Goal: Communication & Community: Answer question/provide support

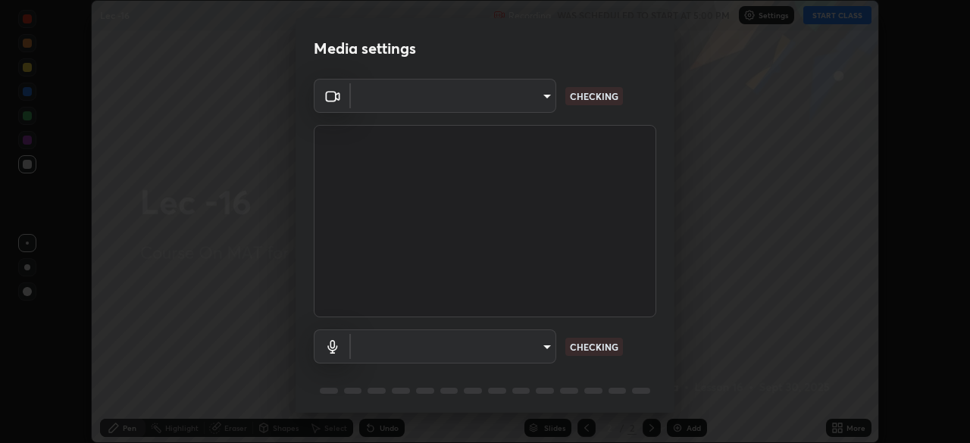
scroll to position [443, 970]
click at [379, 96] on body "Erase all Lec -16 Recording WAS SCHEDULED TO START AT 5:00 PM Settings START CL…" at bounding box center [485, 221] width 970 height 443
type input "bba66c41345857dcc9a6d4c580dc01eb5c8f13e357e582705132971b55534d29"
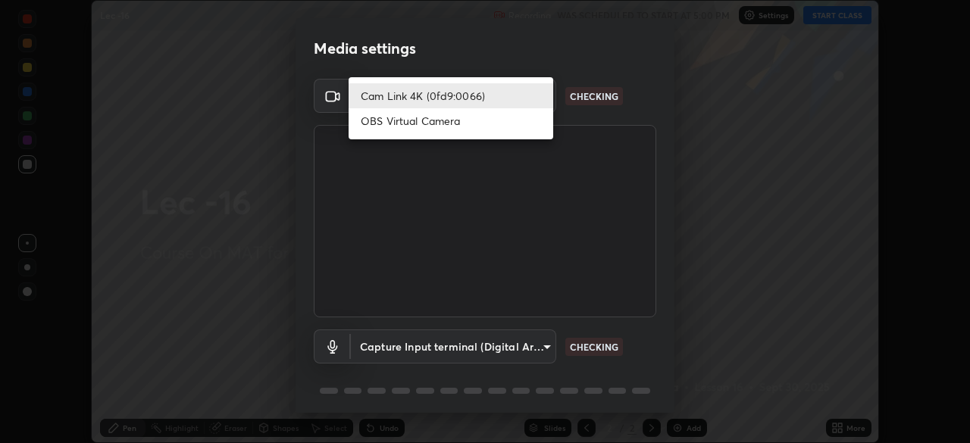
click at [388, 99] on li "Cam Link 4K (0fd9:0066)" at bounding box center [451, 95] width 205 height 25
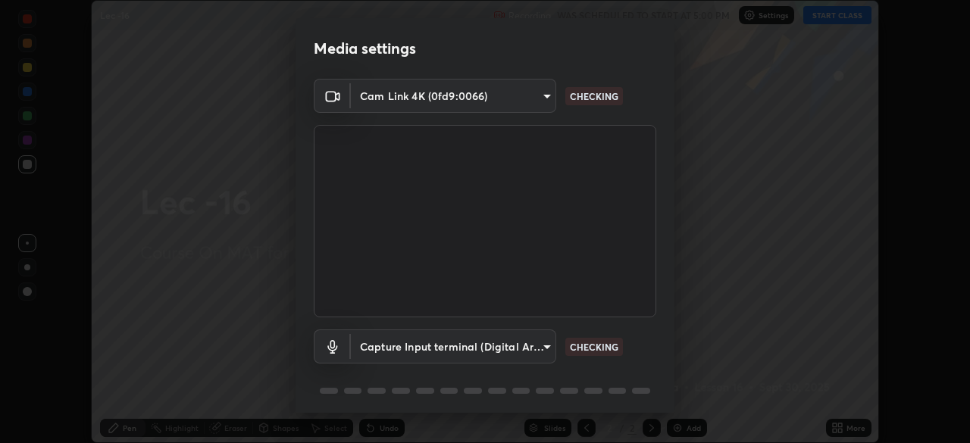
scroll to position [54, 0]
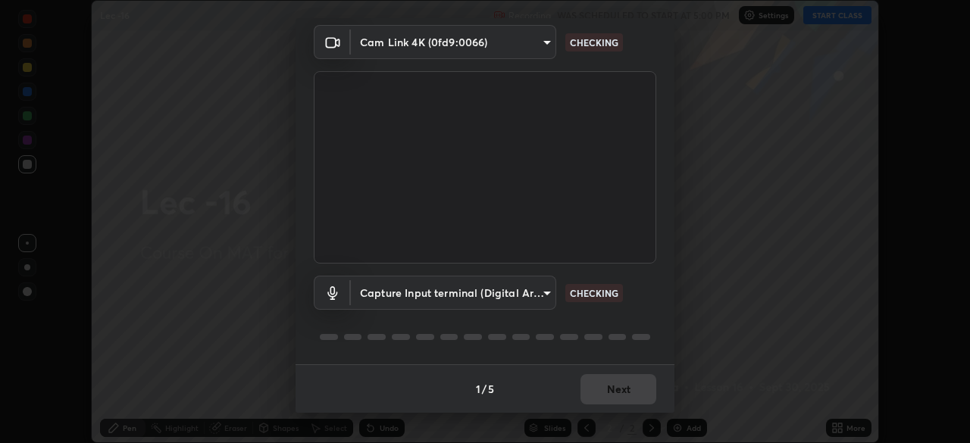
click at [393, 290] on body "Erase all Lec -16 Recording WAS SCHEDULED TO START AT 5:00 PM Settings START CL…" at bounding box center [485, 221] width 970 height 443
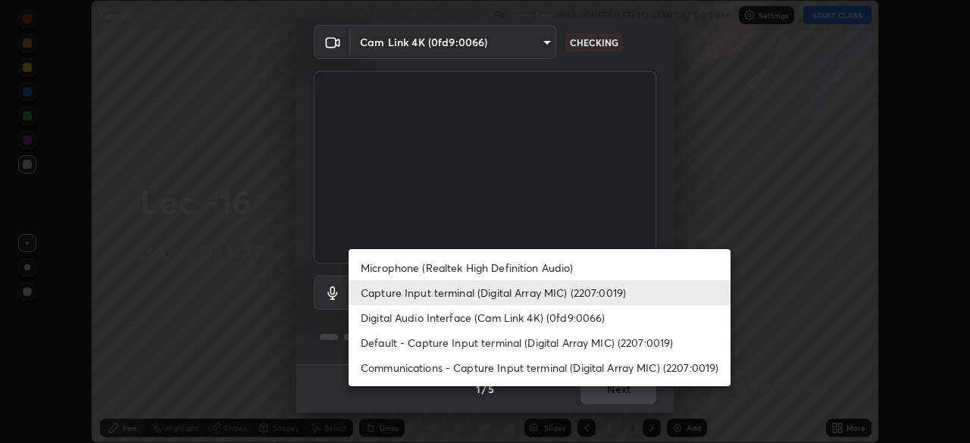
click at [402, 274] on li "Microphone (Realtek High Definition Audio)" at bounding box center [540, 267] width 382 height 25
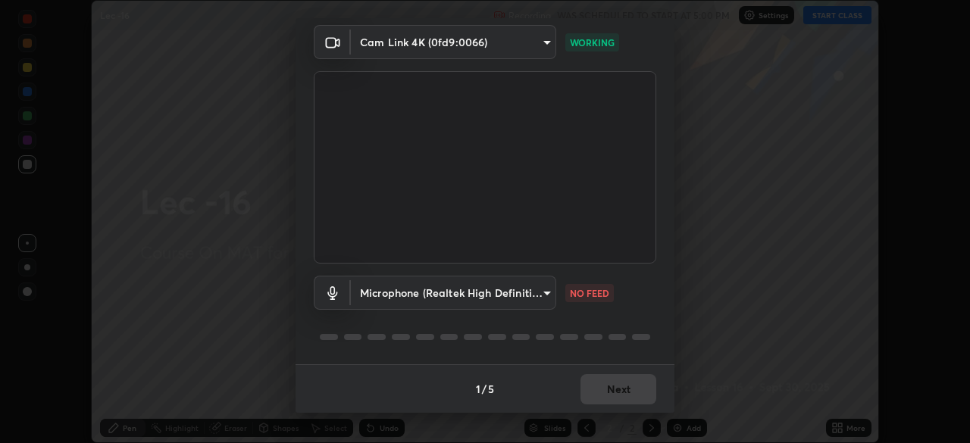
click at [541, 291] on body "Erase all Lec -16 Recording WAS SCHEDULED TO START AT 5:00 PM Settings START CL…" at bounding box center [485, 221] width 970 height 443
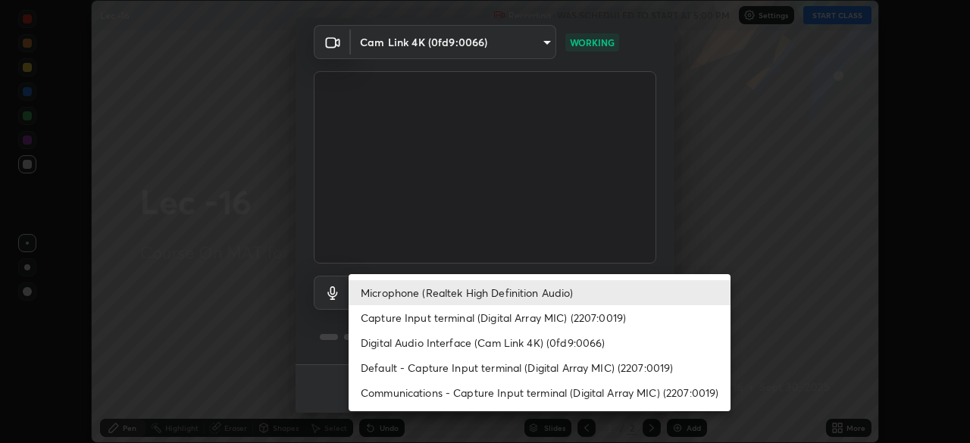
click at [478, 318] on li "Capture Input terminal (Digital Array MIC) (2207:0019)" at bounding box center [540, 318] width 382 height 25
type input "ec6ec2dc0f2f3e030c25a31047b233f474420635a2a41b721e21e6901f136957"
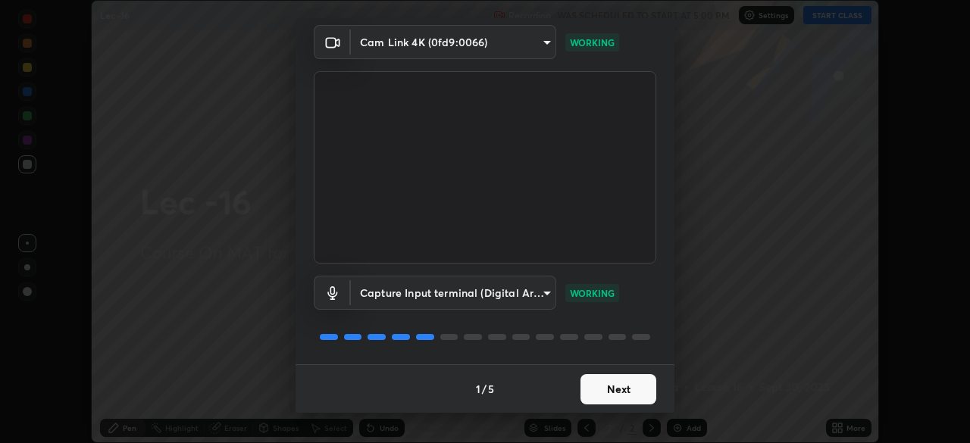
click at [602, 388] on button "Next" at bounding box center [619, 389] width 76 height 30
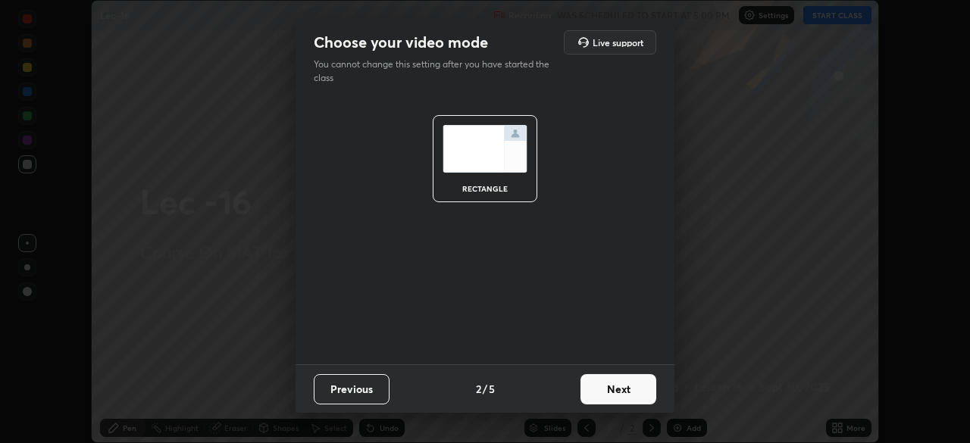
click at [600, 382] on button "Next" at bounding box center [619, 389] width 76 height 30
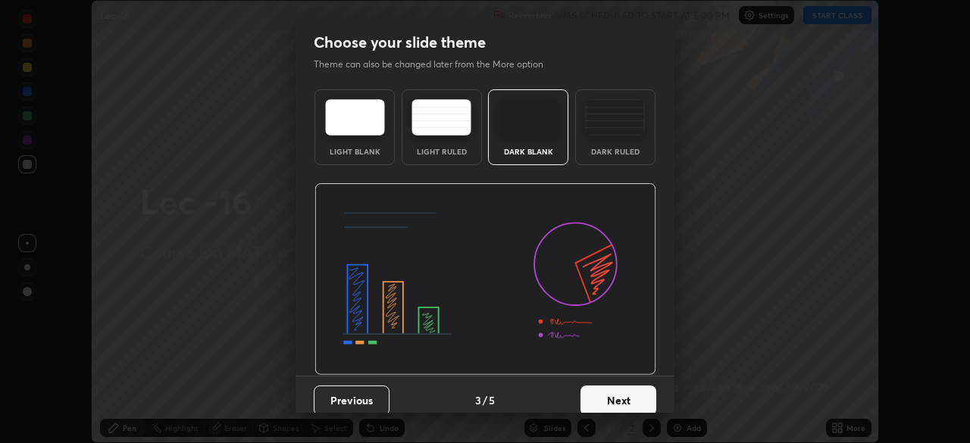
click at [607, 390] on button "Next" at bounding box center [619, 401] width 76 height 30
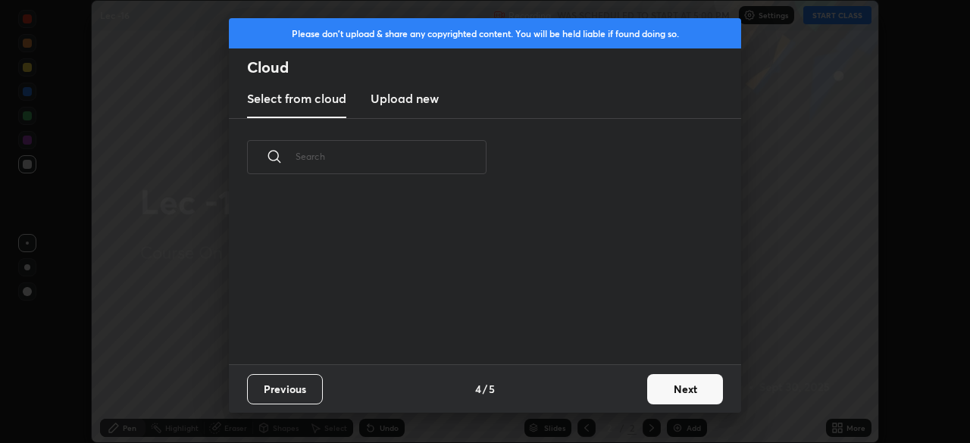
click at [634, 396] on div "Previous 4 / 5 Next" at bounding box center [485, 389] width 512 height 49
click at [654, 396] on button "Next" at bounding box center [685, 389] width 76 height 30
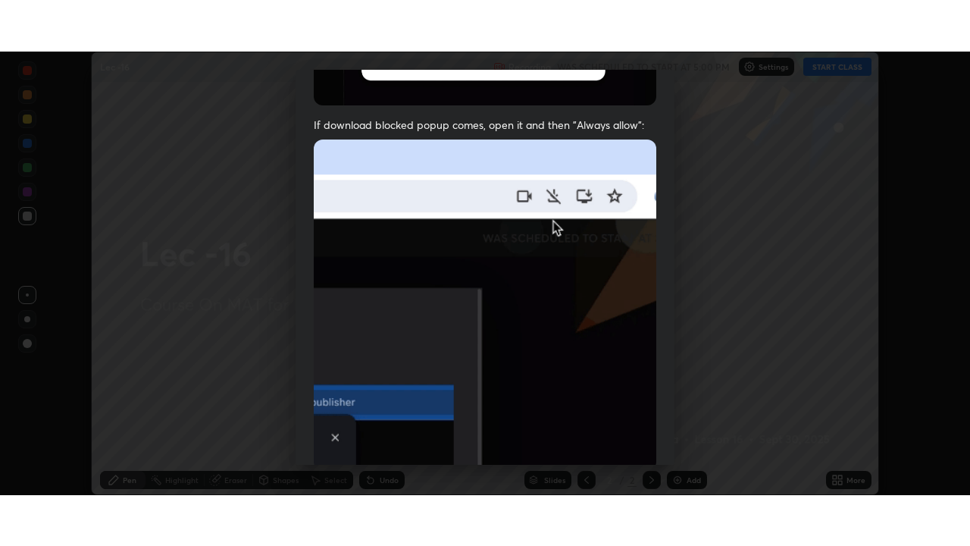
scroll to position [363, 0]
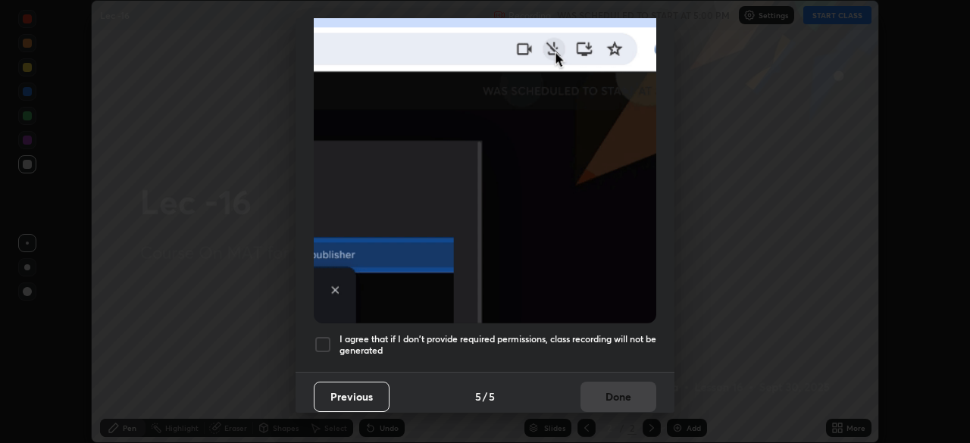
click at [329, 342] on div at bounding box center [323, 345] width 18 height 18
click at [604, 395] on button "Done" at bounding box center [619, 397] width 76 height 30
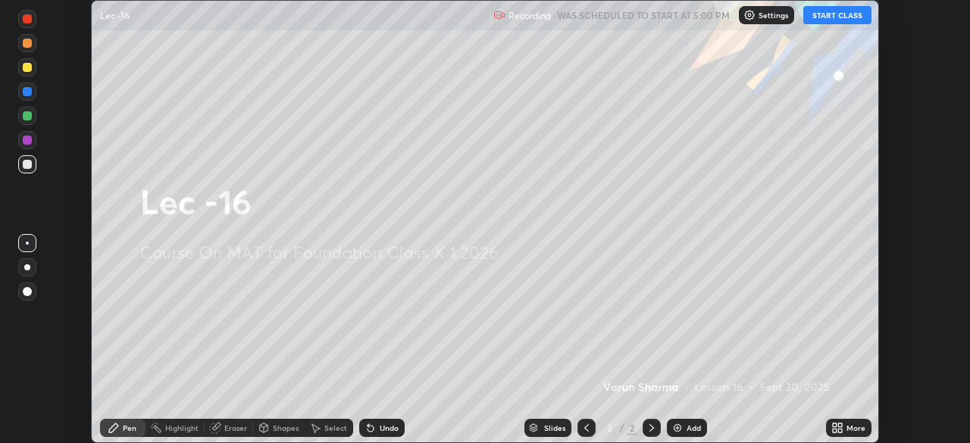
click at [840, 425] on icon at bounding box center [840, 426] width 4 height 4
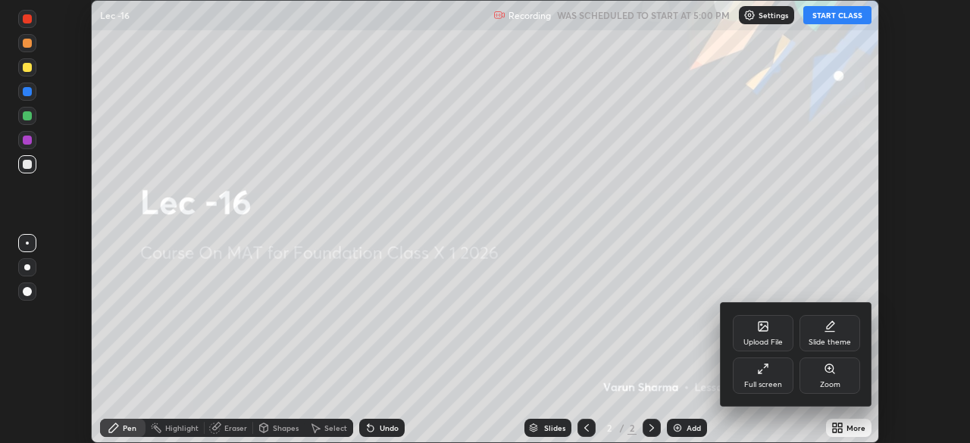
click at [757, 375] on div "Full screen" at bounding box center [763, 376] width 61 height 36
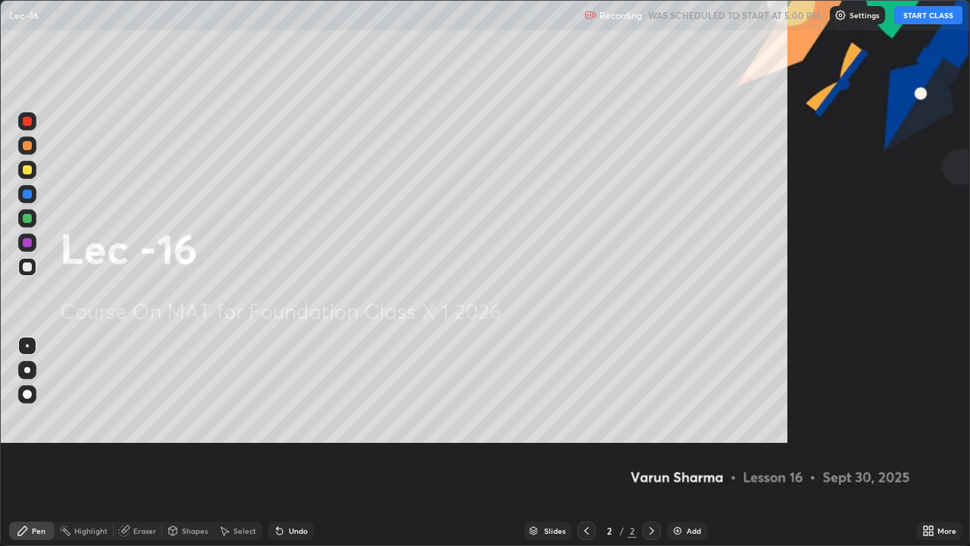
scroll to position [546, 970]
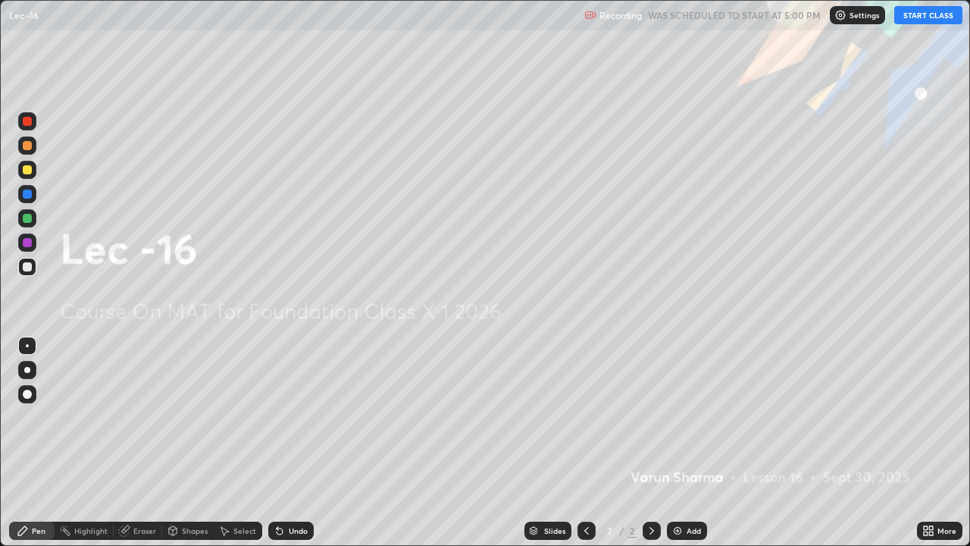
click at [915, 17] on button "START CLASS" at bounding box center [929, 15] width 68 height 18
click at [680, 443] on img at bounding box center [678, 531] width 12 height 12
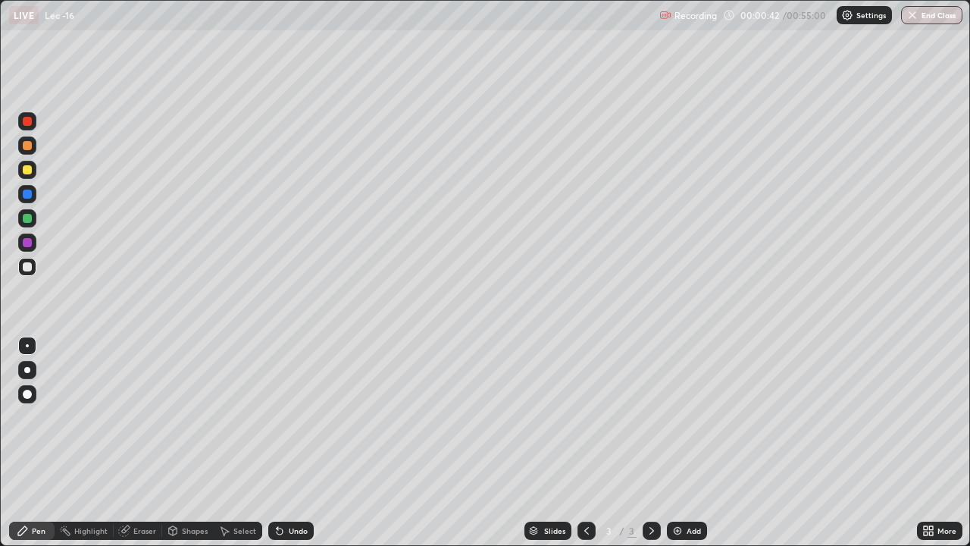
click at [185, 443] on div "Shapes" at bounding box center [188, 531] width 52 height 18
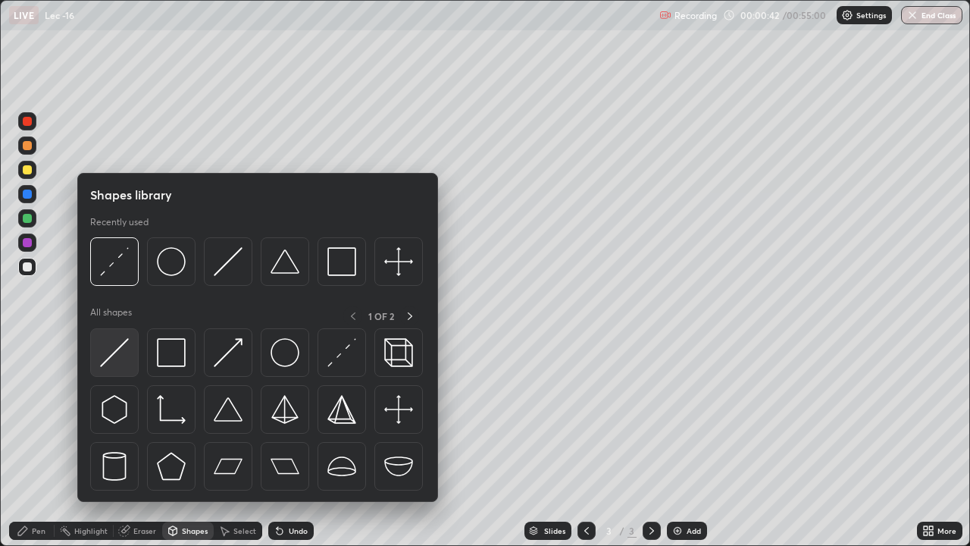
click at [127, 354] on img at bounding box center [114, 352] width 29 height 29
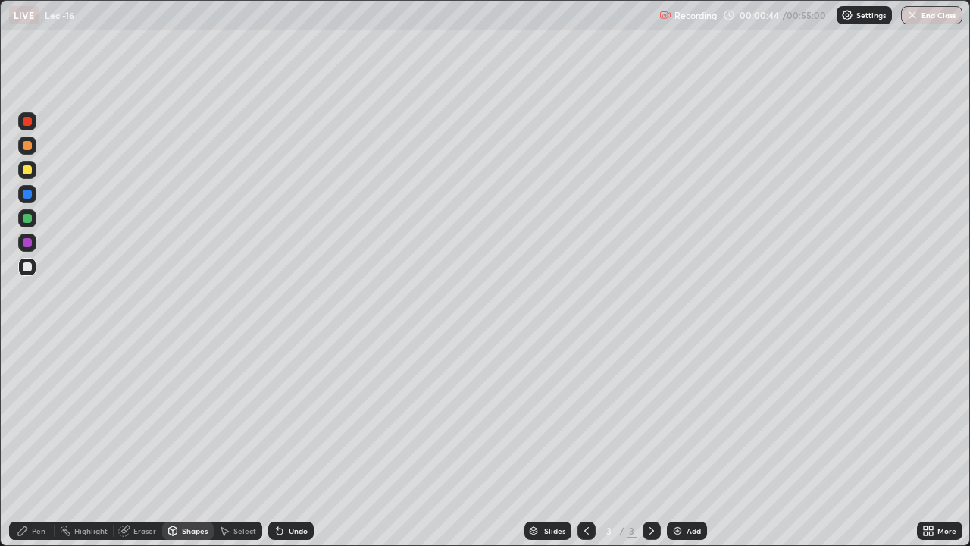
click at [47, 443] on div "Pen" at bounding box center [31, 531] width 45 height 18
click at [284, 443] on icon at bounding box center [280, 531] width 12 height 12
click at [30, 171] on div at bounding box center [27, 169] width 9 height 9
click at [683, 443] on div "Add" at bounding box center [687, 531] width 40 height 18
click at [124, 443] on icon at bounding box center [124, 531] width 10 height 10
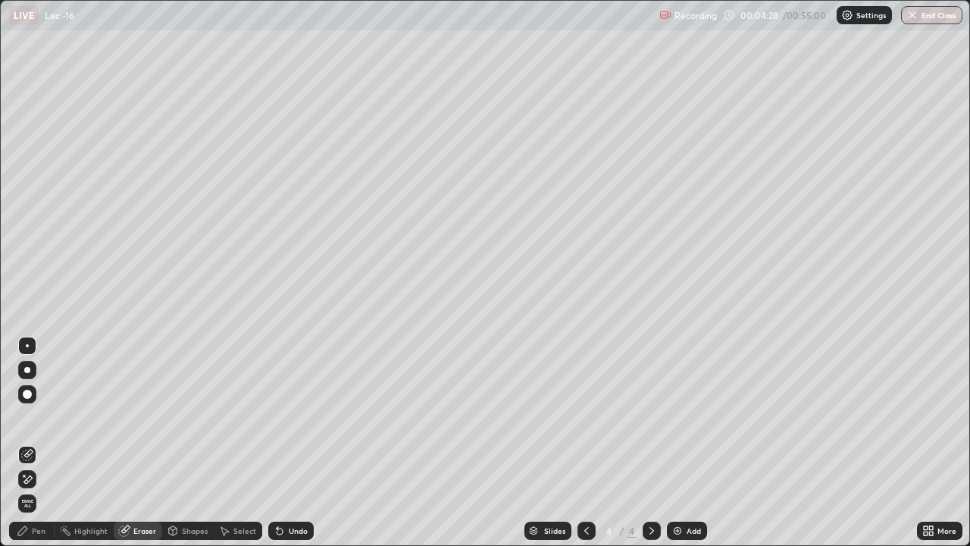
click at [45, 443] on div "Pen" at bounding box center [31, 531] width 45 height 18
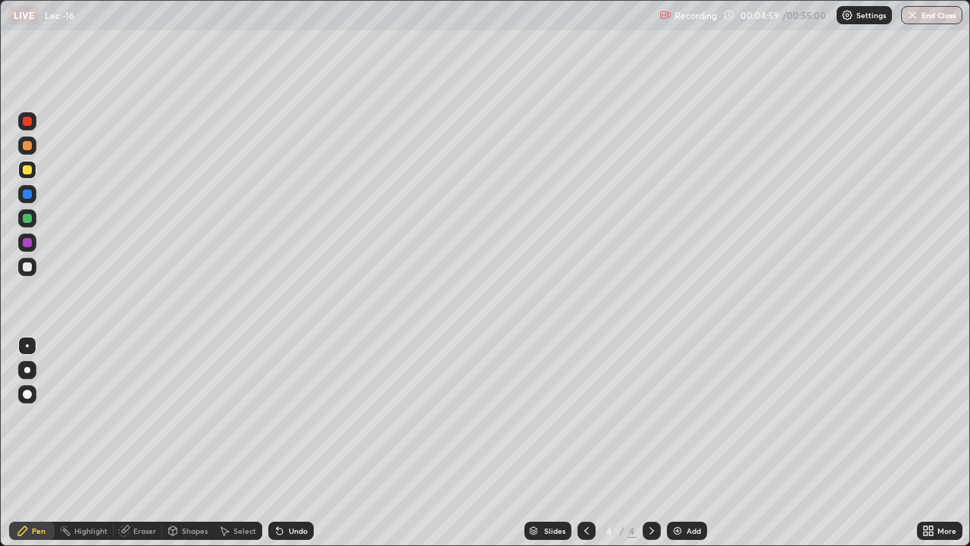
click at [290, 443] on div "Undo" at bounding box center [288, 530] width 52 height 30
click at [286, 443] on div "Undo" at bounding box center [290, 531] width 45 height 18
click at [287, 443] on div "Undo" at bounding box center [288, 530] width 52 height 30
click at [29, 265] on div at bounding box center [27, 266] width 9 height 9
click at [136, 443] on div "Eraser" at bounding box center [144, 531] width 23 height 8
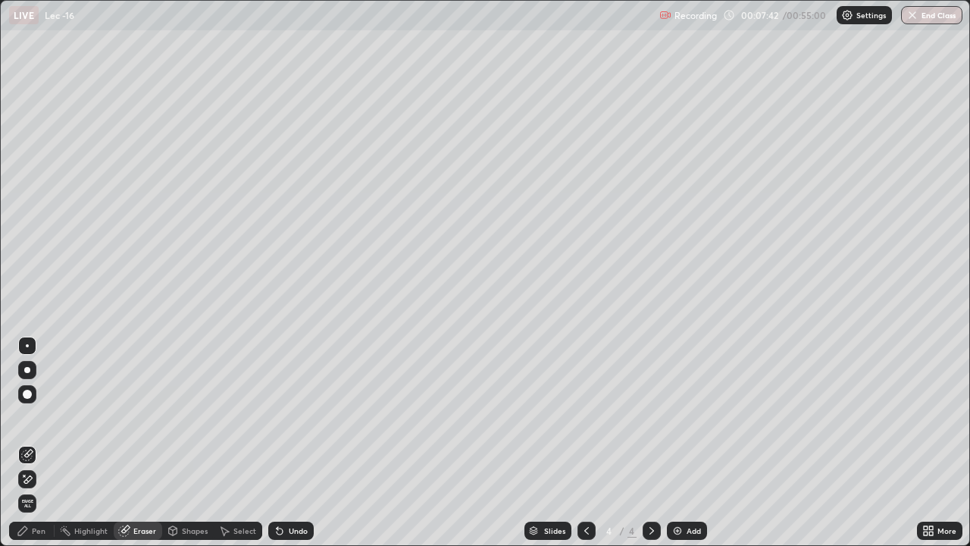
click at [37, 443] on div "Pen" at bounding box center [39, 531] width 14 height 8
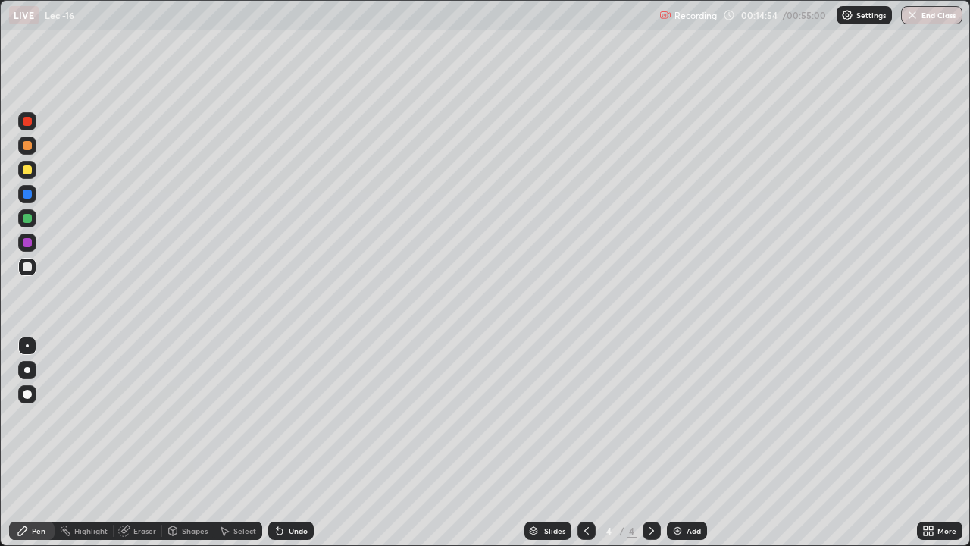
click at [682, 443] on img at bounding box center [678, 531] width 12 height 12
click at [284, 443] on div "Undo" at bounding box center [288, 530] width 52 height 30
click at [284, 443] on div "Undo" at bounding box center [290, 531] width 45 height 18
click at [27, 219] on div at bounding box center [27, 218] width 9 height 9
click at [275, 443] on icon at bounding box center [280, 531] width 12 height 12
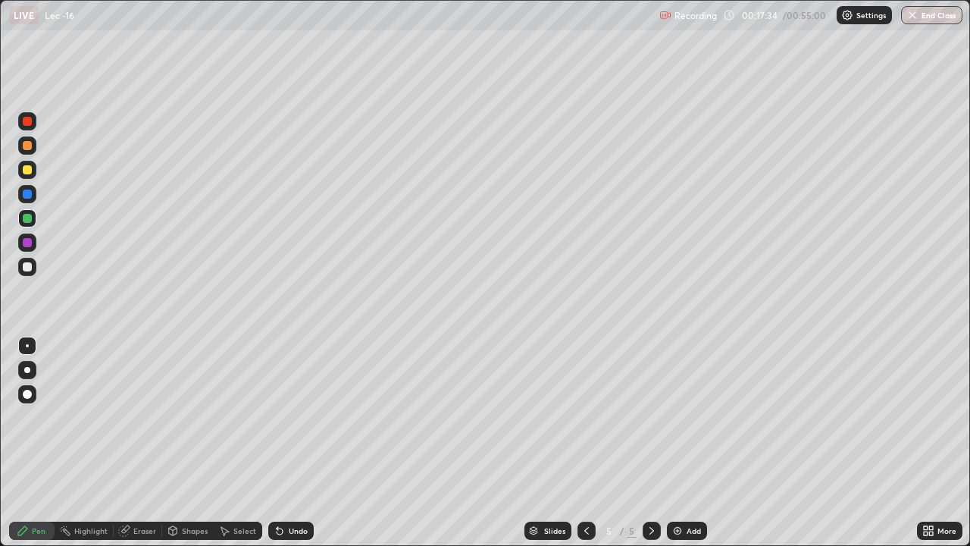
click at [277, 443] on icon at bounding box center [280, 531] width 6 height 6
click at [687, 443] on div "Add" at bounding box center [694, 531] width 14 height 8
click at [286, 443] on div "Undo" at bounding box center [290, 531] width 45 height 18
click at [26, 266] on div at bounding box center [27, 266] width 9 height 9
click at [26, 151] on div at bounding box center [27, 145] width 18 height 18
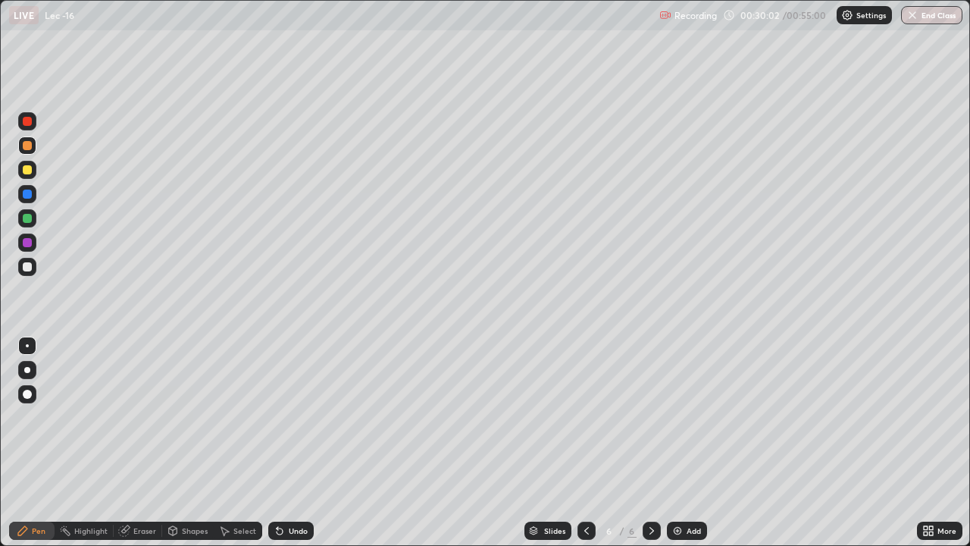
click at [277, 443] on icon at bounding box center [280, 531] width 6 height 6
click at [280, 443] on div "Undo" at bounding box center [290, 531] width 45 height 18
click at [277, 443] on icon at bounding box center [280, 531] width 6 height 6
click at [279, 443] on icon at bounding box center [280, 531] width 6 height 6
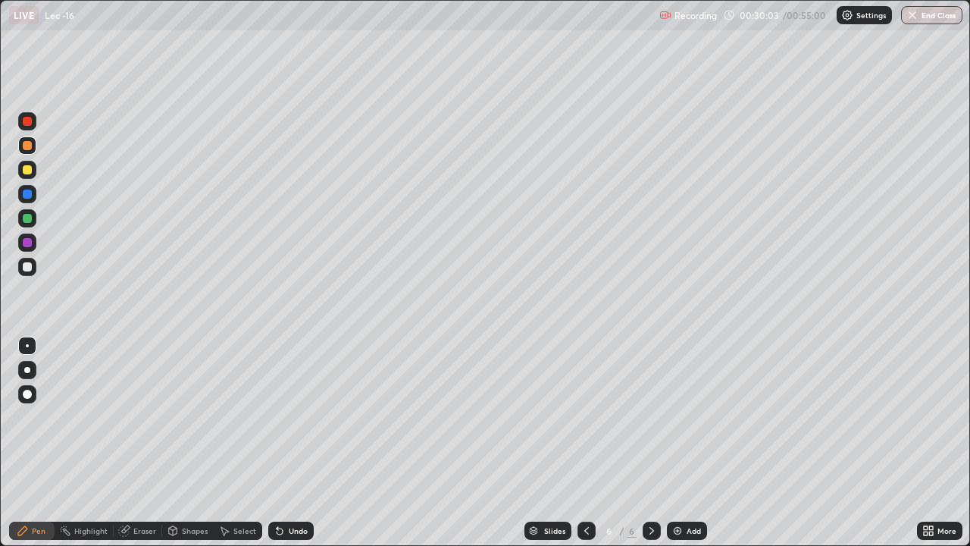
click at [277, 443] on icon at bounding box center [280, 531] width 6 height 6
click at [274, 443] on icon at bounding box center [280, 531] width 12 height 12
click at [275, 443] on div "Undo" at bounding box center [290, 531] width 45 height 18
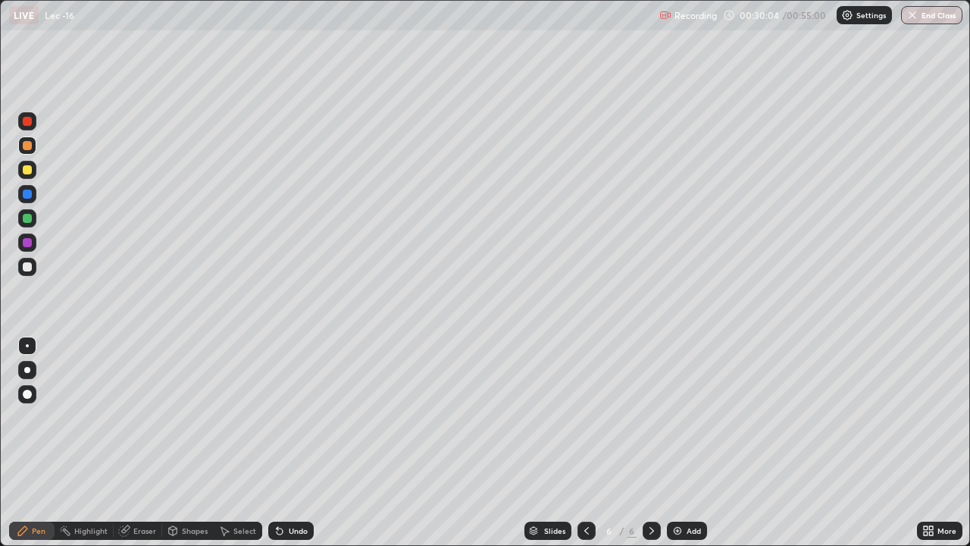
click at [274, 443] on icon at bounding box center [280, 531] width 12 height 12
click at [273, 443] on div "Undo" at bounding box center [290, 531] width 45 height 18
click at [274, 443] on icon at bounding box center [280, 531] width 12 height 12
click at [672, 443] on div "Add" at bounding box center [687, 531] width 40 height 18
click at [27, 168] on div at bounding box center [27, 169] width 9 height 9
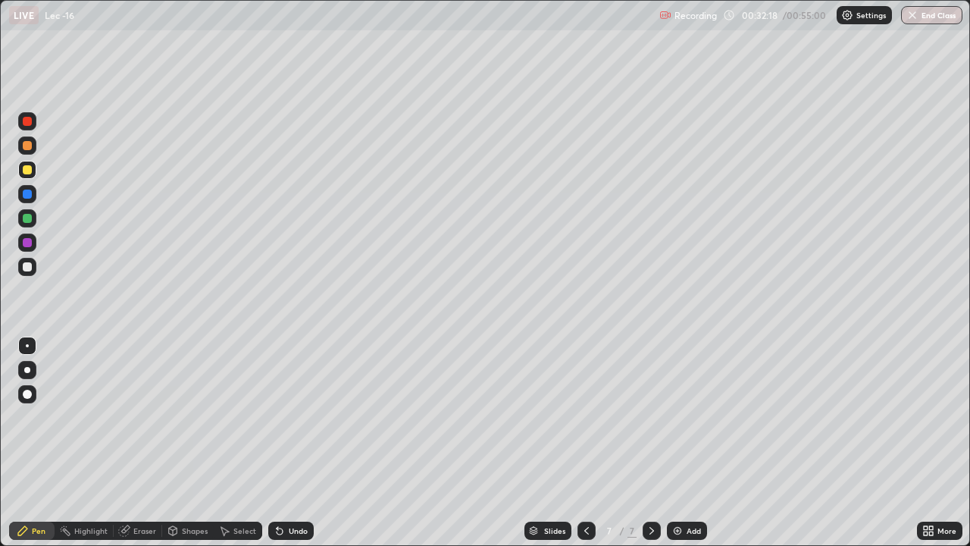
click at [26, 147] on div at bounding box center [27, 145] width 9 height 9
click at [32, 215] on div at bounding box center [27, 218] width 18 height 18
click at [691, 443] on div "Add" at bounding box center [687, 531] width 40 height 18
click at [280, 443] on icon at bounding box center [280, 531] width 12 height 12
click at [281, 443] on icon at bounding box center [280, 531] width 12 height 12
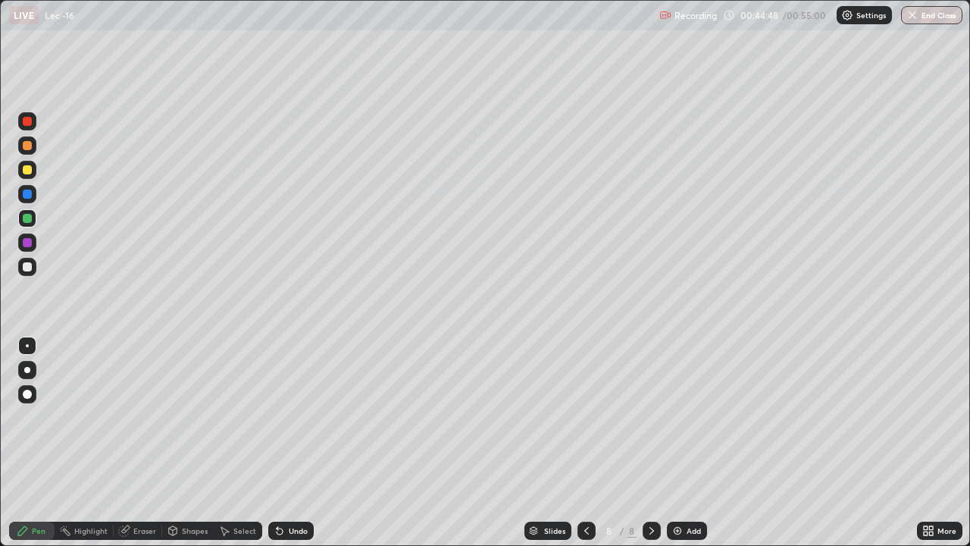
click at [685, 443] on div "Add" at bounding box center [687, 531] width 40 height 18
click at [585, 443] on icon at bounding box center [587, 531] width 12 height 12
click at [652, 443] on icon at bounding box center [652, 531] width 12 height 12
click at [154, 443] on div "Eraser" at bounding box center [144, 531] width 23 height 8
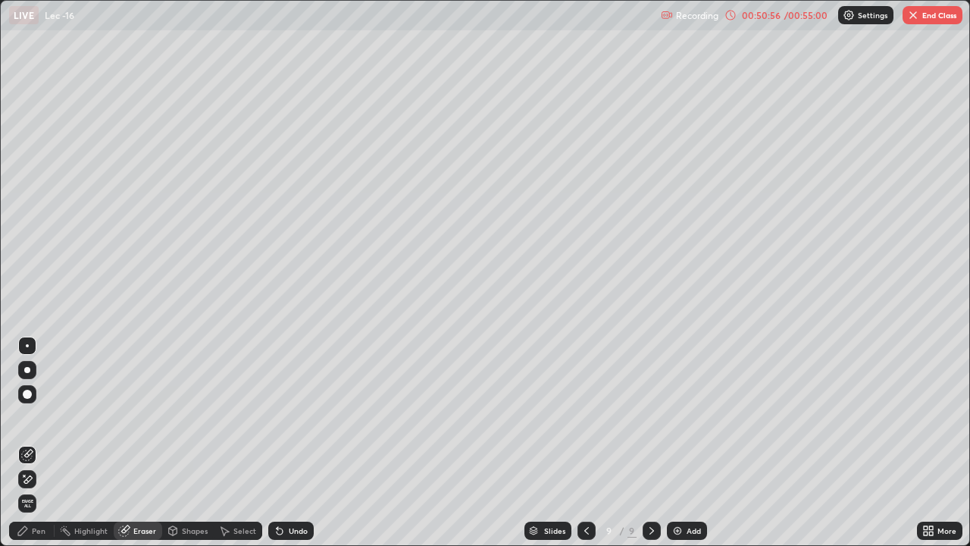
click at [26, 443] on div "Pen" at bounding box center [31, 531] width 45 height 18
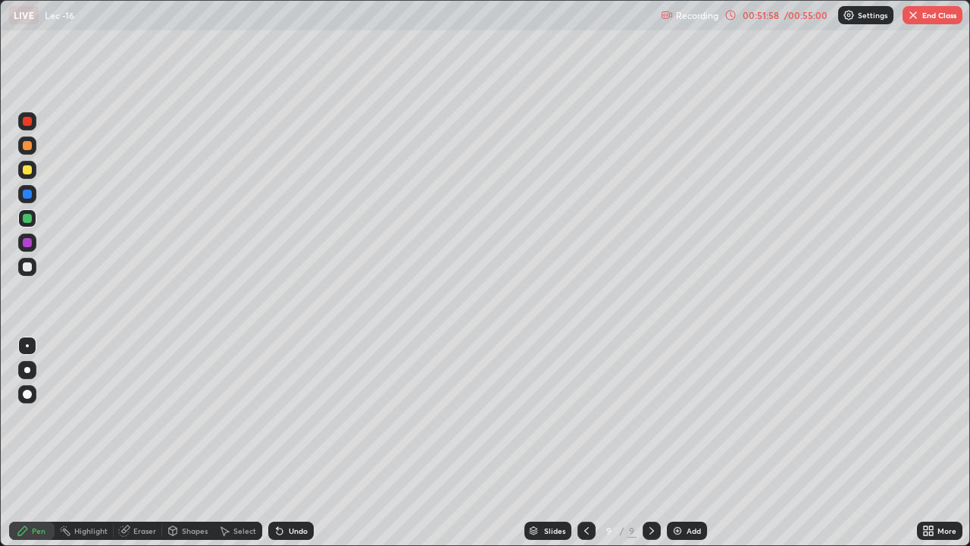
click at [929, 16] on button "End Class" at bounding box center [933, 15] width 60 height 18
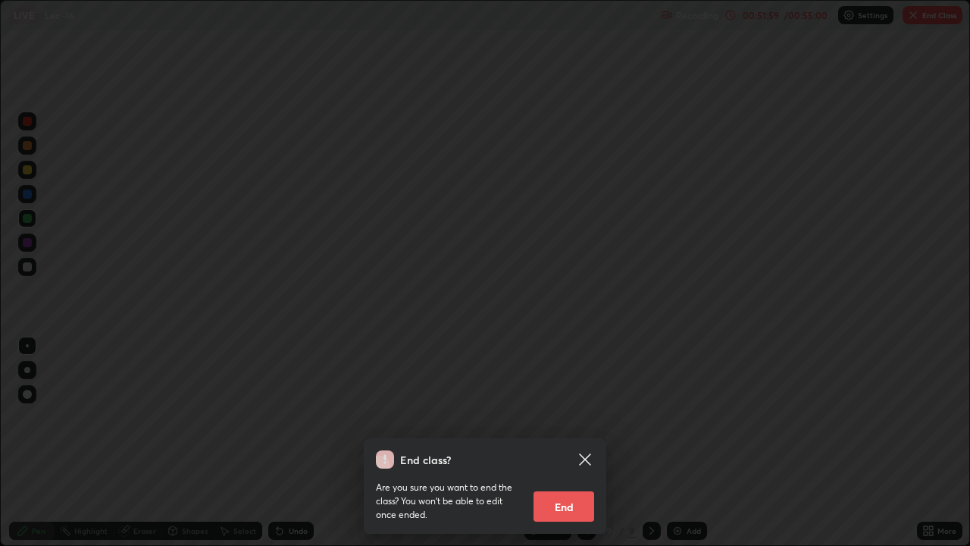
click at [575, 443] on button "End" at bounding box center [564, 506] width 61 height 30
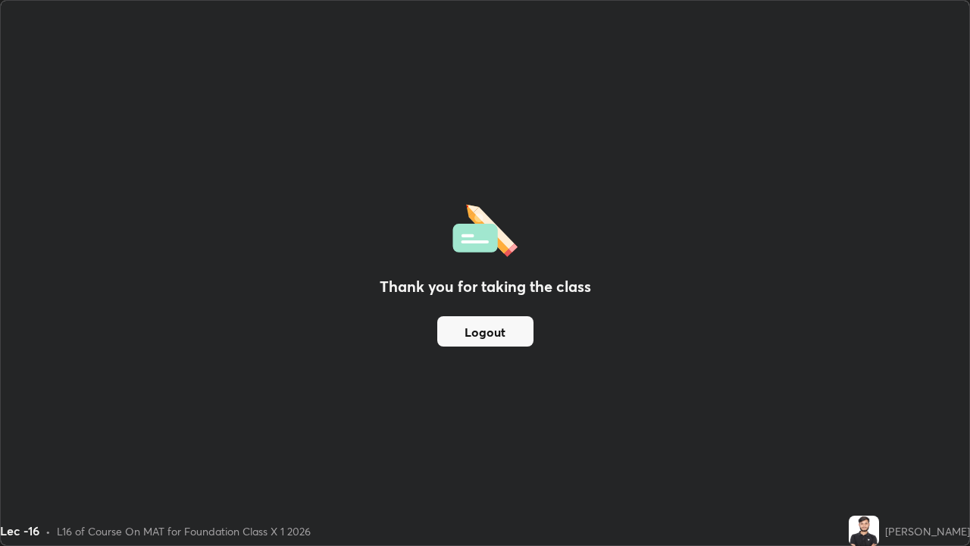
click at [494, 348] on div "Thank you for taking the class Logout" at bounding box center [485, 273] width 969 height 544
click at [453, 343] on button "Logout" at bounding box center [485, 331] width 96 height 30
click at [452, 334] on button "Logout" at bounding box center [485, 331] width 96 height 30
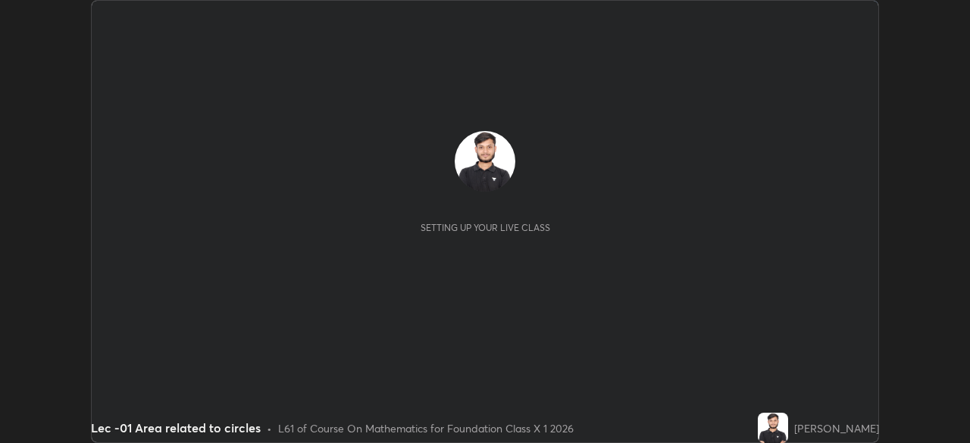
scroll to position [443, 970]
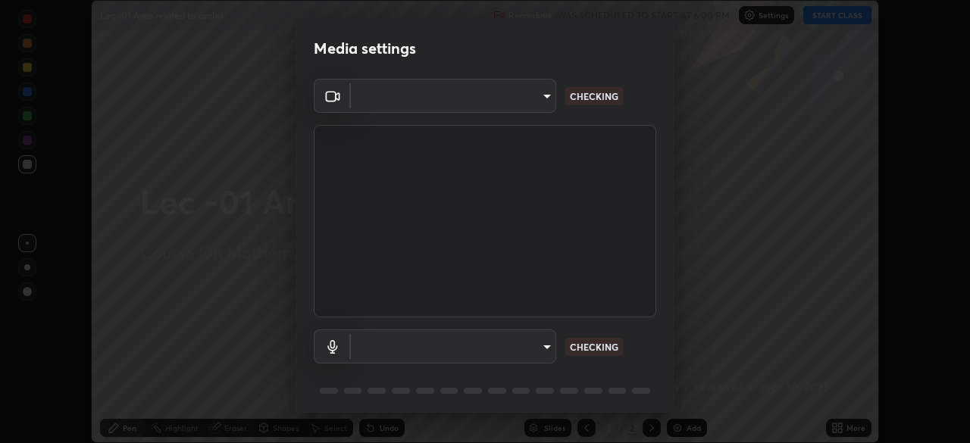
click at [375, 96] on body "Erase all Lec -01 Area related to circles Recording WAS SCHEDULED TO START AT 6…" at bounding box center [485, 221] width 970 height 443
type input "bba66c41345857dcc9a6d4c580dc01eb5c8f13e357e582705132971b55534d29"
type input "ec6ec2dc0f2f3e030c25a31047b233f474420635a2a41b721e21e6901f136957"
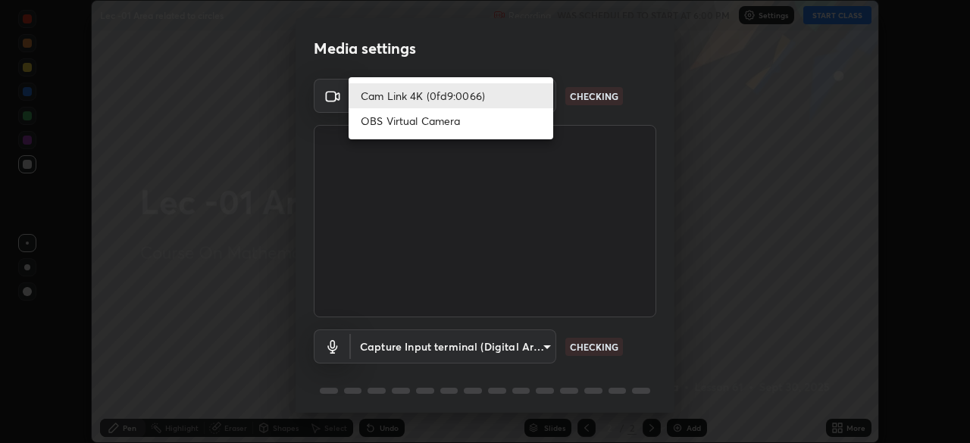
click at [391, 94] on li "Cam Link 4K (0fd9:0066)" at bounding box center [451, 95] width 205 height 25
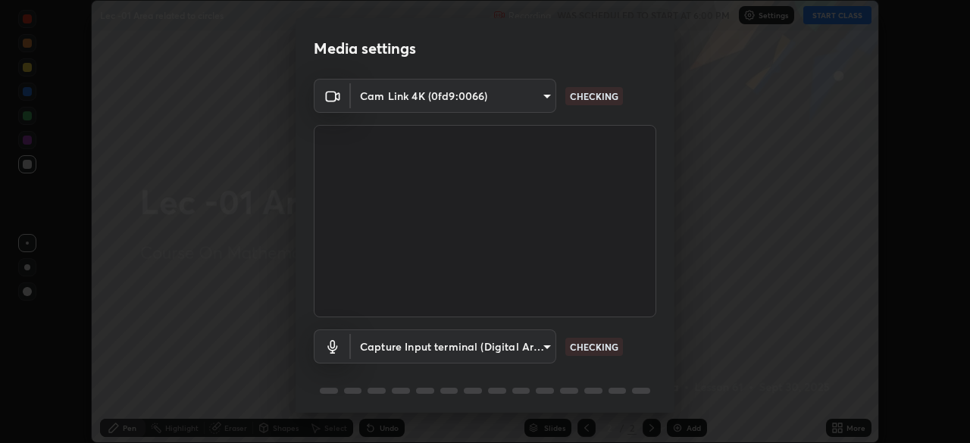
scroll to position [54, 0]
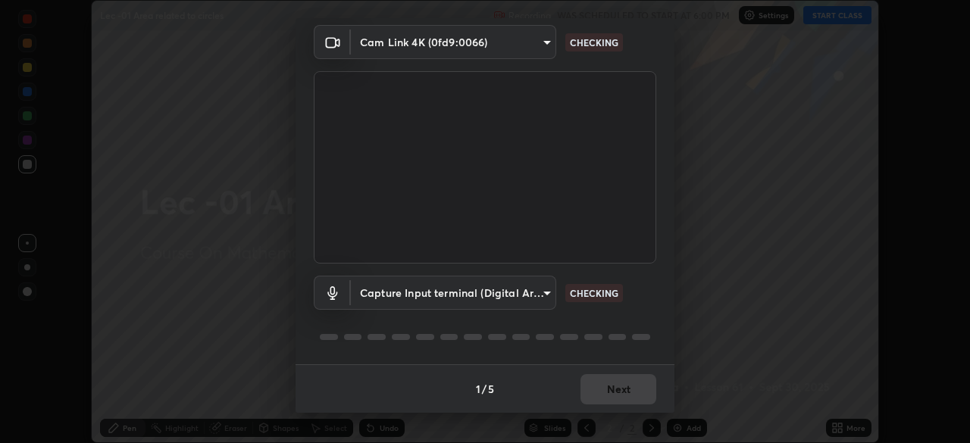
click at [405, 276] on body "Erase all Lec -01 Area related to circles Recording WAS SCHEDULED TO START AT 6…" at bounding box center [485, 221] width 970 height 443
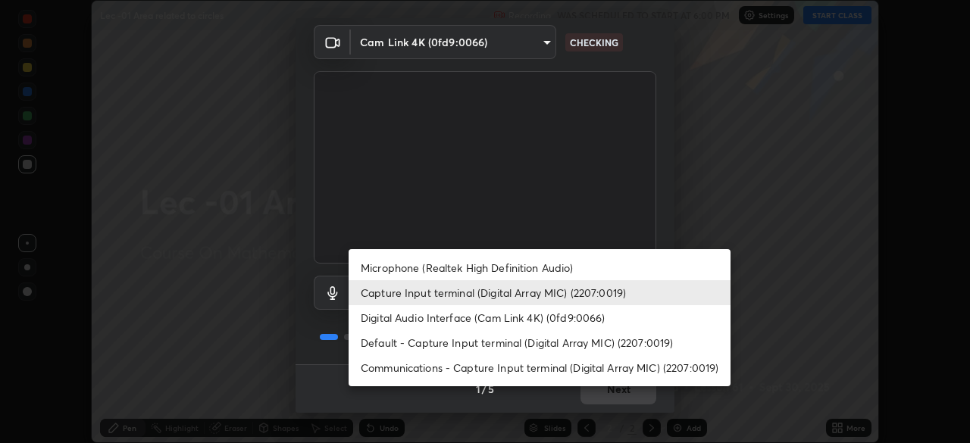
click at [407, 290] on li "Capture Input terminal (Digital Array MIC) (2207:0019)" at bounding box center [540, 292] width 382 height 25
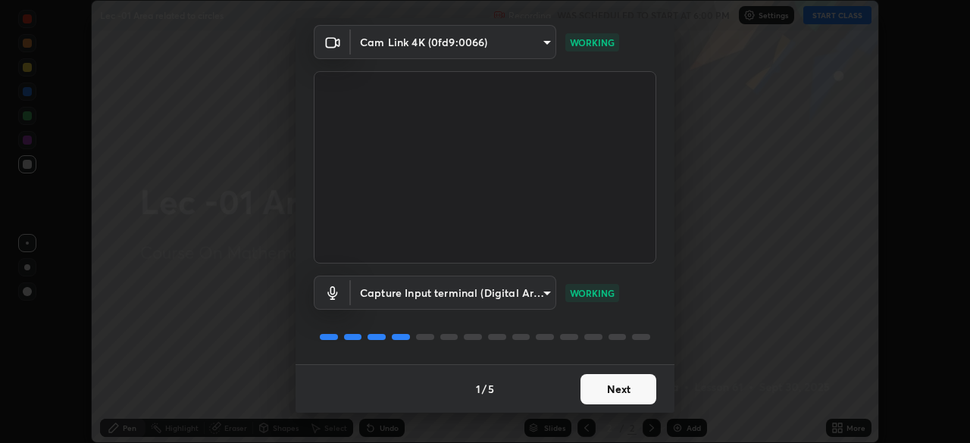
click at [588, 387] on button "Next" at bounding box center [619, 389] width 76 height 30
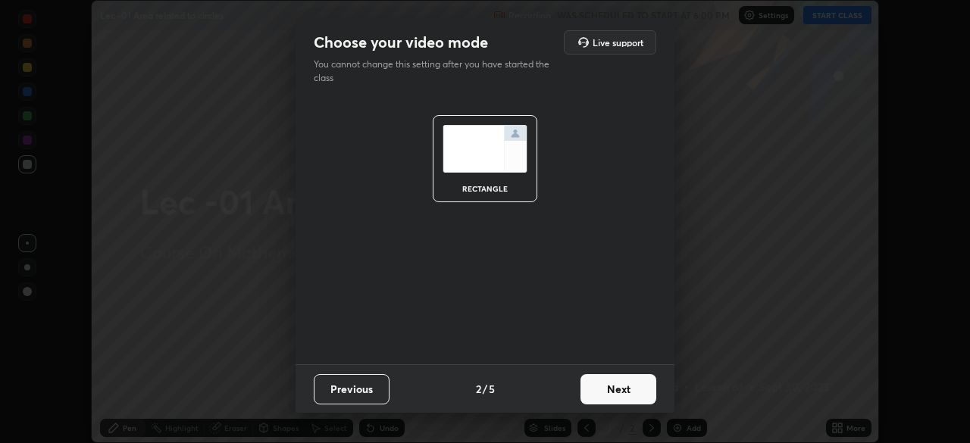
click at [592, 390] on button "Next" at bounding box center [619, 389] width 76 height 30
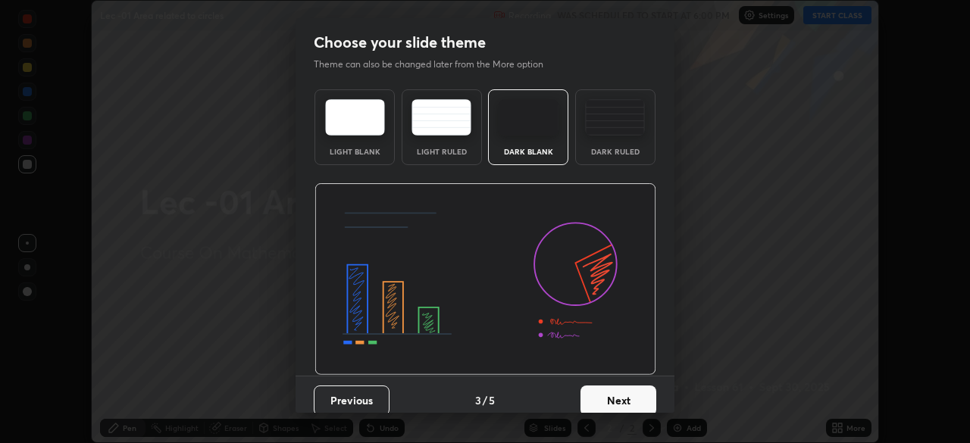
click at [626, 393] on button "Next" at bounding box center [619, 401] width 76 height 30
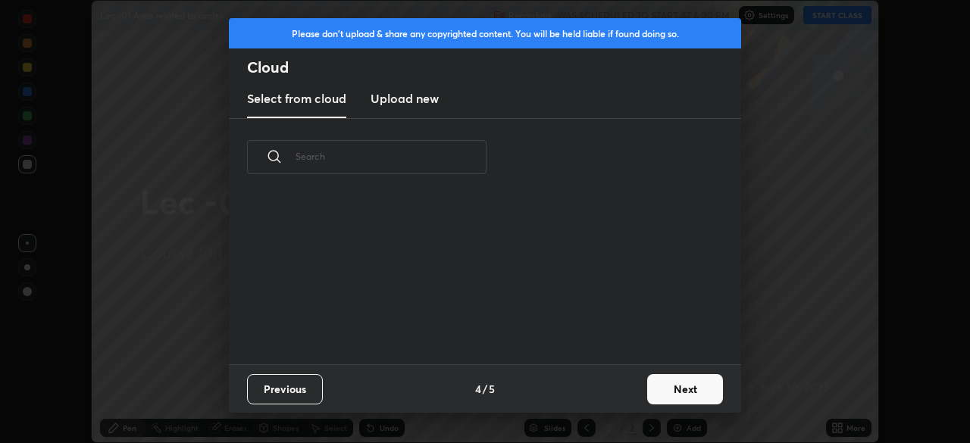
click at [675, 387] on button "Next" at bounding box center [685, 389] width 76 height 30
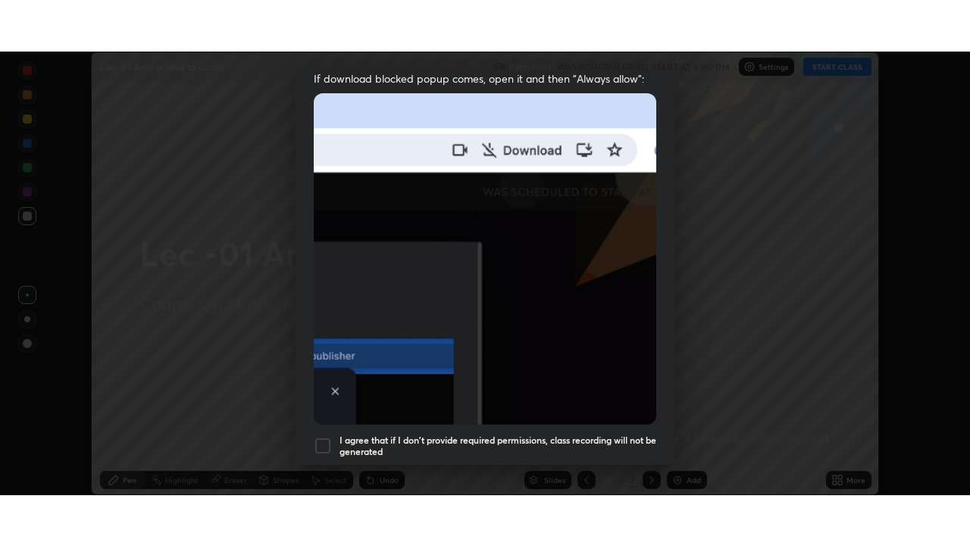
scroll to position [363, 0]
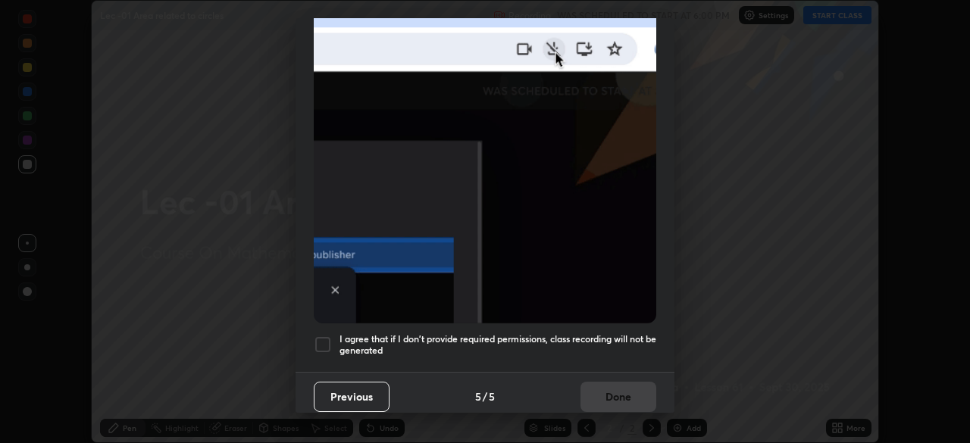
click at [324, 346] on div at bounding box center [323, 345] width 18 height 18
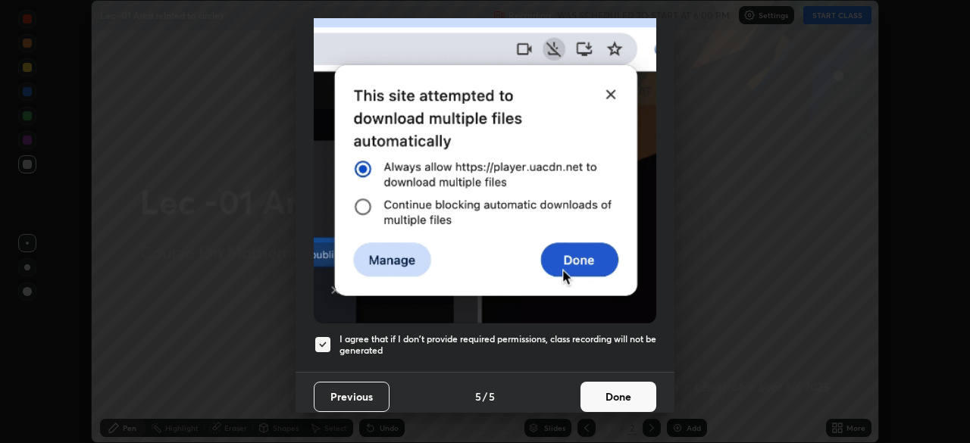
click at [592, 400] on button "Done" at bounding box center [619, 397] width 76 height 30
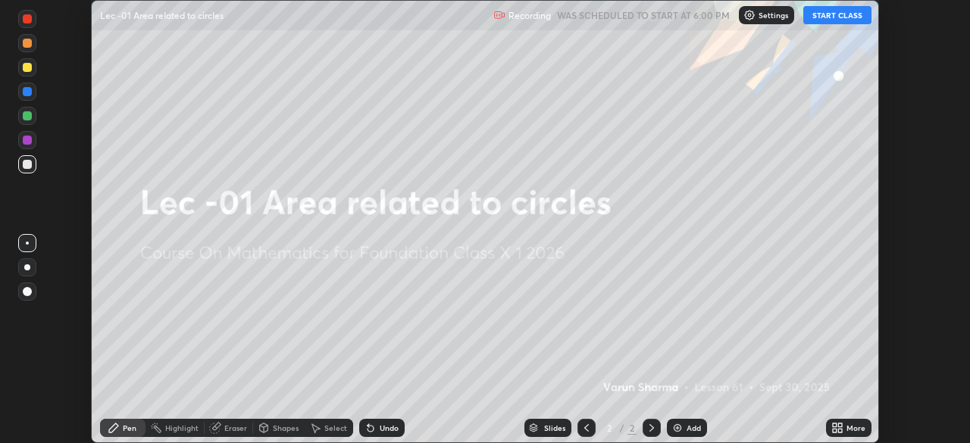
click at [840, 425] on icon at bounding box center [840, 426] width 4 height 4
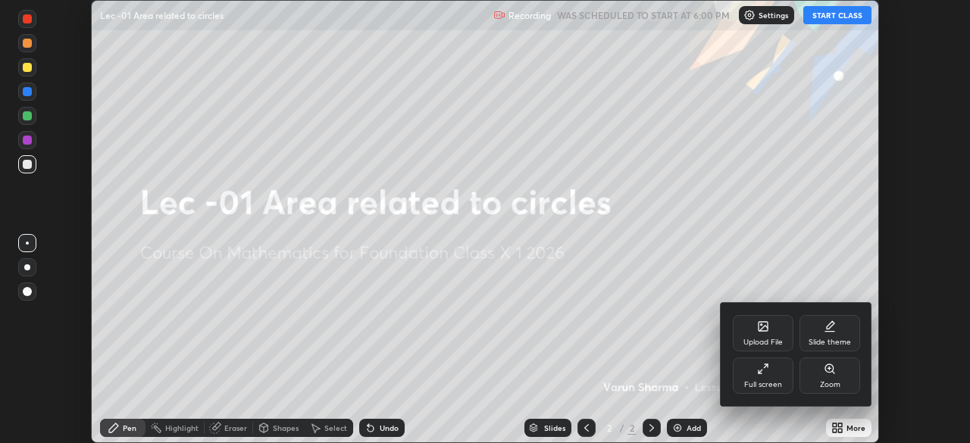
click at [782, 393] on div "Full screen" at bounding box center [763, 376] width 61 height 36
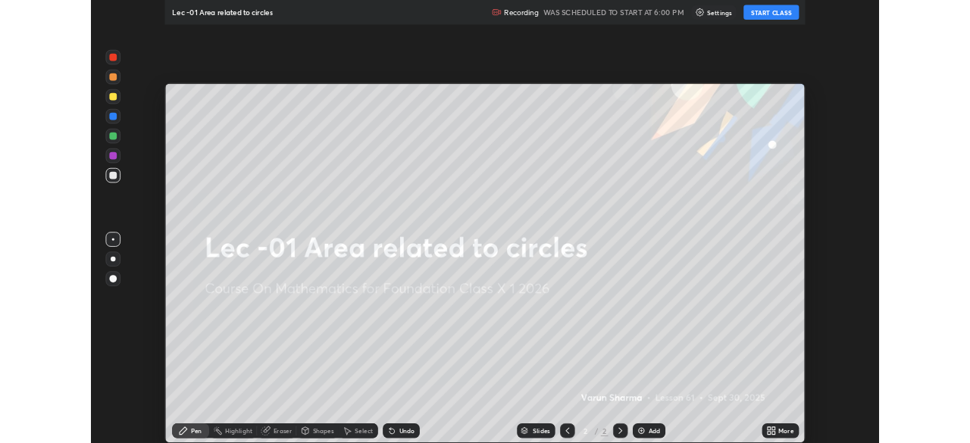
scroll to position [546, 970]
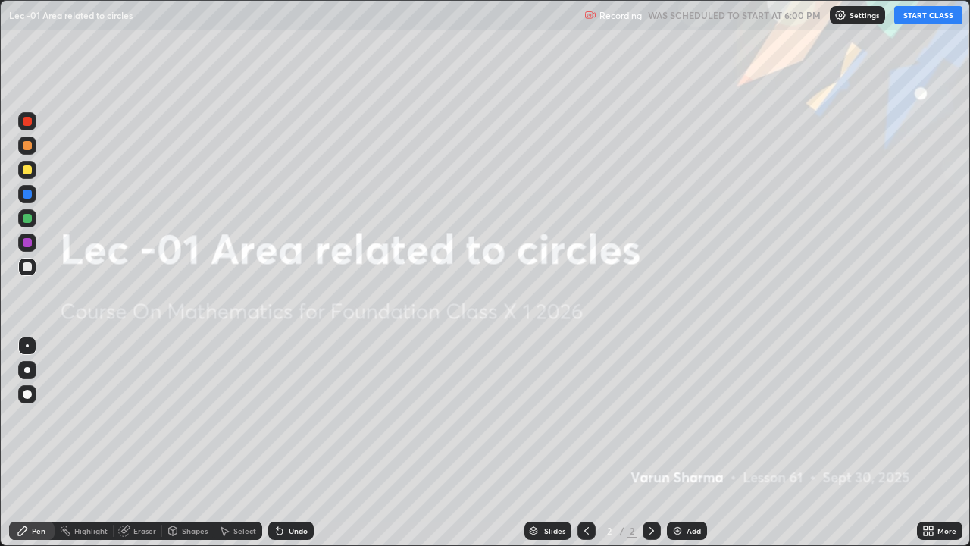
click at [911, 11] on button "START CLASS" at bounding box center [929, 15] width 68 height 18
click at [691, 443] on div "Add" at bounding box center [687, 531] width 40 height 18
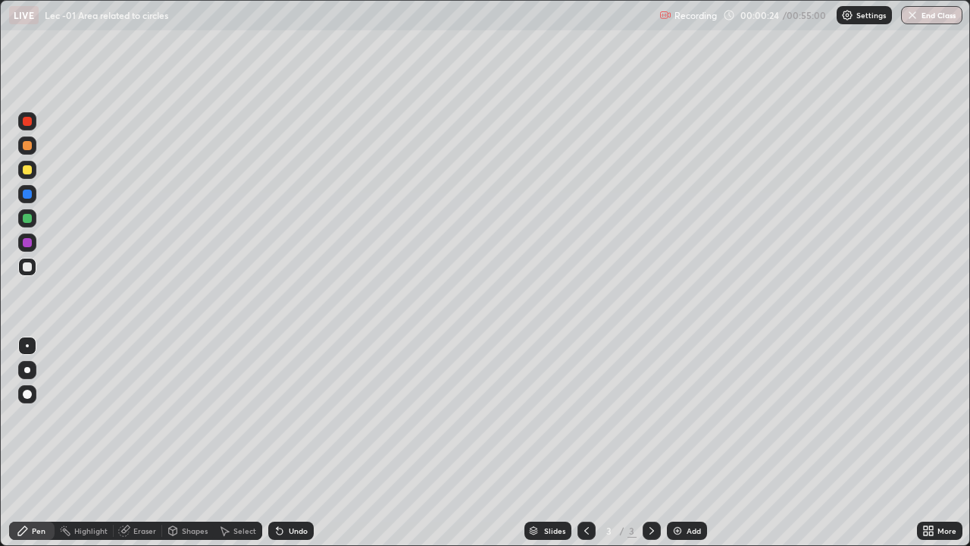
click at [191, 443] on div "Shapes" at bounding box center [195, 531] width 26 height 8
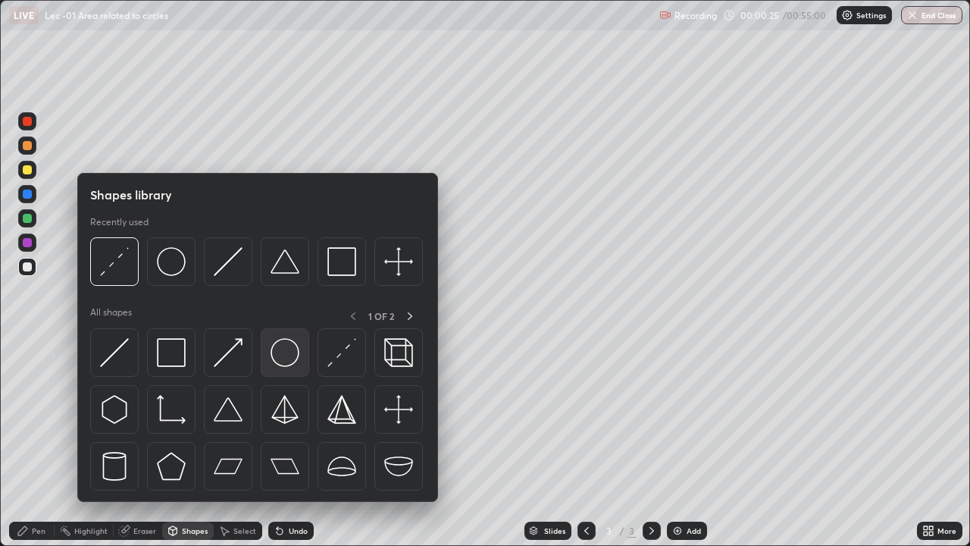
click at [288, 363] on img at bounding box center [285, 352] width 29 height 29
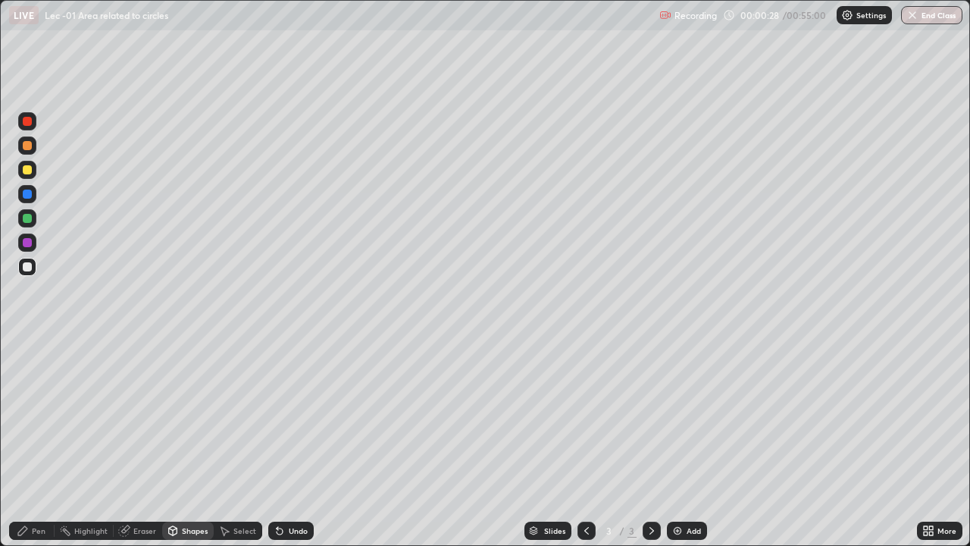
click at [193, 443] on div "Shapes" at bounding box center [195, 531] width 26 height 8
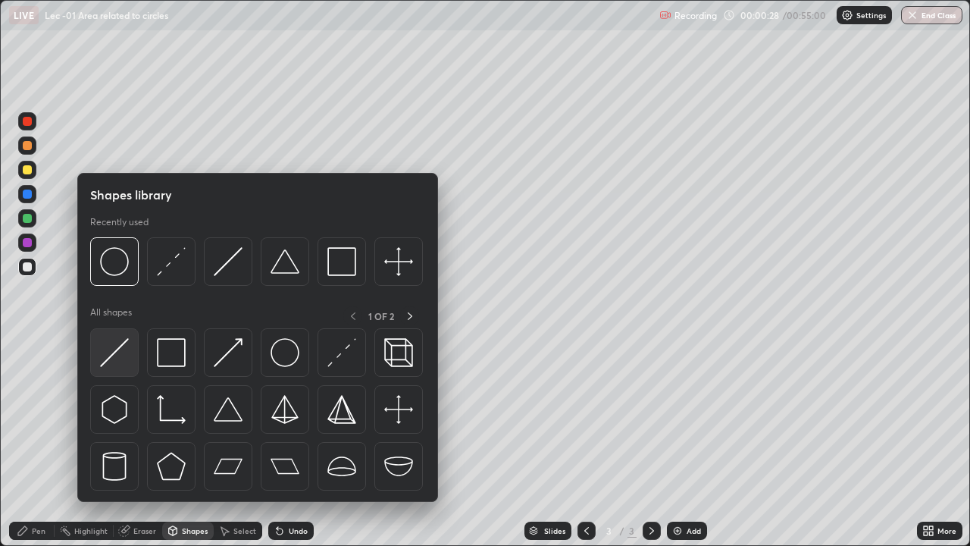
click at [124, 347] on img at bounding box center [114, 352] width 29 height 29
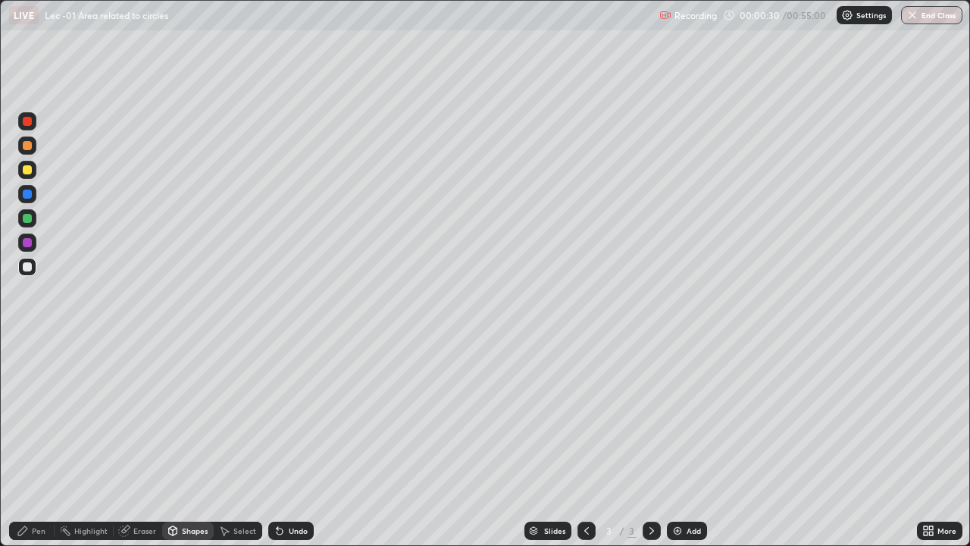
click at [35, 443] on div "Pen" at bounding box center [31, 530] width 45 height 30
click at [20, 149] on div at bounding box center [27, 145] width 18 height 18
click at [28, 202] on div at bounding box center [27, 194] width 18 height 18
click at [29, 146] on div at bounding box center [27, 145] width 9 height 9
click at [180, 443] on div "Shapes" at bounding box center [188, 531] width 52 height 18
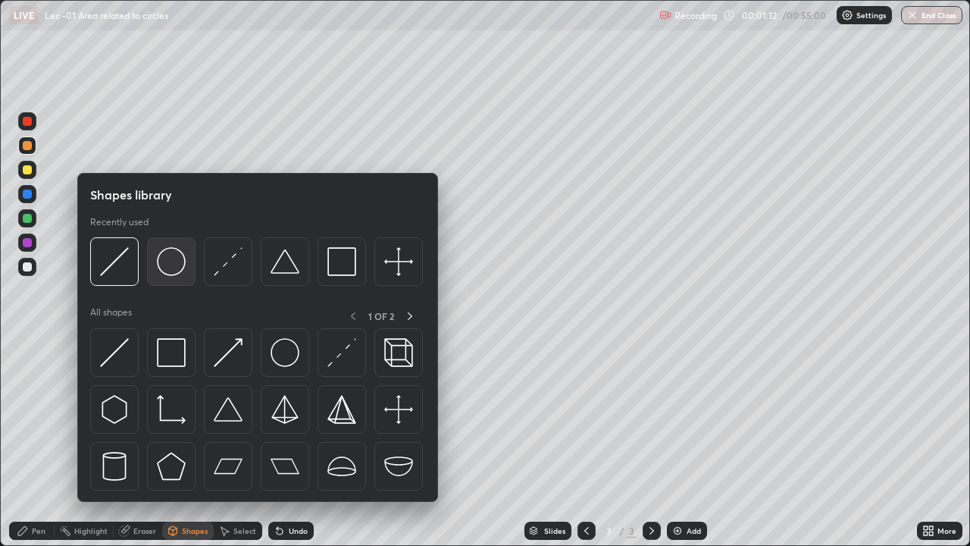
click at [178, 271] on img at bounding box center [171, 261] width 29 height 29
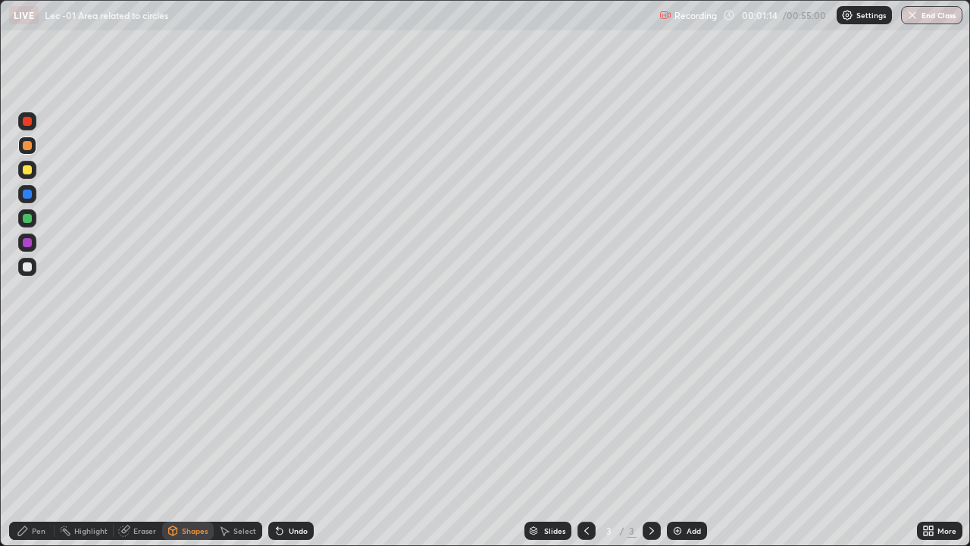
click at [177, 443] on icon at bounding box center [173, 531] width 12 height 12
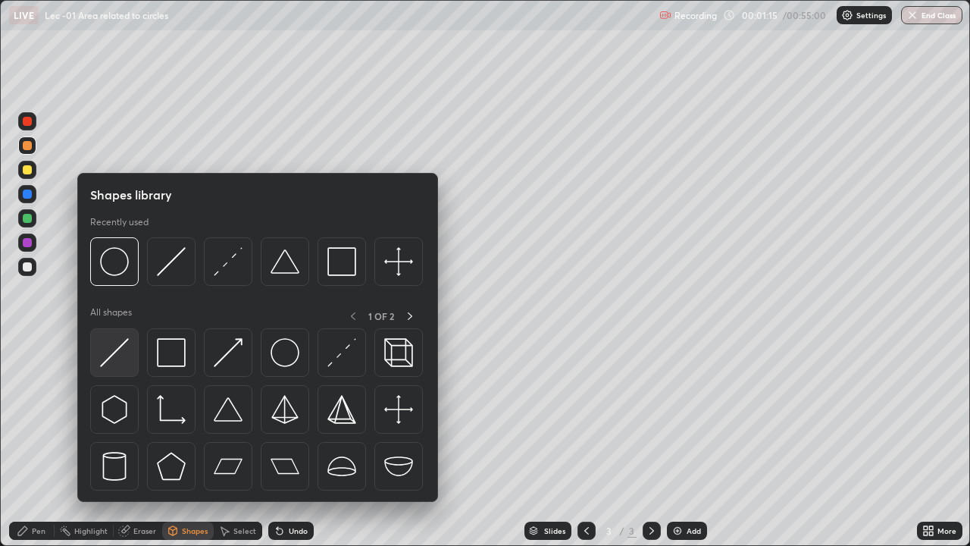
click at [112, 358] on img at bounding box center [114, 352] width 29 height 29
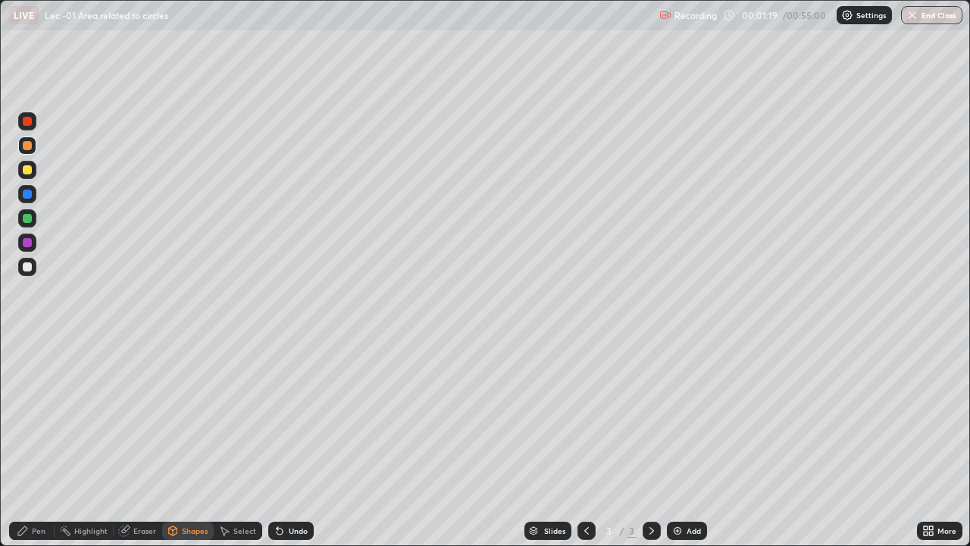
click at [39, 443] on div "Pen" at bounding box center [39, 531] width 14 height 8
click at [27, 166] on div at bounding box center [27, 169] width 9 height 9
click at [27, 130] on div at bounding box center [27, 121] width 18 height 18
click at [682, 443] on img at bounding box center [678, 531] width 12 height 12
click at [194, 443] on div "Shapes" at bounding box center [195, 531] width 26 height 8
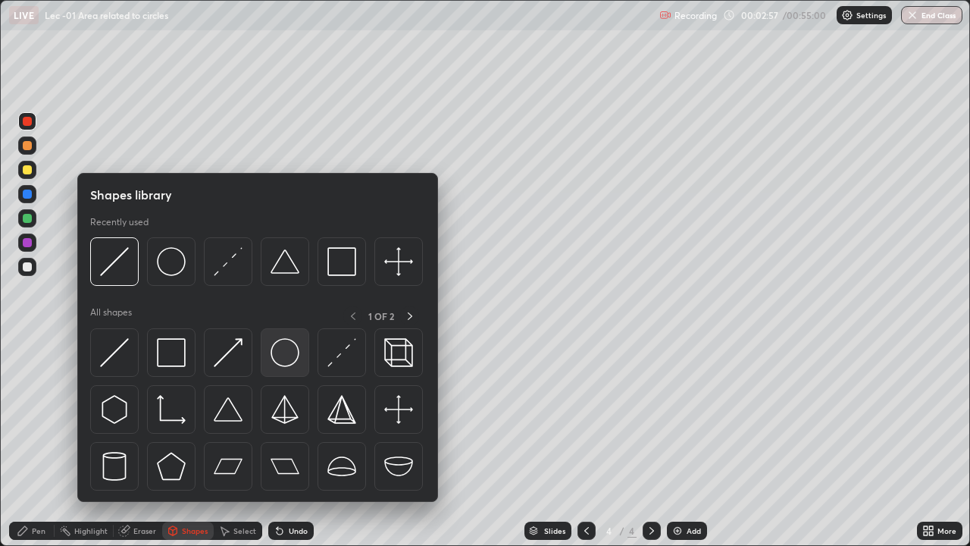
click at [280, 364] on img at bounding box center [285, 352] width 29 height 29
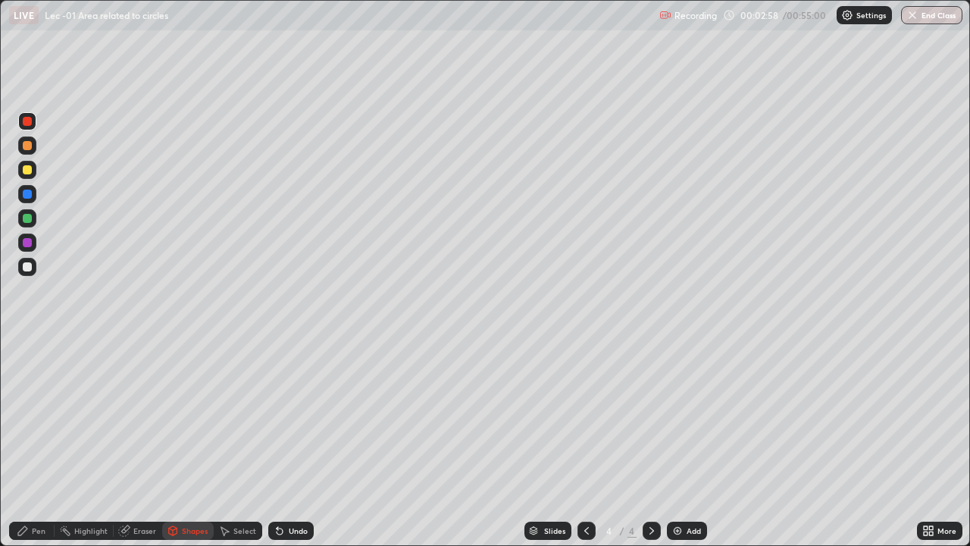
click at [29, 265] on div at bounding box center [27, 266] width 9 height 9
click at [38, 443] on div "Pen" at bounding box center [39, 531] width 14 height 8
click at [187, 443] on div "Shapes" at bounding box center [195, 531] width 26 height 8
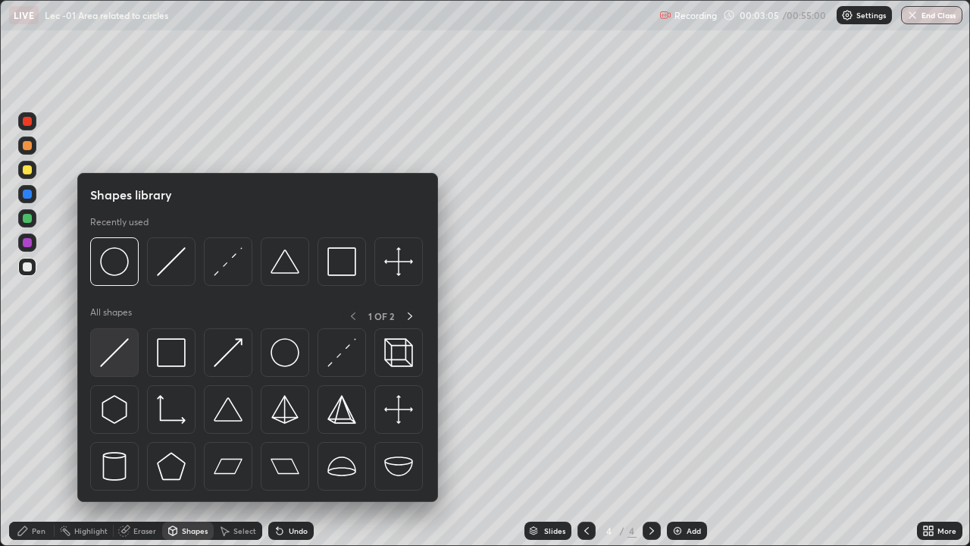
click at [120, 353] on img at bounding box center [114, 352] width 29 height 29
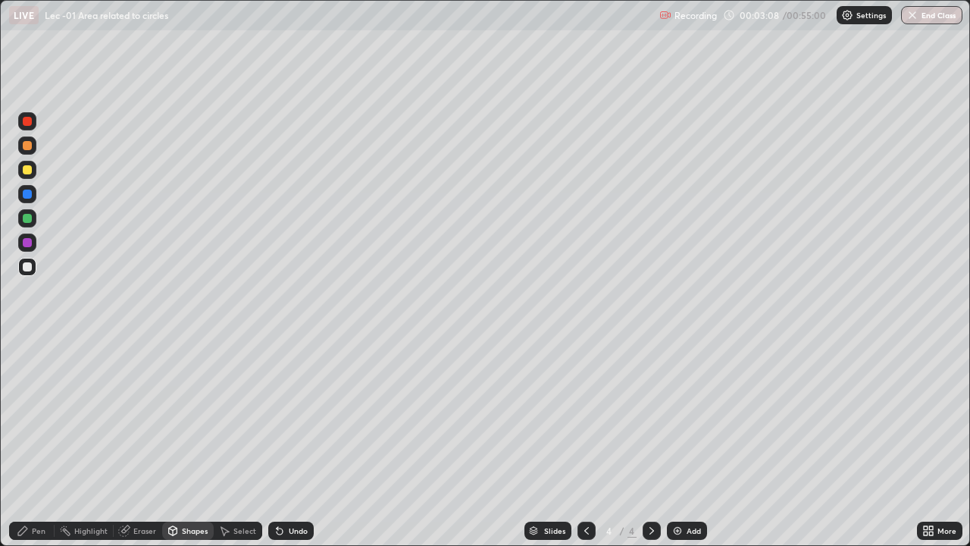
click at [39, 443] on div "Pen" at bounding box center [39, 531] width 14 height 8
click at [28, 168] on div at bounding box center [27, 169] width 9 height 9
click at [284, 443] on icon at bounding box center [280, 531] width 12 height 12
click at [30, 215] on div at bounding box center [27, 218] width 9 height 9
click at [675, 443] on img at bounding box center [678, 531] width 12 height 12
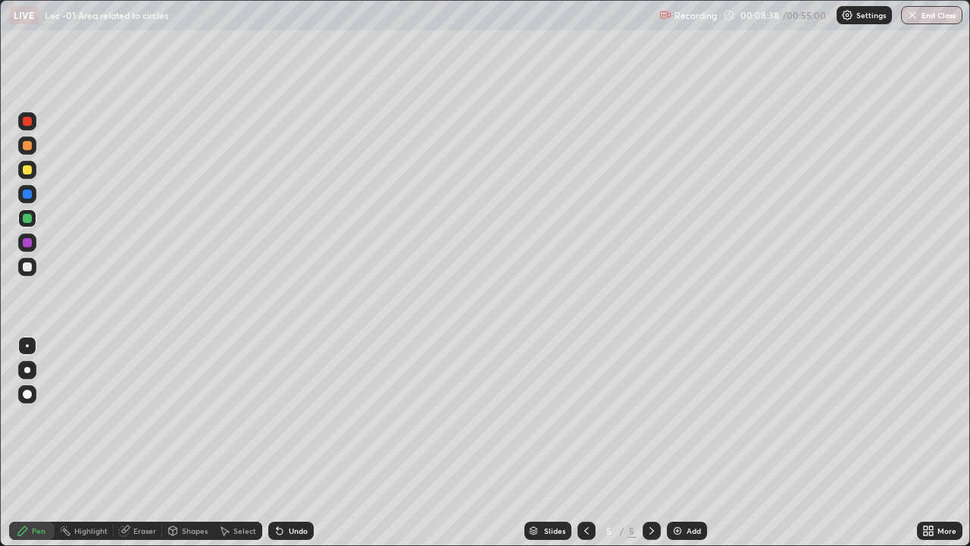
click at [23, 218] on div at bounding box center [27, 218] width 9 height 9
click at [280, 443] on icon at bounding box center [280, 531] width 12 height 12
click at [277, 443] on icon at bounding box center [280, 531] width 12 height 12
click at [285, 443] on div "Undo" at bounding box center [290, 531] width 45 height 18
click at [289, 443] on div "Undo" at bounding box center [298, 531] width 19 height 8
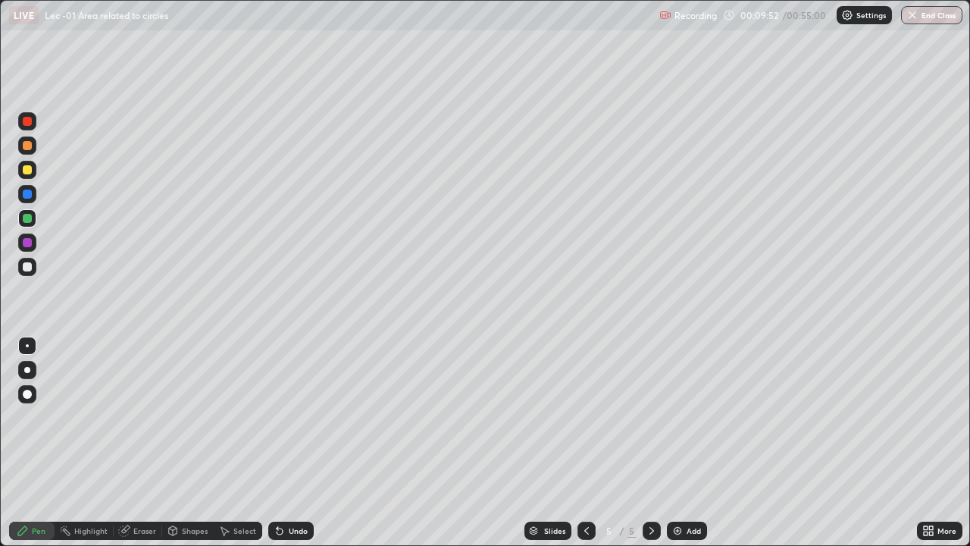
click at [269, 443] on div "Undo" at bounding box center [290, 531] width 45 height 18
click at [139, 443] on div "Eraser" at bounding box center [144, 531] width 23 height 8
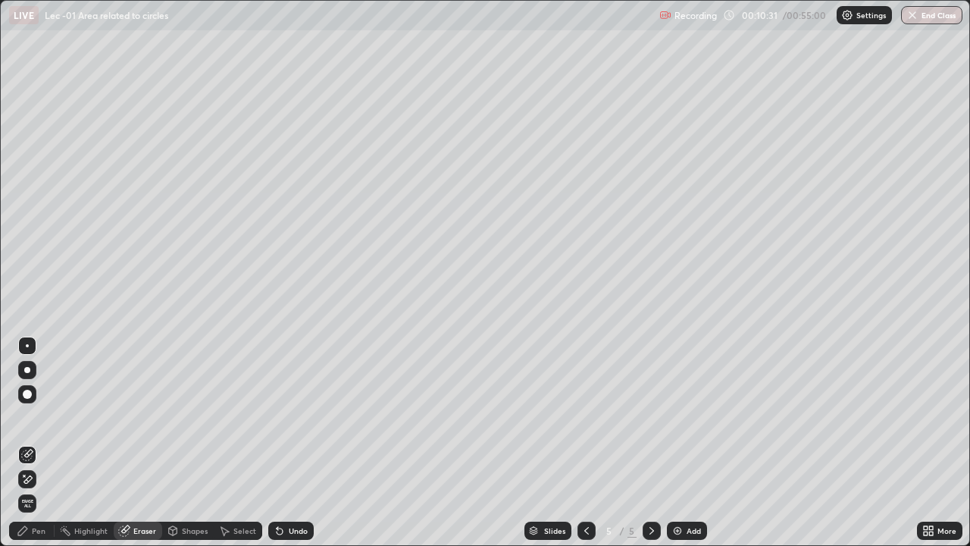
click at [43, 443] on div "Pen" at bounding box center [39, 531] width 14 height 8
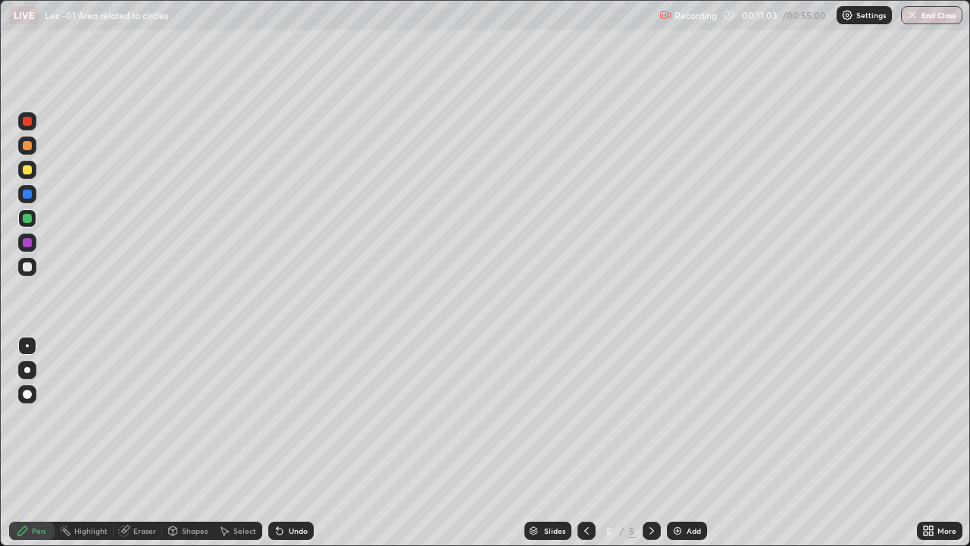
click at [588, 443] on div at bounding box center [587, 531] width 18 height 18
click at [139, 443] on div "Eraser" at bounding box center [138, 531] width 49 height 18
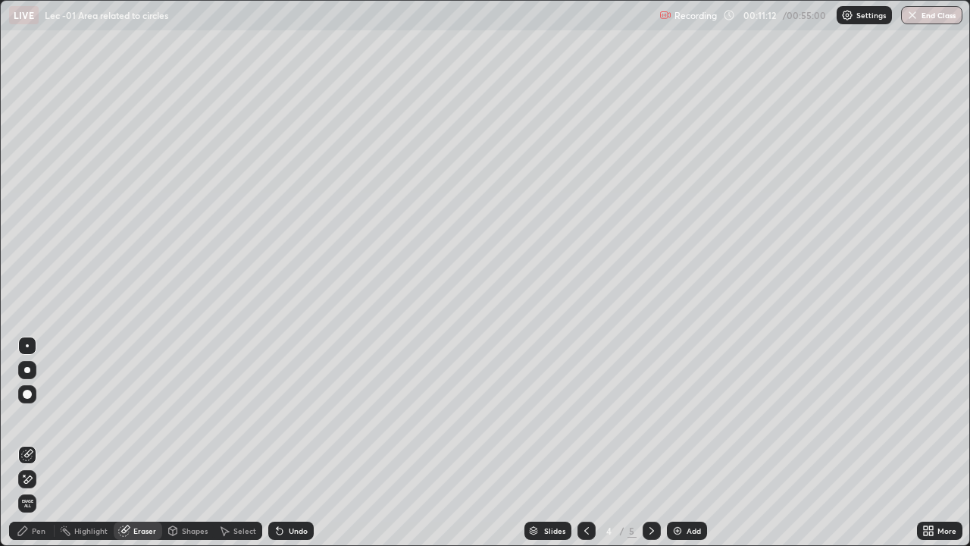
click at [33, 443] on div "Pen" at bounding box center [39, 531] width 14 height 8
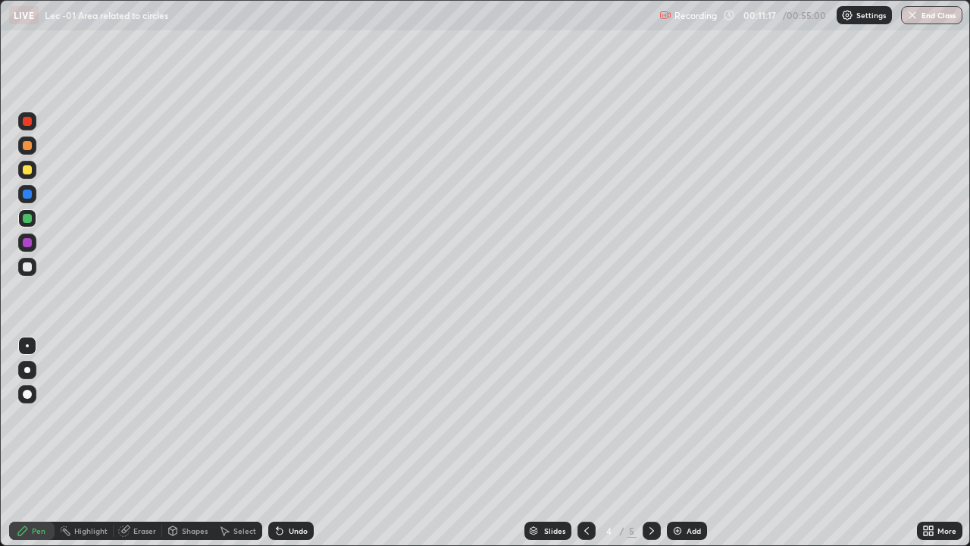
click at [650, 443] on icon at bounding box center [652, 531] width 12 height 12
click at [696, 443] on div "Add" at bounding box center [694, 531] width 14 height 8
click at [199, 443] on div "Shapes" at bounding box center [195, 531] width 26 height 8
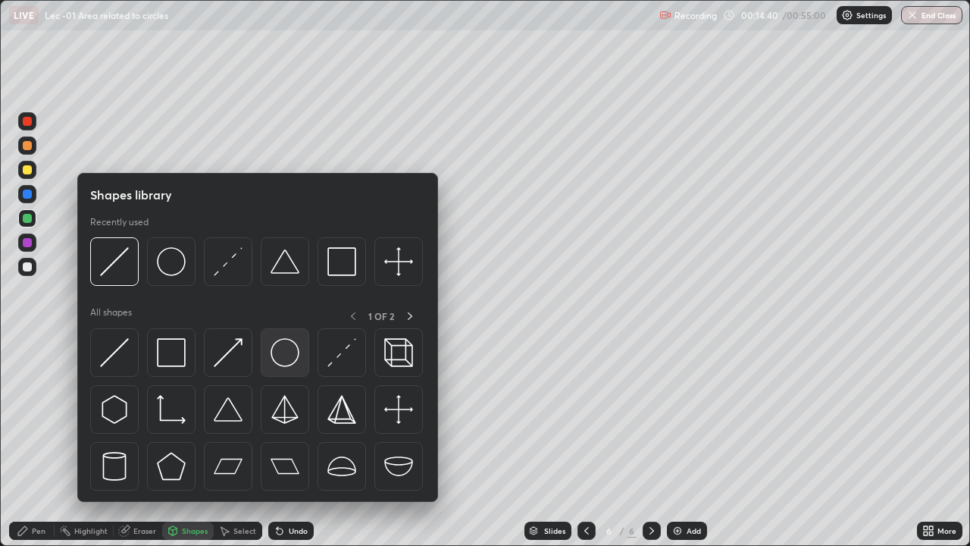
click at [284, 363] on img at bounding box center [285, 352] width 29 height 29
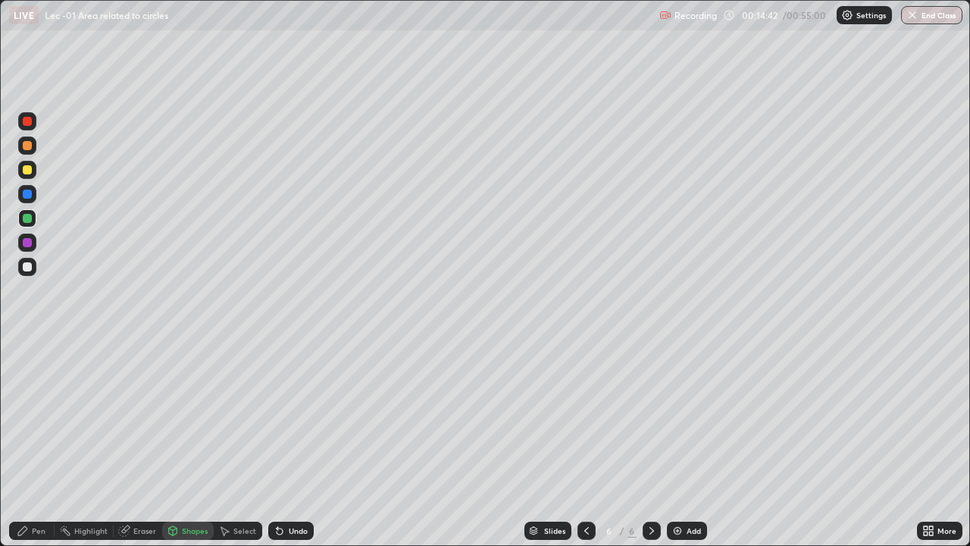
click at [186, 443] on div "Shapes" at bounding box center [188, 530] width 52 height 30
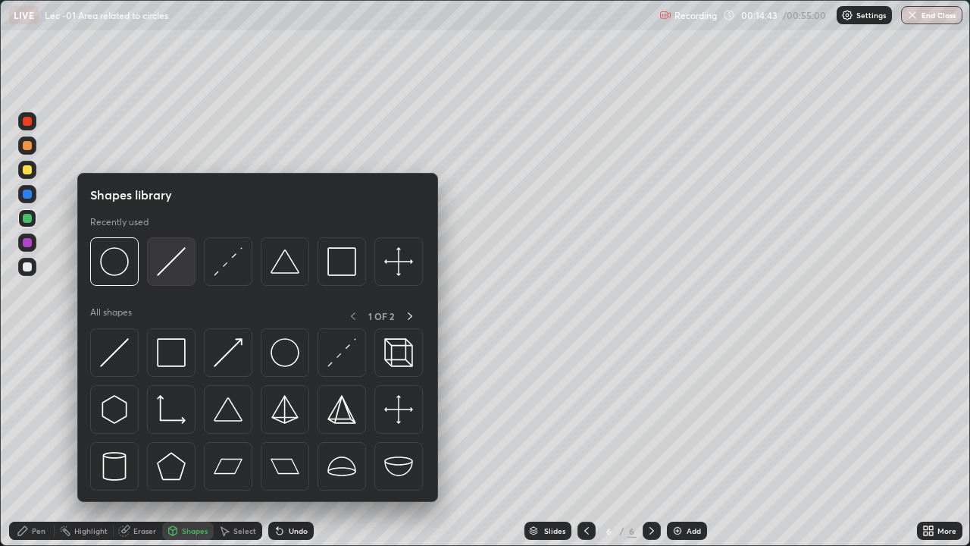
click at [173, 275] on img at bounding box center [171, 261] width 29 height 29
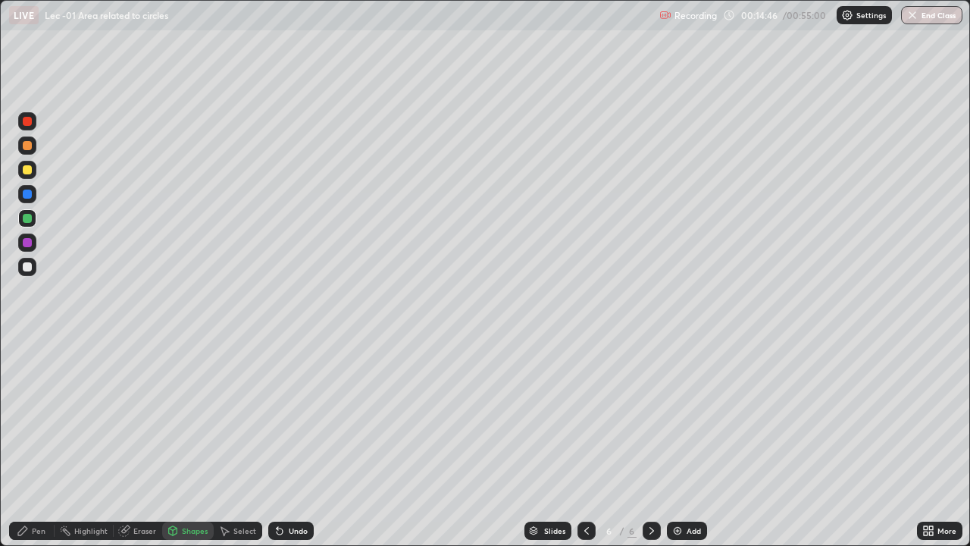
click at [287, 443] on div "Undo" at bounding box center [290, 531] width 45 height 18
click at [46, 443] on div "Pen" at bounding box center [31, 531] width 45 height 18
click at [129, 443] on icon at bounding box center [124, 531] width 12 height 12
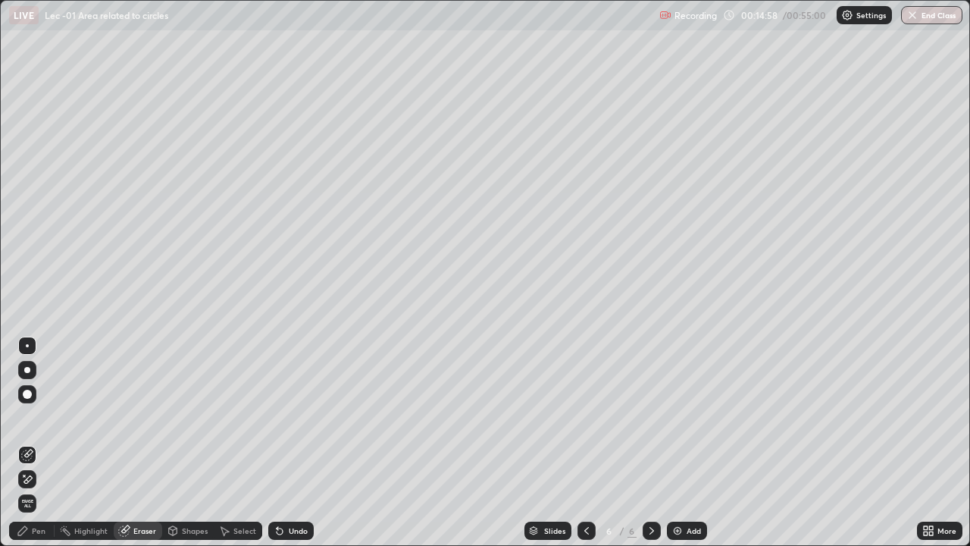
click at [22, 443] on icon at bounding box center [22, 530] width 9 height 9
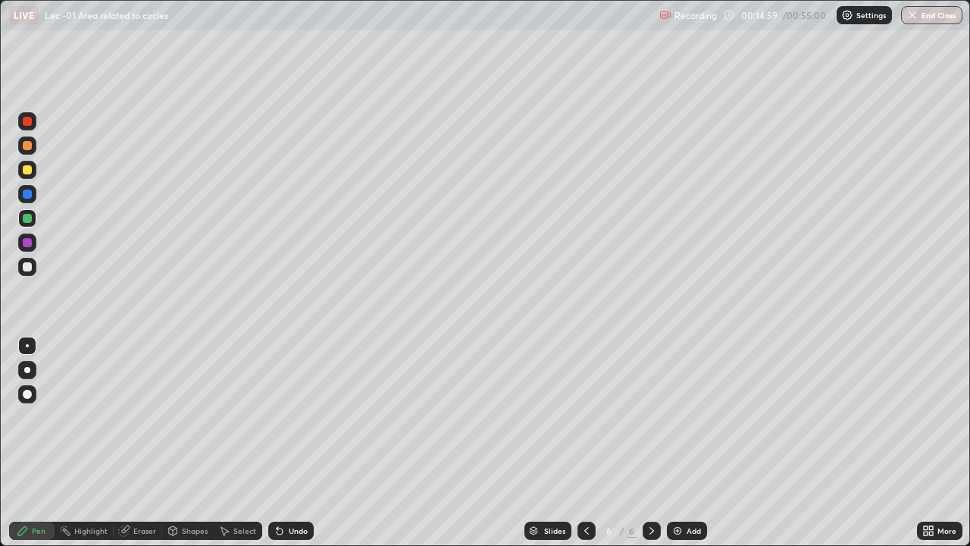
click at [27, 260] on div at bounding box center [27, 267] width 18 height 18
click at [686, 443] on div "Add" at bounding box center [687, 531] width 40 height 18
click at [190, 443] on div "Shapes" at bounding box center [195, 531] width 26 height 8
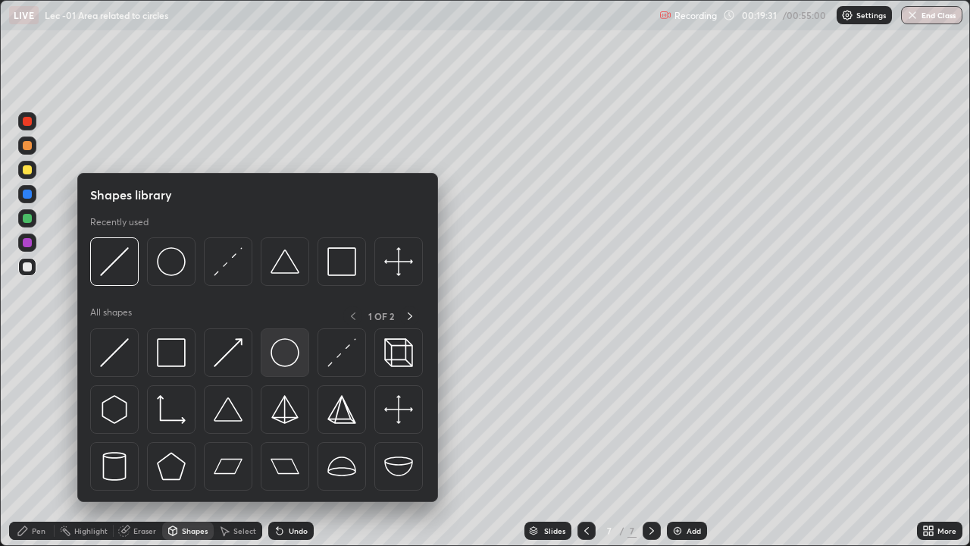
click at [283, 352] on img at bounding box center [285, 352] width 29 height 29
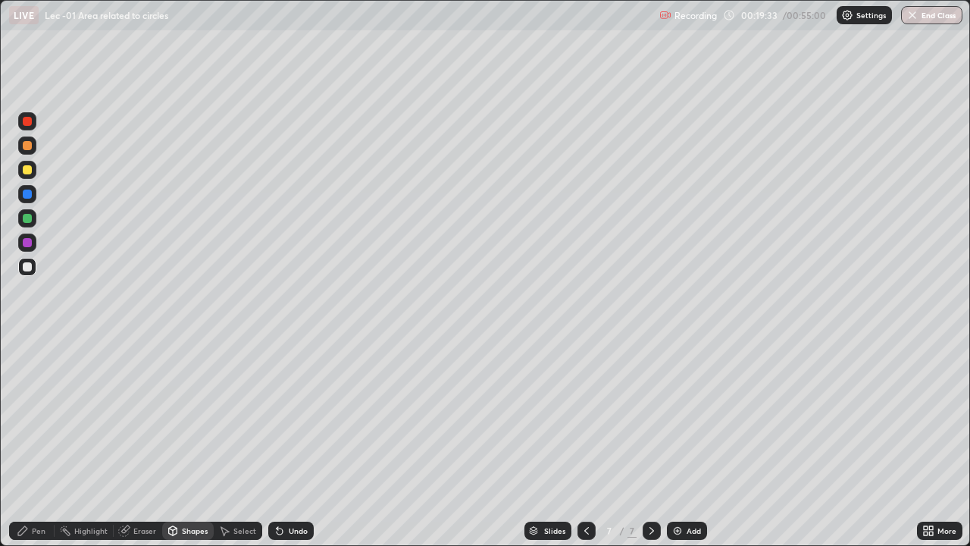
click at [186, 443] on div "Shapes" at bounding box center [188, 530] width 52 height 30
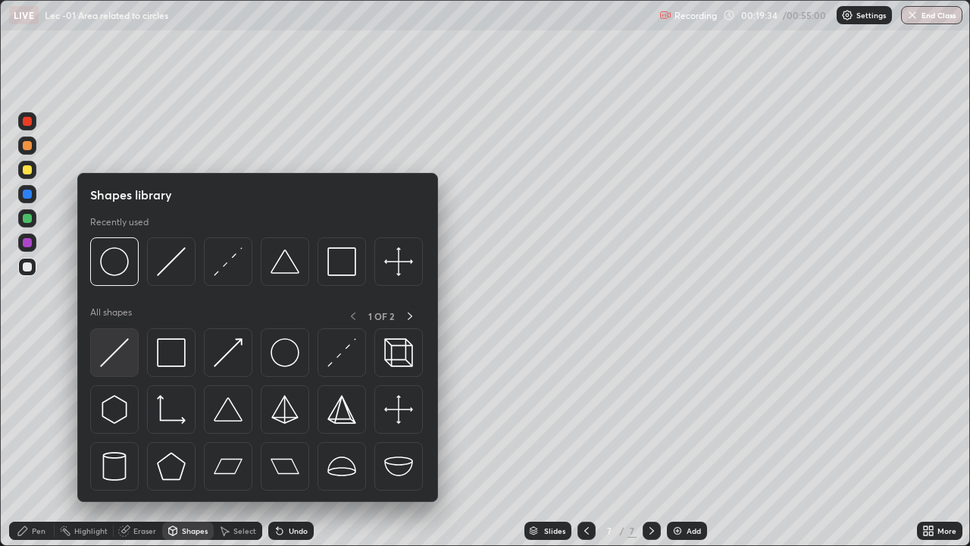
click at [130, 362] on div at bounding box center [114, 352] width 49 height 49
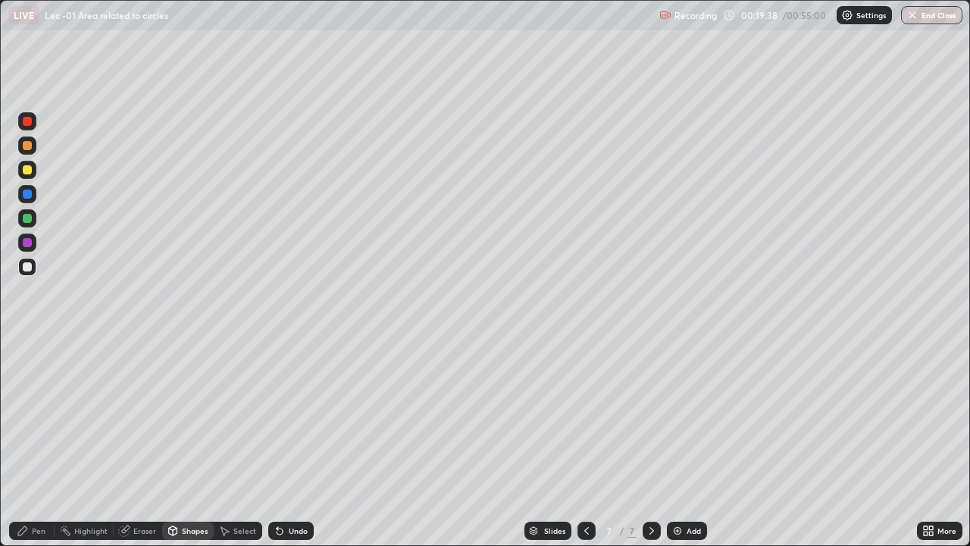
click at [49, 443] on div "Pen" at bounding box center [31, 531] width 45 height 18
click at [134, 443] on div "Eraser" at bounding box center [144, 531] width 23 height 8
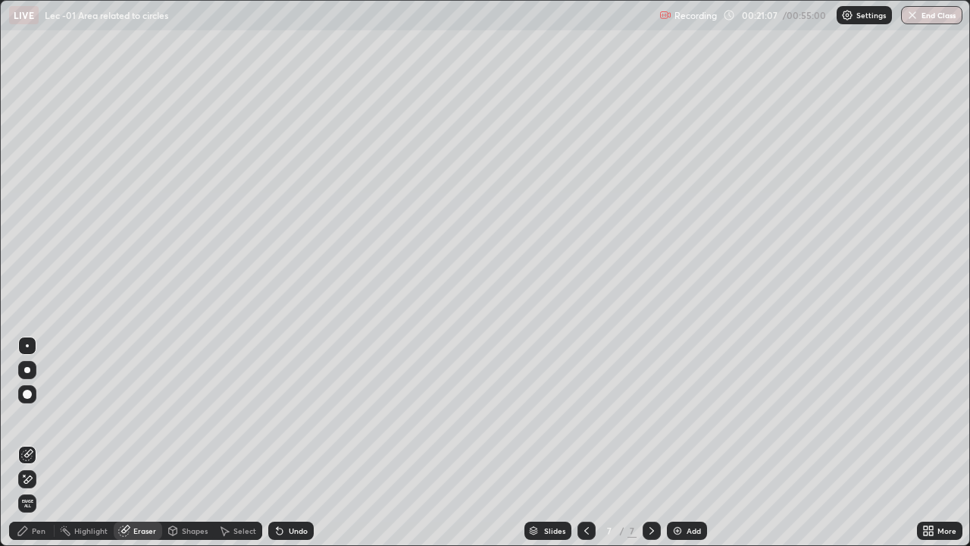
click at [36, 443] on div "Pen" at bounding box center [39, 531] width 14 height 8
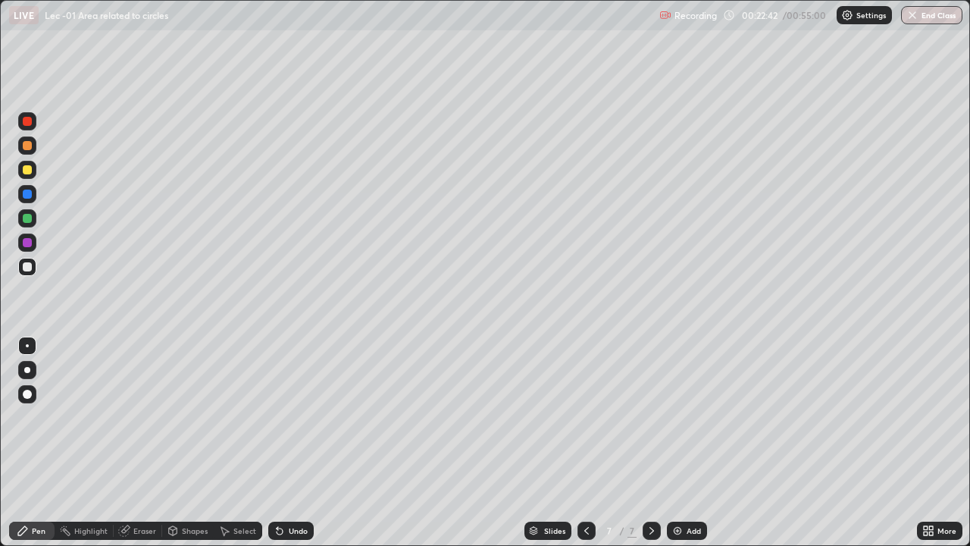
click at [683, 443] on div "Add" at bounding box center [687, 531] width 40 height 18
click at [198, 443] on div "Shapes" at bounding box center [195, 531] width 26 height 8
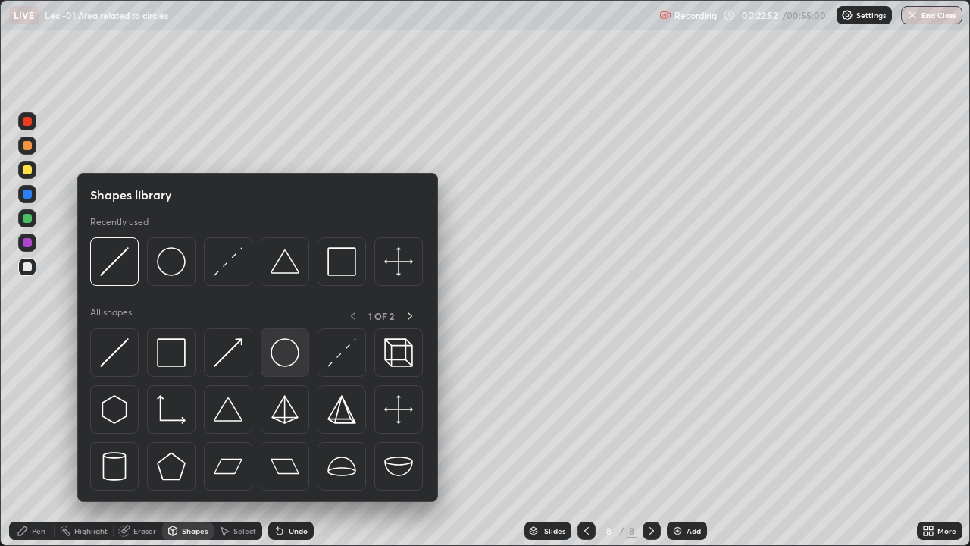
click at [286, 359] on img at bounding box center [285, 352] width 29 height 29
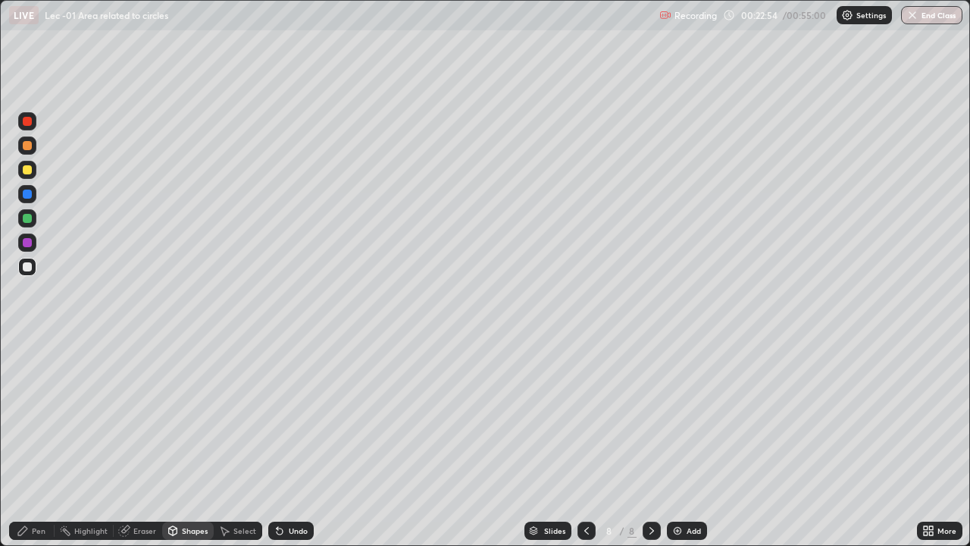
click at [45, 443] on div "Pen" at bounding box center [39, 531] width 14 height 8
click at [182, 443] on div "Shapes" at bounding box center [195, 531] width 26 height 8
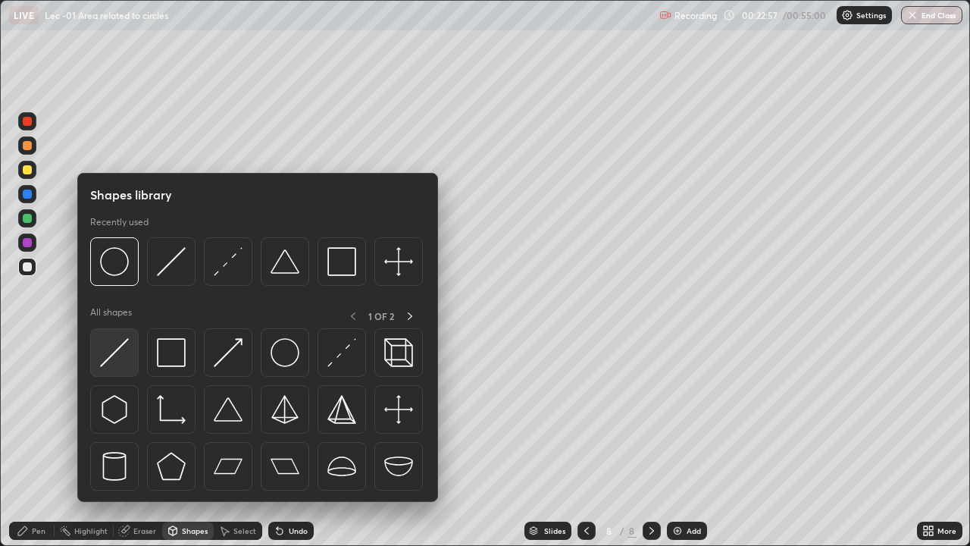
click at [124, 356] on img at bounding box center [114, 352] width 29 height 29
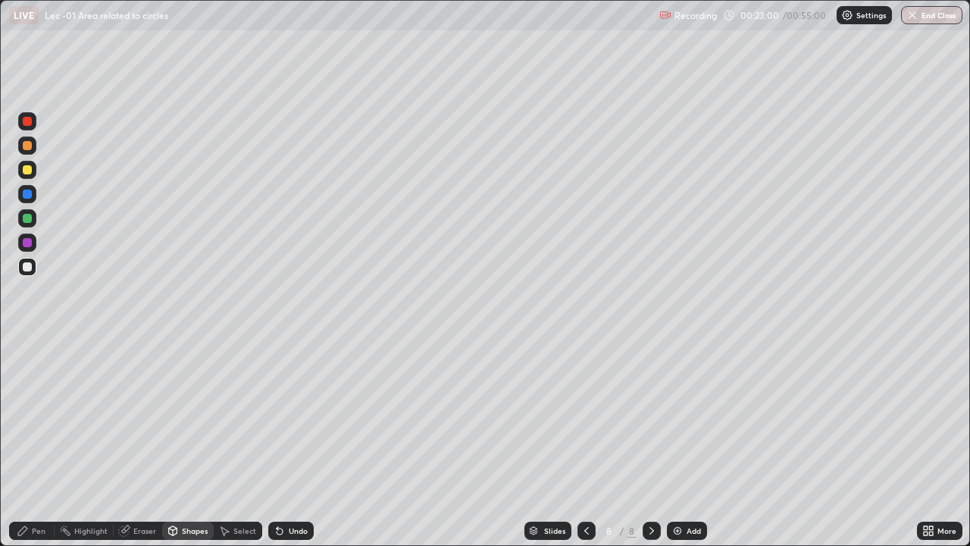
click at [38, 443] on div "Pen" at bounding box center [39, 531] width 14 height 8
click at [27, 169] on div at bounding box center [27, 169] width 9 height 9
click at [33, 199] on div at bounding box center [27, 194] width 18 height 18
click at [26, 166] on div at bounding box center [27, 169] width 9 height 9
click at [27, 145] on div at bounding box center [27, 145] width 9 height 9
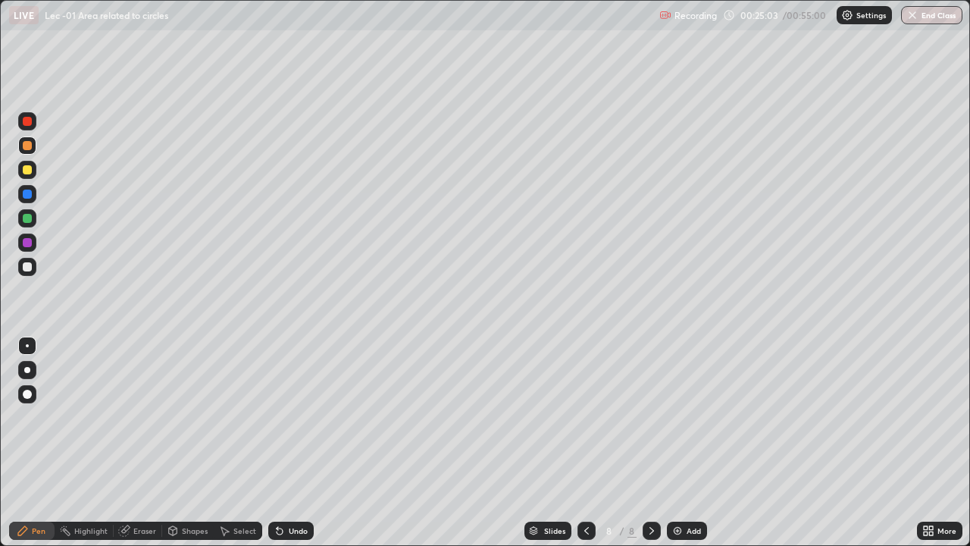
click at [284, 443] on div "Undo" at bounding box center [290, 531] width 45 height 18
click at [282, 443] on icon at bounding box center [280, 531] width 12 height 12
click at [678, 443] on img at bounding box center [678, 531] width 12 height 12
click at [289, 443] on div "Undo" at bounding box center [298, 531] width 19 height 8
click at [280, 443] on icon at bounding box center [280, 531] width 6 height 6
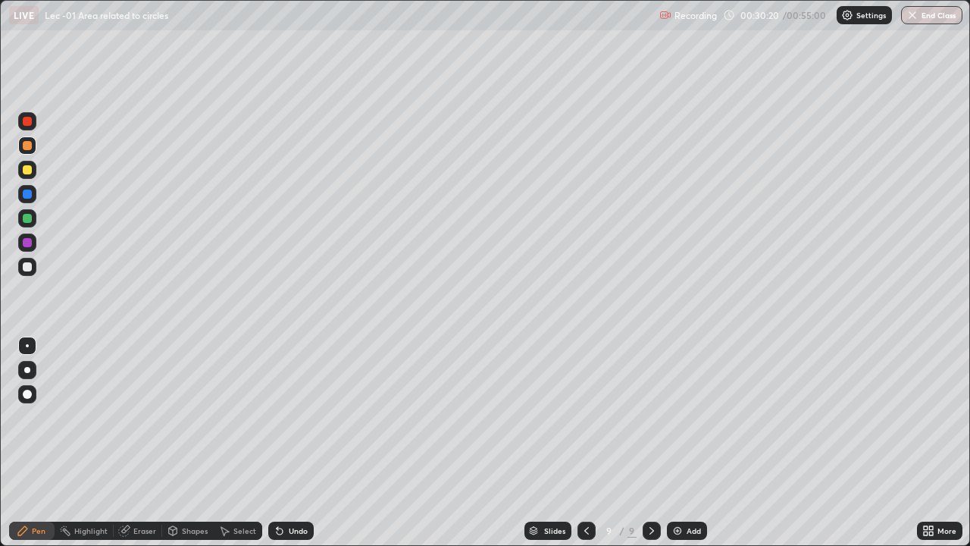
click at [278, 443] on div "Undo" at bounding box center [288, 530] width 52 height 30
click at [277, 443] on div "Undo" at bounding box center [290, 531] width 45 height 18
click at [283, 443] on icon at bounding box center [280, 531] width 12 height 12
click at [280, 443] on icon at bounding box center [280, 531] width 6 height 6
click at [279, 443] on icon at bounding box center [280, 531] width 6 height 6
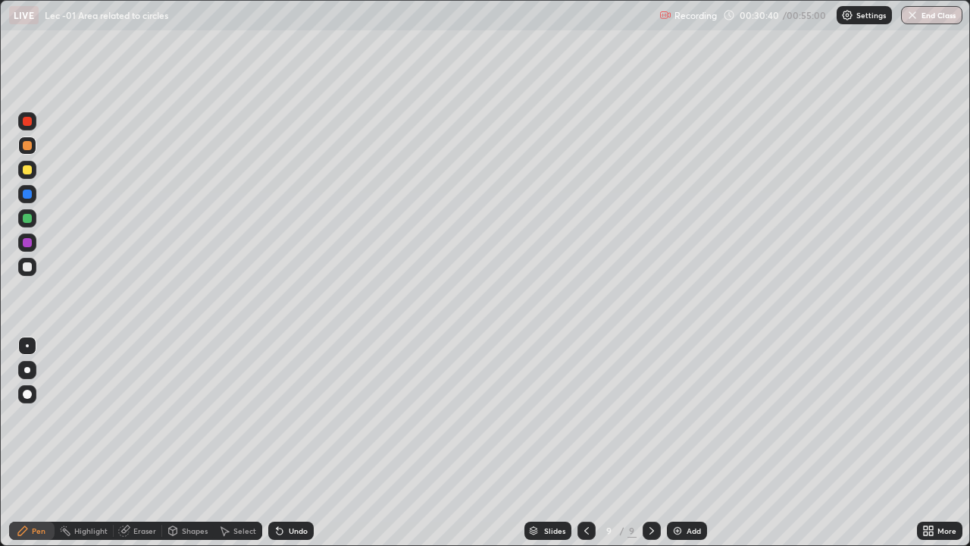
click at [278, 443] on icon at bounding box center [280, 531] width 12 height 12
click at [280, 443] on icon at bounding box center [280, 531] width 12 height 12
click at [278, 443] on icon at bounding box center [280, 531] width 6 height 6
click at [128, 443] on icon at bounding box center [124, 531] width 10 height 10
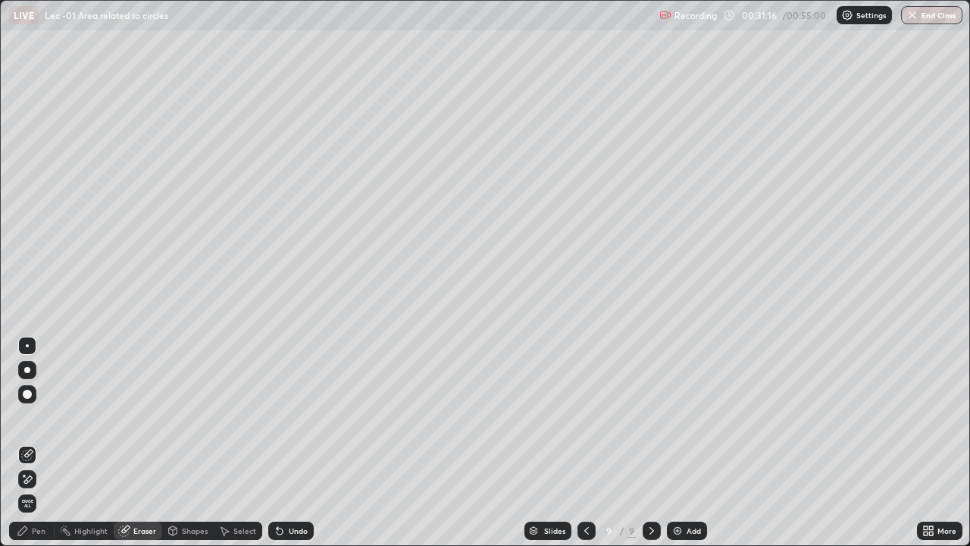
click at [26, 443] on icon at bounding box center [22, 530] width 9 height 9
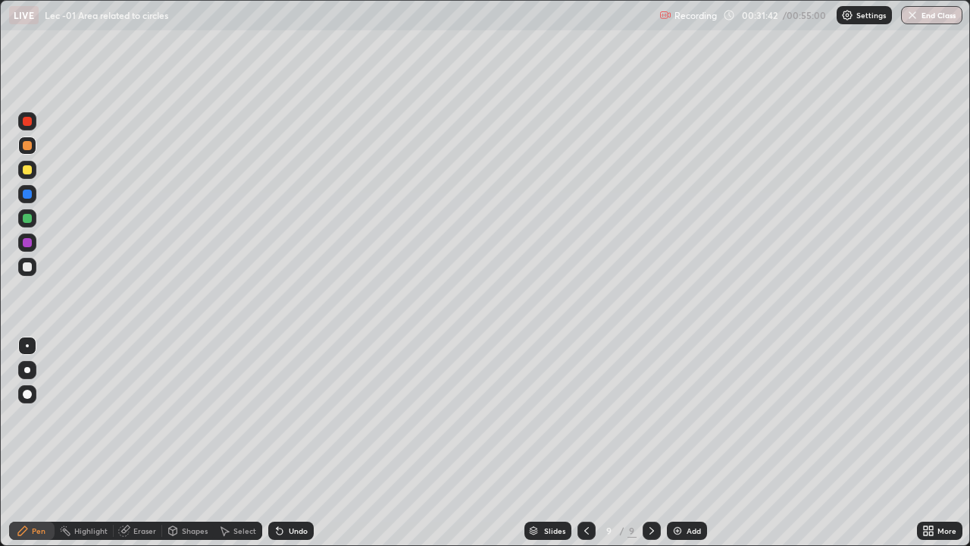
click at [145, 443] on div "Eraser" at bounding box center [138, 530] width 49 height 30
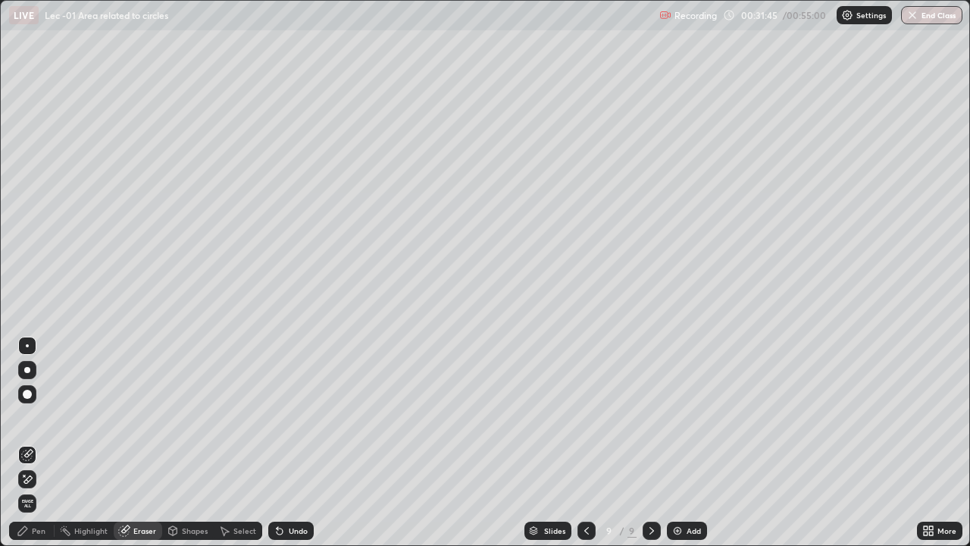
click at [28, 443] on icon at bounding box center [23, 531] width 12 height 12
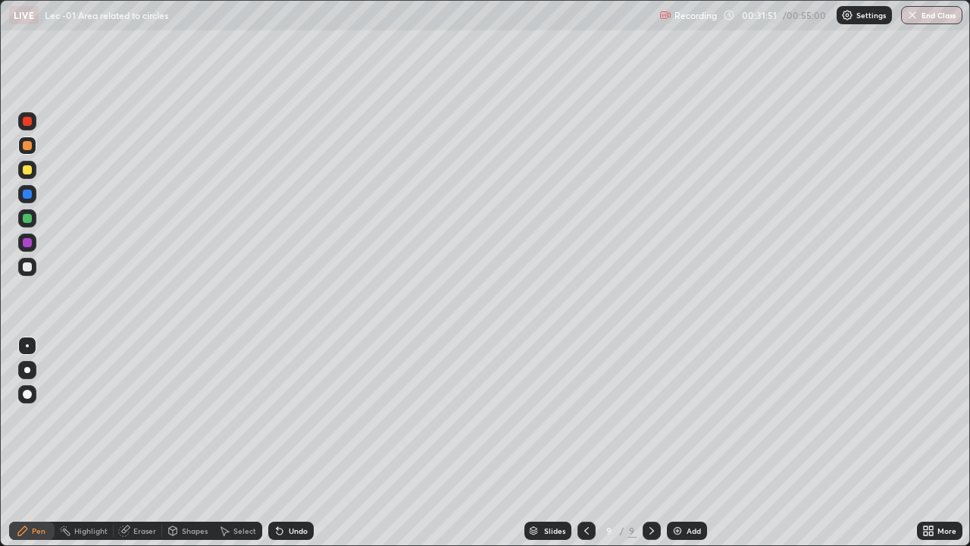
click at [140, 443] on div "Eraser" at bounding box center [138, 531] width 49 height 18
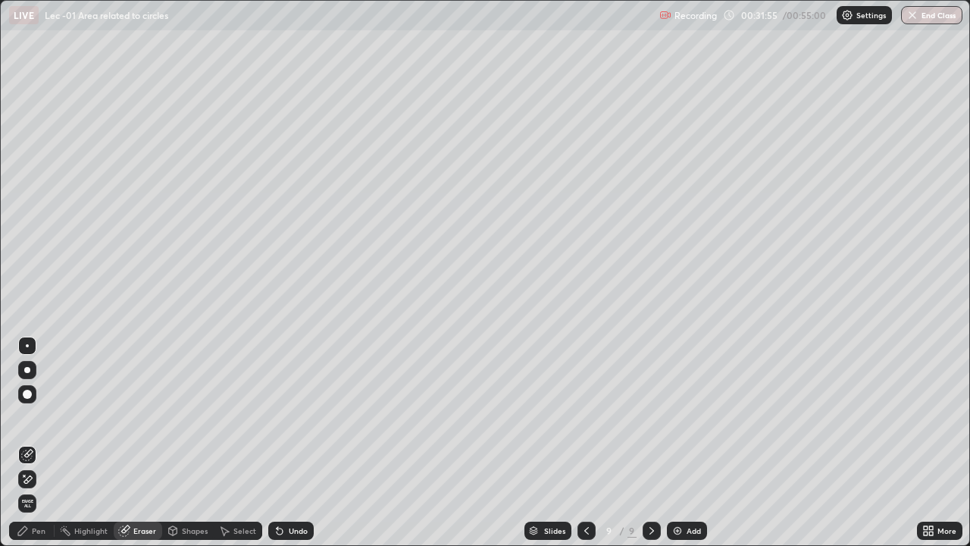
click at [42, 443] on div "Pen" at bounding box center [39, 531] width 14 height 8
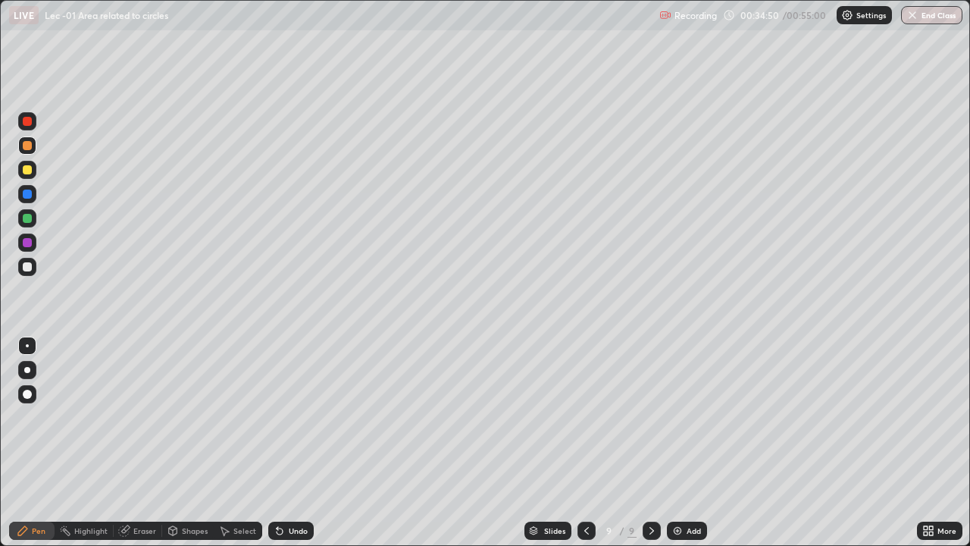
click at [681, 443] on img at bounding box center [678, 531] width 12 height 12
click at [289, 443] on div "Undo" at bounding box center [298, 531] width 19 height 8
click at [130, 443] on div "Eraser" at bounding box center [138, 531] width 49 height 18
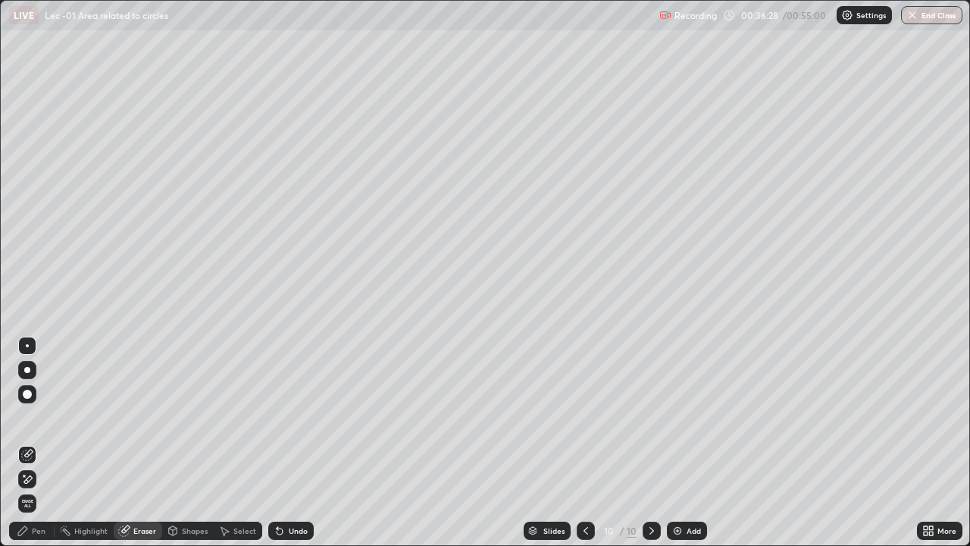
click at [24, 443] on icon at bounding box center [22, 530] width 9 height 9
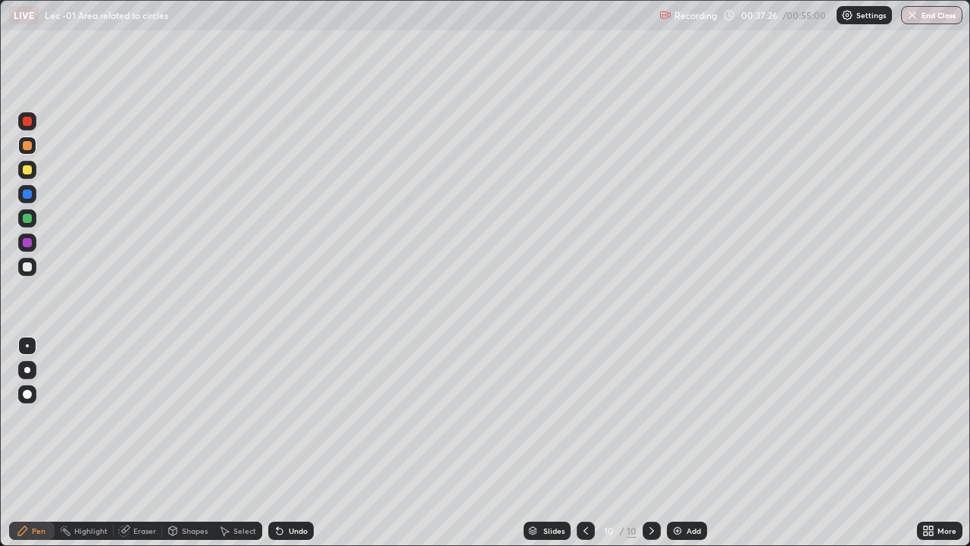
click at [283, 443] on div "Undo" at bounding box center [288, 530] width 52 height 30
click at [284, 443] on div "Undo" at bounding box center [290, 531] width 45 height 18
click at [290, 443] on div "Undo" at bounding box center [288, 530] width 52 height 30
click at [290, 443] on div "Undo" at bounding box center [290, 531] width 45 height 18
click at [287, 443] on div "Undo" at bounding box center [288, 530] width 52 height 30
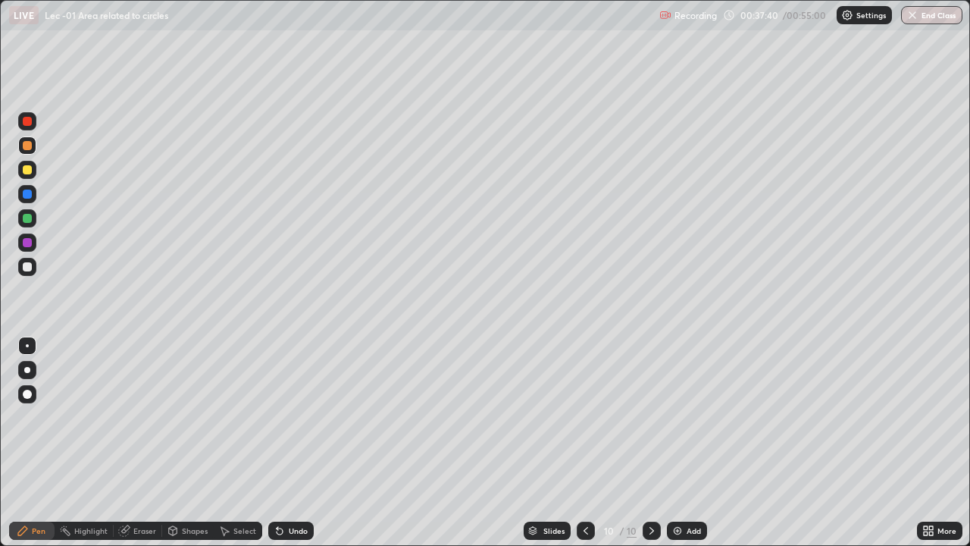
click at [293, 443] on div "Undo" at bounding box center [288, 530] width 52 height 30
click at [689, 443] on div "Add" at bounding box center [694, 531] width 14 height 8
click at [176, 443] on icon at bounding box center [173, 530] width 8 height 9
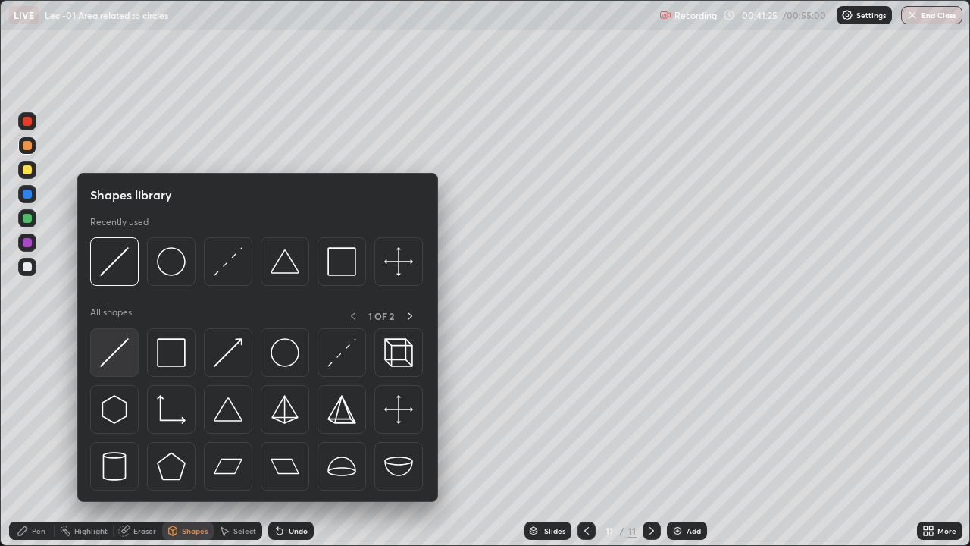
click at [128, 364] on img at bounding box center [114, 352] width 29 height 29
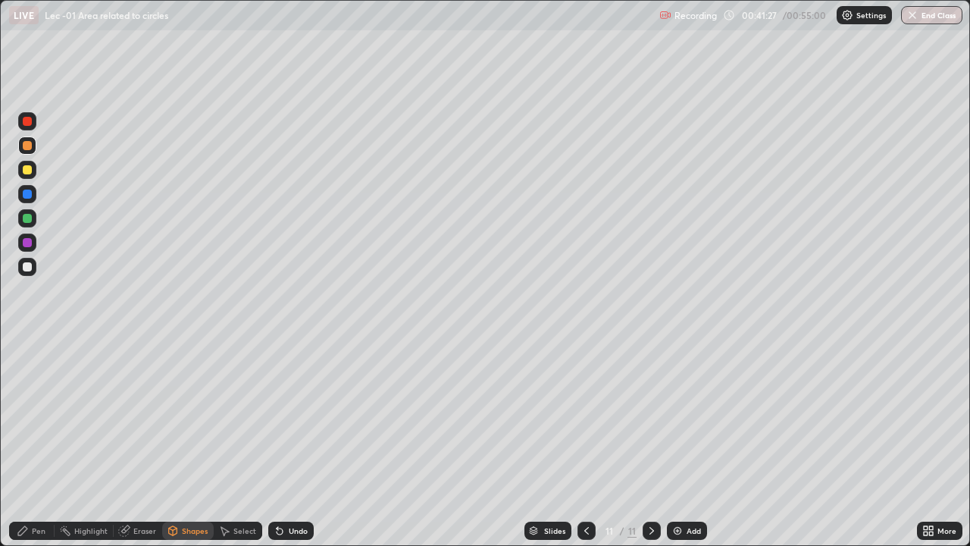
click at [41, 443] on div "Pen" at bounding box center [39, 531] width 14 height 8
click at [675, 443] on div "Add" at bounding box center [687, 531] width 40 height 18
click at [186, 443] on div "Shapes" at bounding box center [195, 531] width 26 height 8
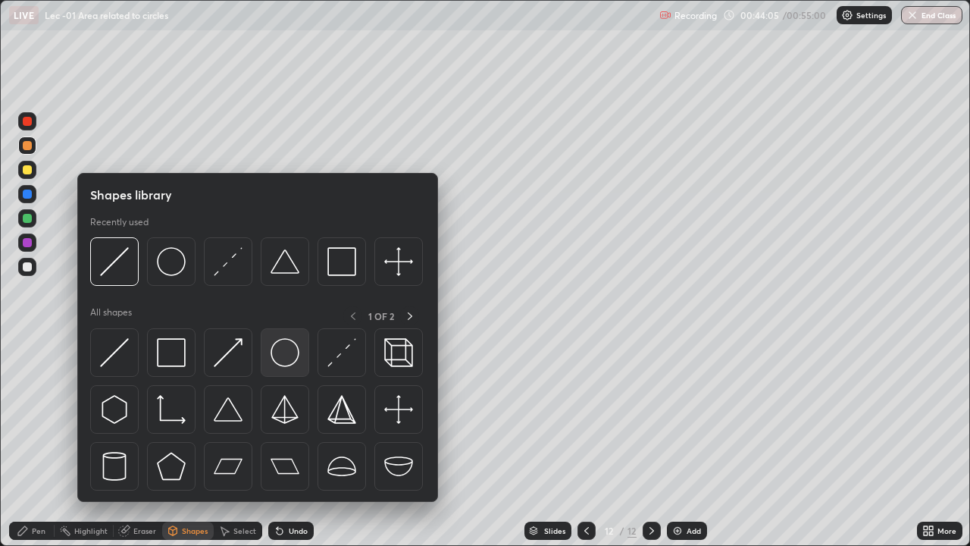
click at [289, 359] on img at bounding box center [285, 352] width 29 height 29
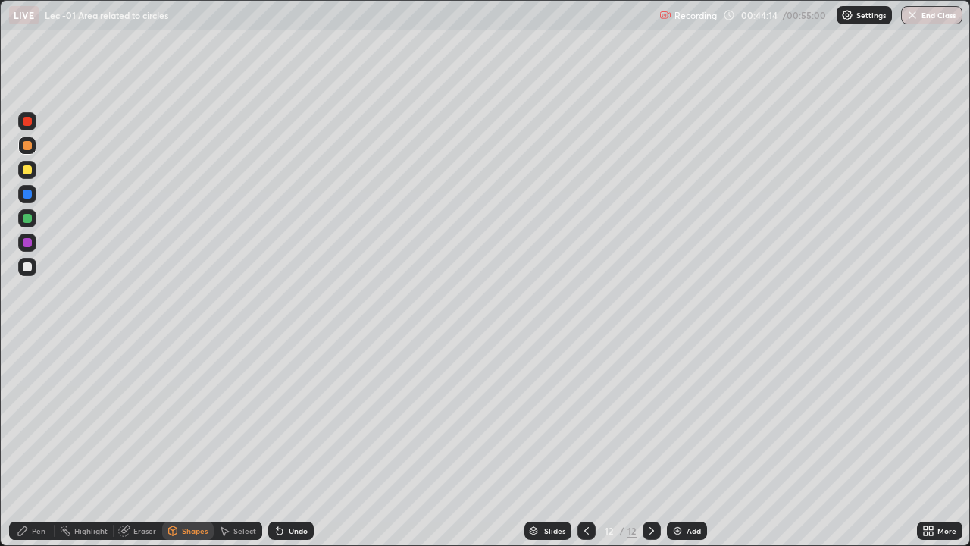
click at [181, 443] on div "Shapes" at bounding box center [188, 531] width 52 height 18
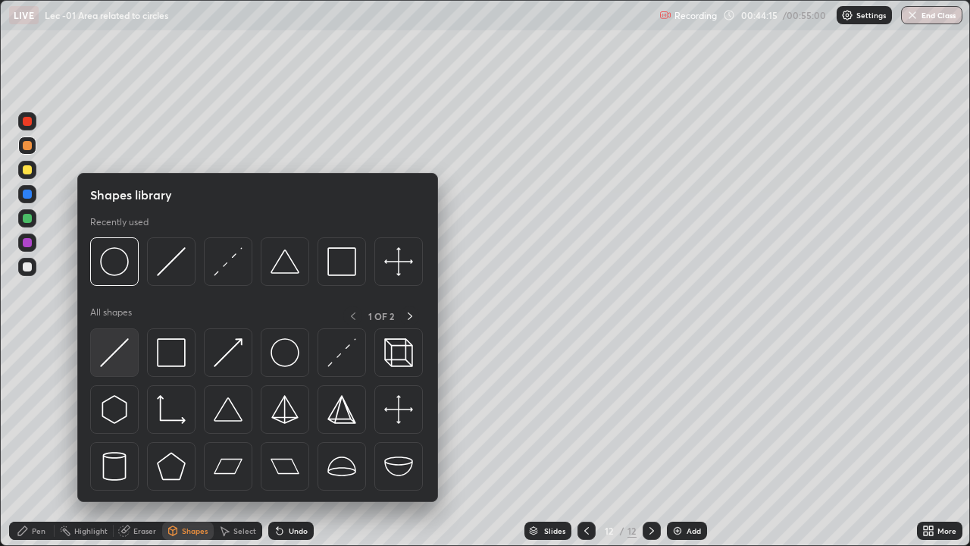
click at [124, 352] on img at bounding box center [114, 352] width 29 height 29
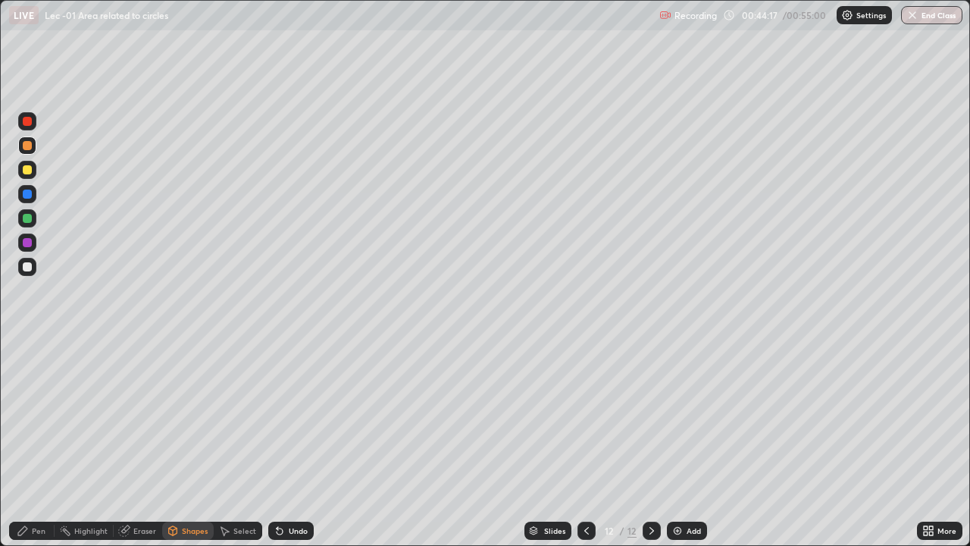
click at [183, 443] on div "Shapes" at bounding box center [195, 531] width 26 height 8
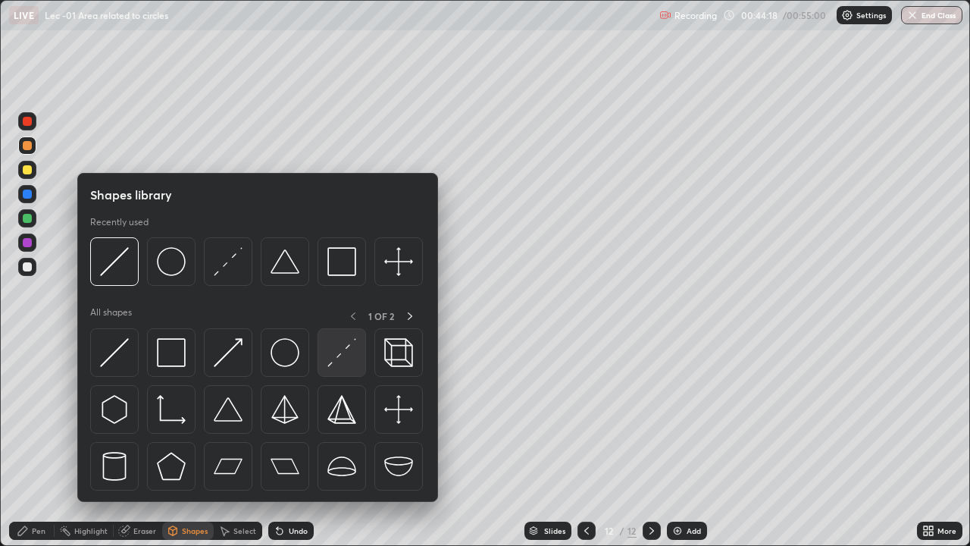
click at [339, 356] on img at bounding box center [341, 352] width 29 height 29
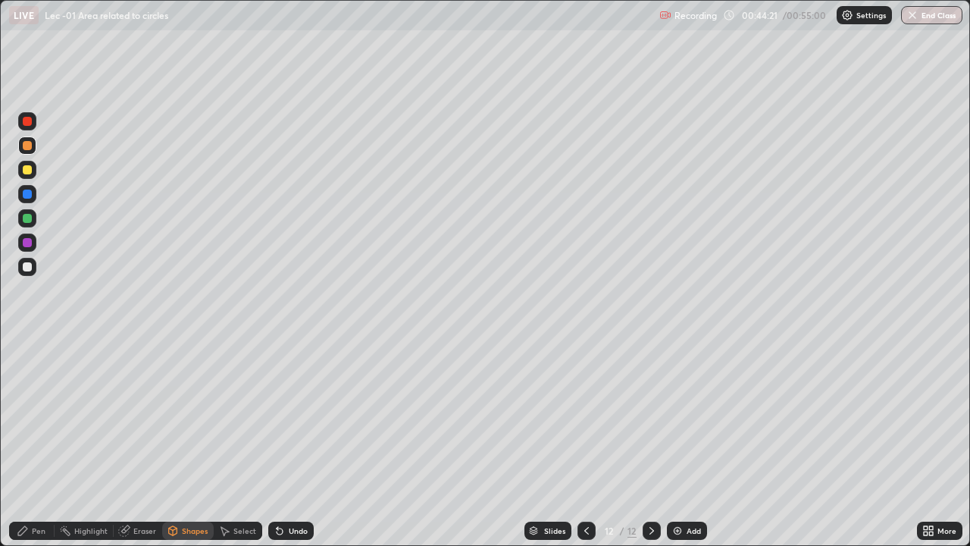
click at [34, 443] on div "Pen" at bounding box center [31, 531] width 45 height 18
click at [28, 171] on div at bounding box center [27, 169] width 9 height 9
click at [177, 443] on icon at bounding box center [173, 531] width 12 height 12
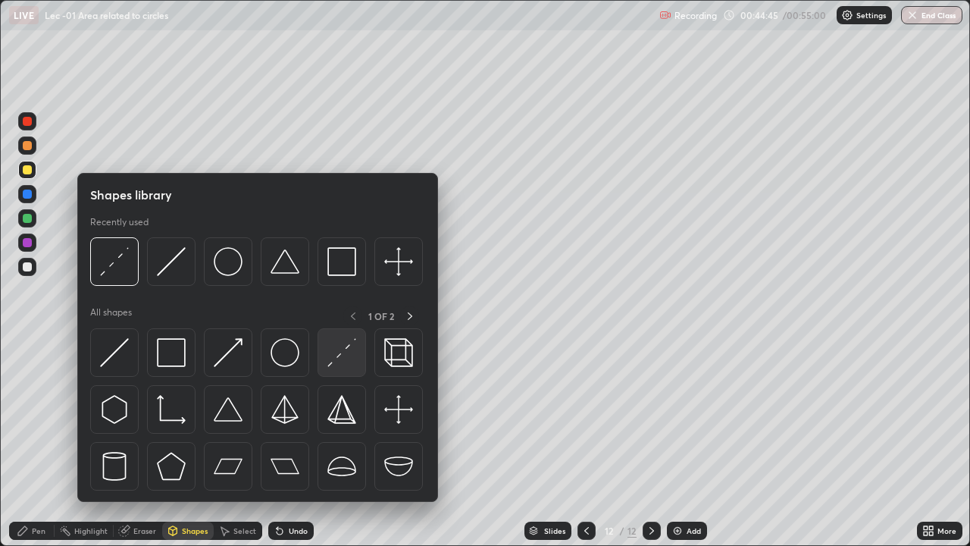
click at [339, 365] on img at bounding box center [341, 352] width 29 height 29
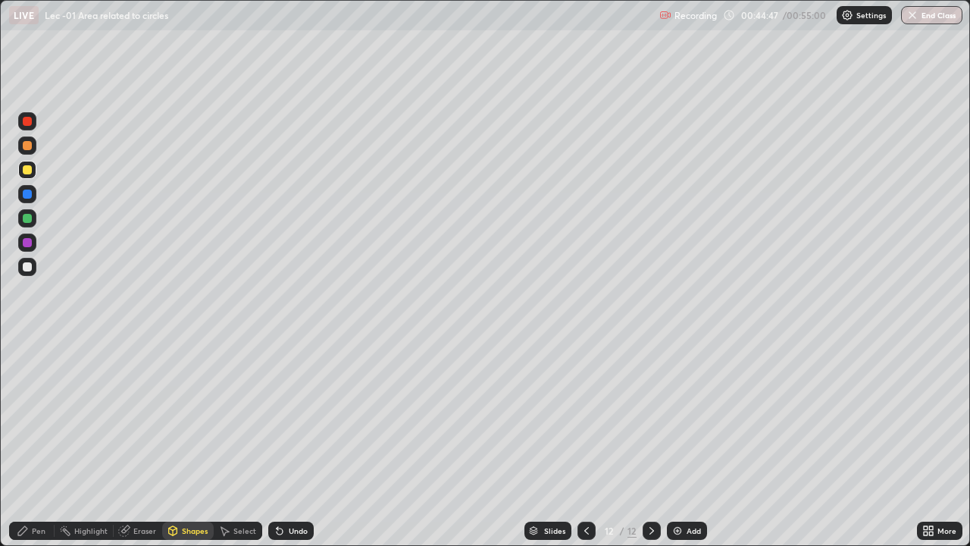
click at [46, 443] on div "Pen" at bounding box center [31, 531] width 45 height 18
click at [28, 224] on div at bounding box center [27, 218] width 18 height 18
click at [175, 443] on icon at bounding box center [173, 530] width 8 height 9
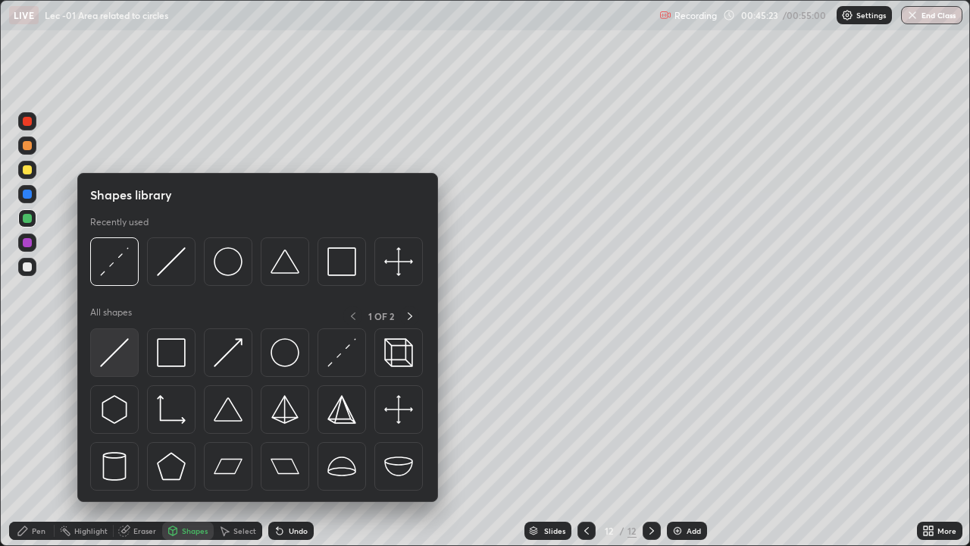
click at [107, 370] on div at bounding box center [114, 352] width 49 height 49
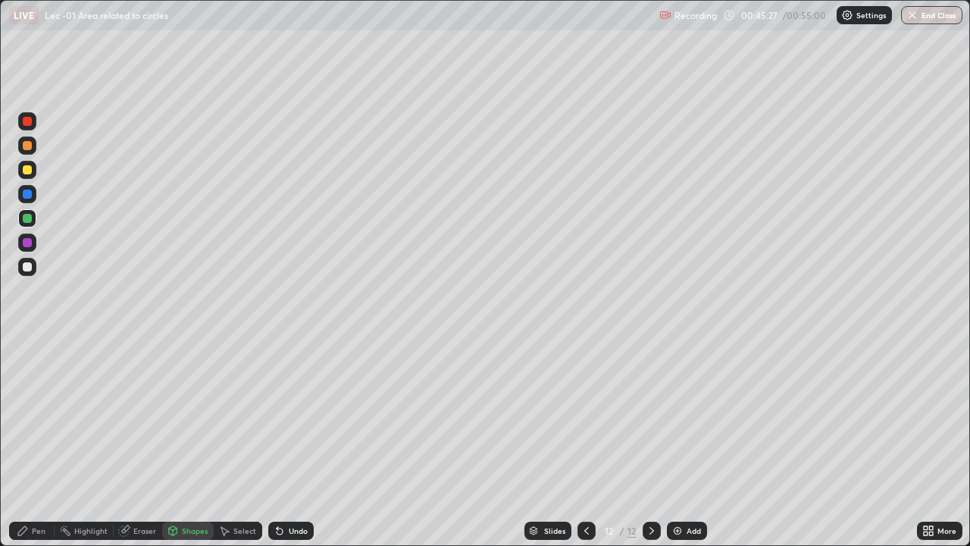
click at [61, 443] on circle at bounding box center [62, 528] width 2 height 2
click at [30, 443] on div "Pen" at bounding box center [31, 531] width 45 height 18
click at [31, 443] on div "Pen" at bounding box center [31, 531] width 45 height 18
click at [33, 172] on div at bounding box center [27, 170] width 18 height 18
click at [286, 443] on div "Undo" at bounding box center [290, 531] width 45 height 18
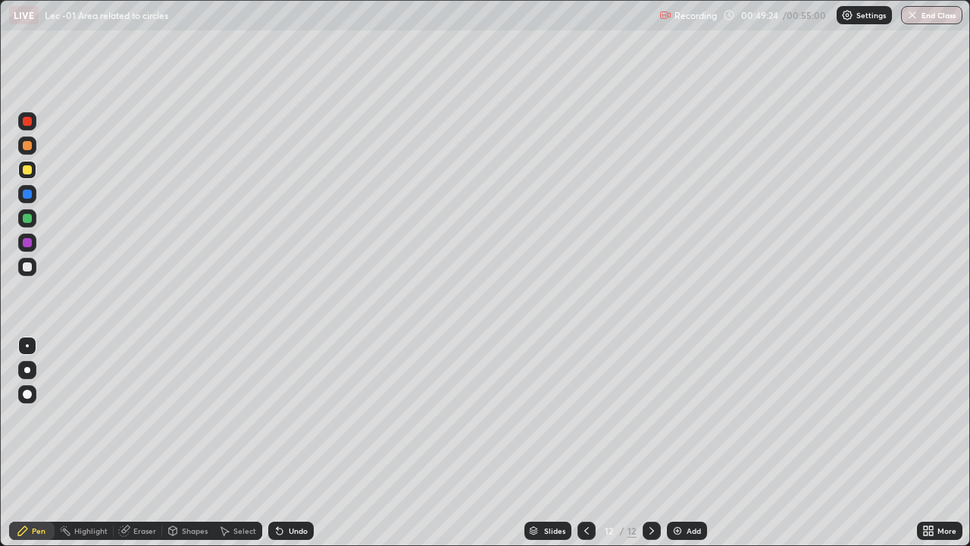
click at [939, 443] on div "More" at bounding box center [947, 531] width 19 height 8
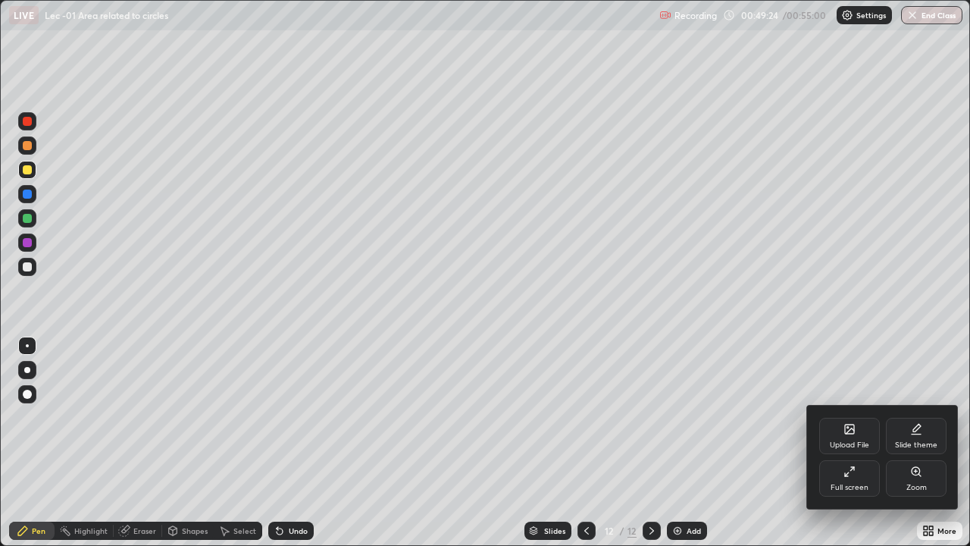
click at [841, 443] on div "Full screen" at bounding box center [849, 478] width 61 height 36
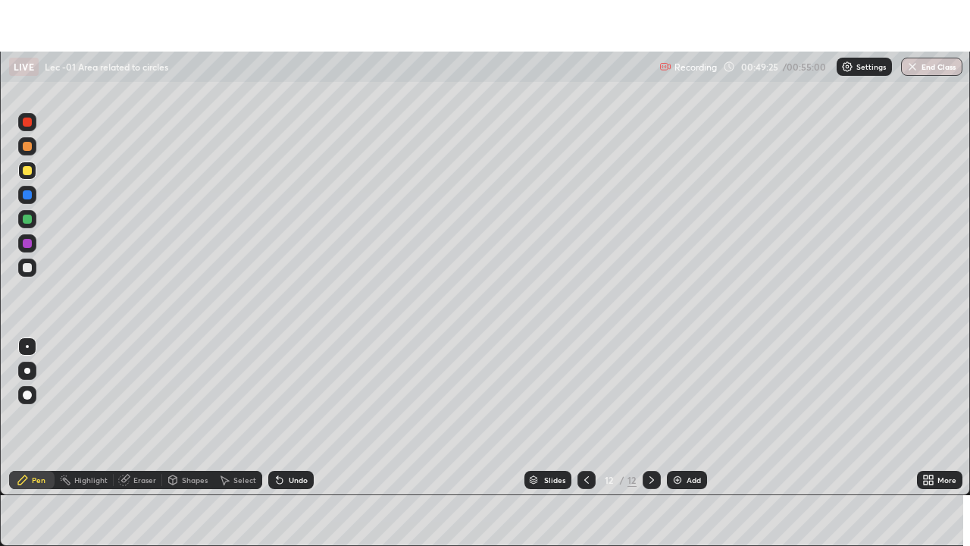
scroll to position [75365, 74838]
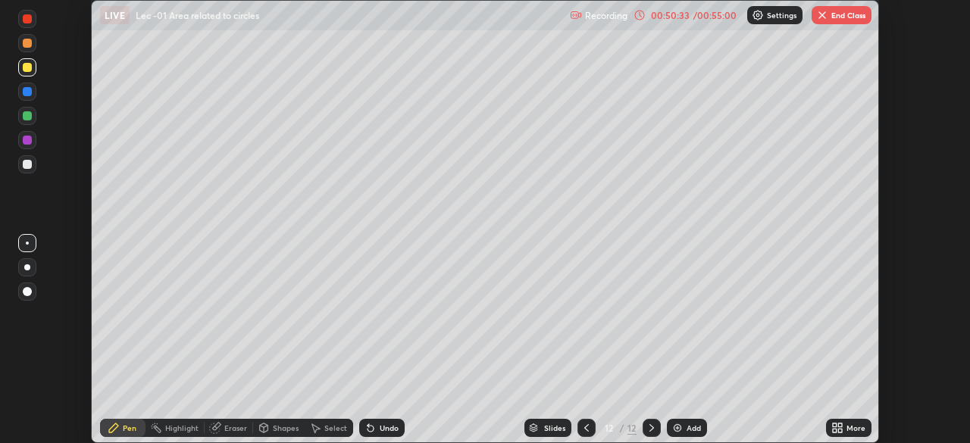
click at [847, 430] on div "More" at bounding box center [856, 429] width 19 height 8
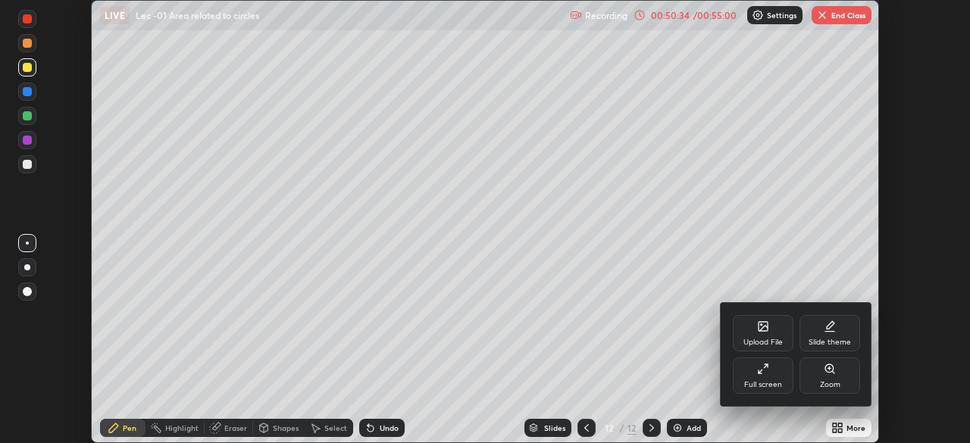
click at [768, 384] on div "Full screen" at bounding box center [763, 385] width 38 height 8
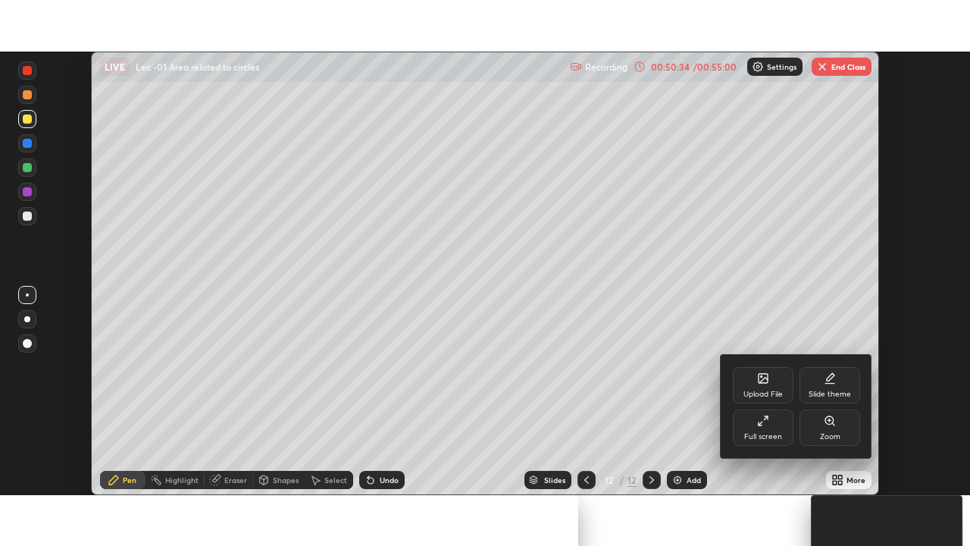
scroll to position [546, 970]
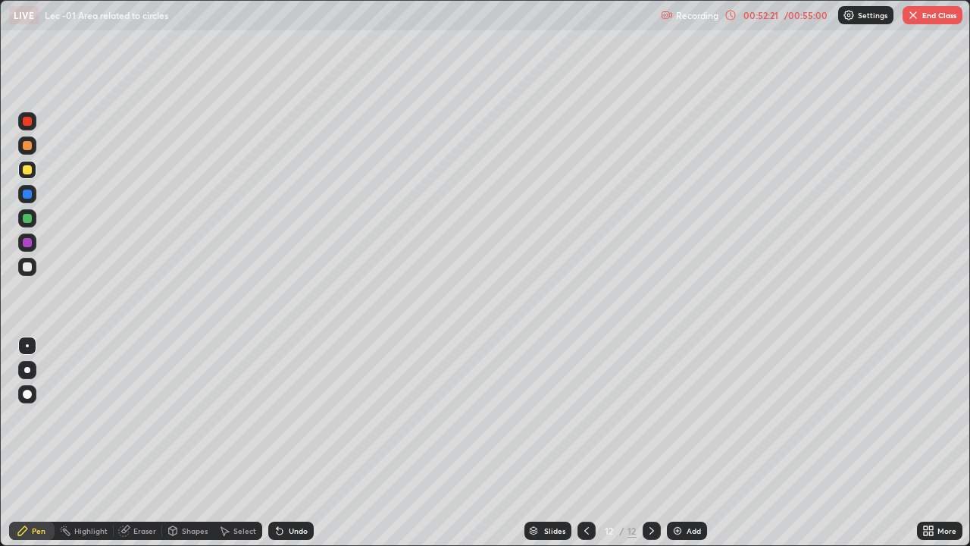
click at [286, 443] on div "Undo" at bounding box center [290, 531] width 45 height 18
click at [280, 443] on icon at bounding box center [280, 531] width 12 height 12
click at [281, 443] on icon at bounding box center [280, 531] width 12 height 12
click at [280, 443] on icon at bounding box center [280, 531] width 12 height 12
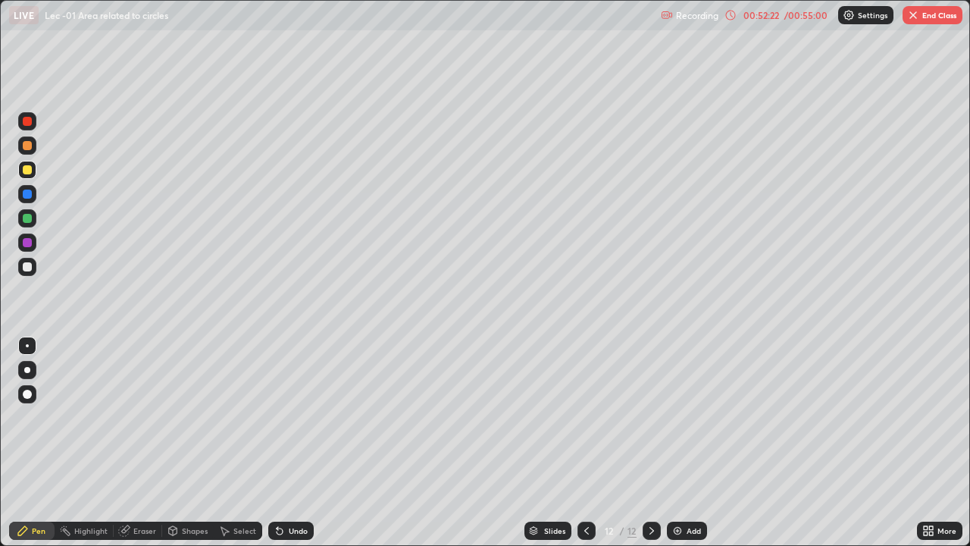
click at [278, 443] on icon at bounding box center [280, 531] width 6 height 6
click at [277, 443] on icon at bounding box center [280, 531] width 6 height 6
click at [278, 443] on icon at bounding box center [280, 531] width 6 height 6
click at [277, 443] on icon at bounding box center [280, 531] width 6 height 6
click at [278, 443] on icon at bounding box center [280, 531] width 6 height 6
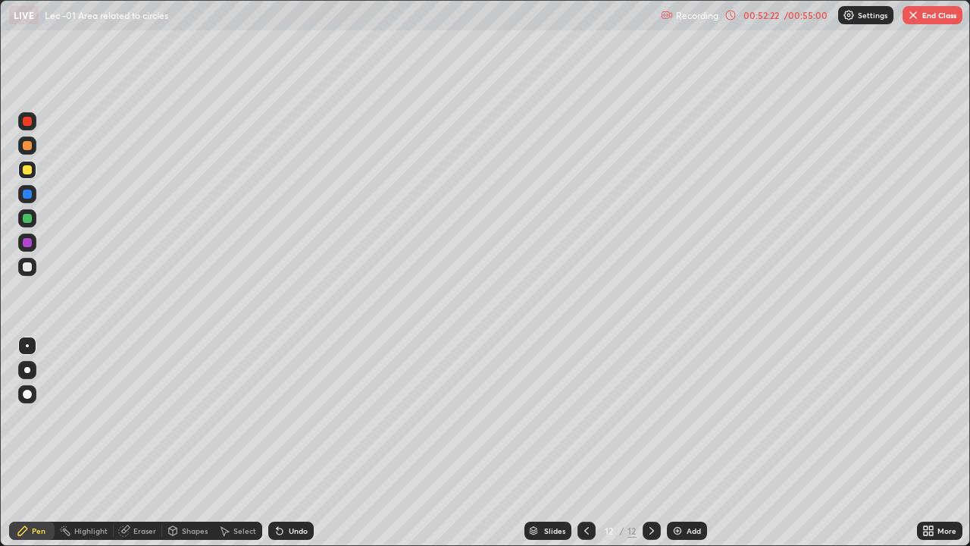
click at [277, 443] on icon at bounding box center [280, 531] width 6 height 6
click at [278, 443] on icon at bounding box center [280, 531] width 6 height 6
click at [277, 443] on icon at bounding box center [280, 531] width 6 height 6
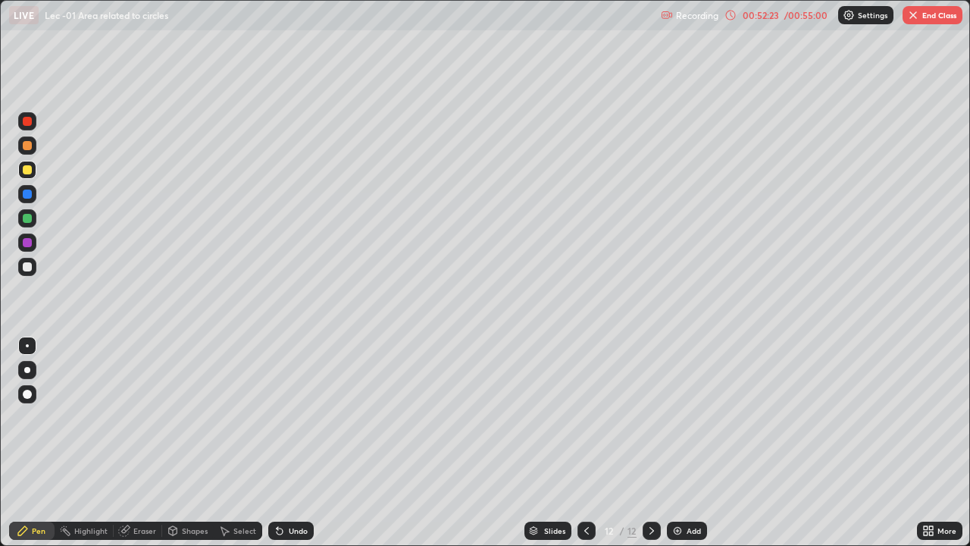
click at [277, 443] on icon at bounding box center [280, 531] width 6 height 6
click at [277, 443] on icon at bounding box center [280, 531] width 12 height 12
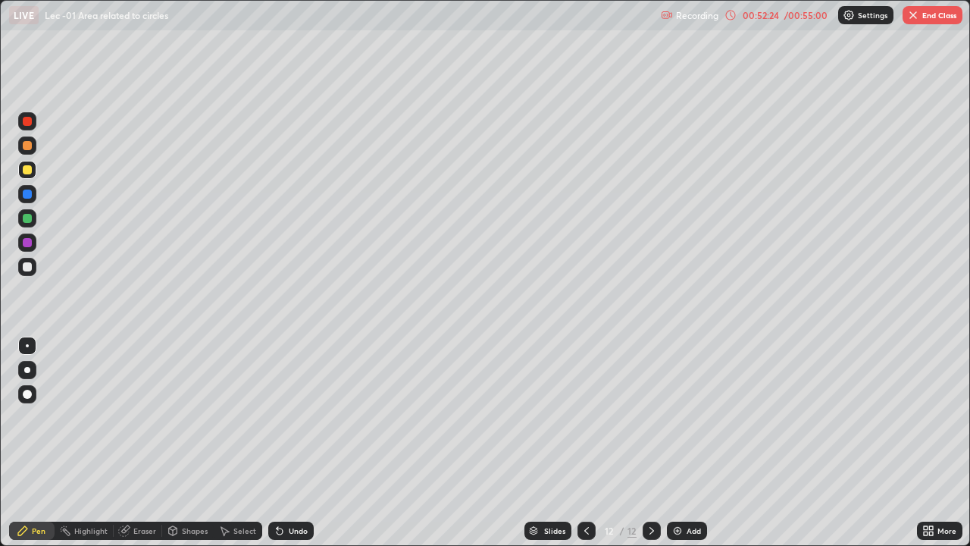
click at [277, 443] on icon at bounding box center [280, 531] width 12 height 12
click at [278, 443] on icon at bounding box center [280, 531] width 12 height 12
click at [277, 443] on icon at bounding box center [280, 531] width 12 height 12
click at [277, 443] on div "Undo" at bounding box center [290, 531] width 45 height 18
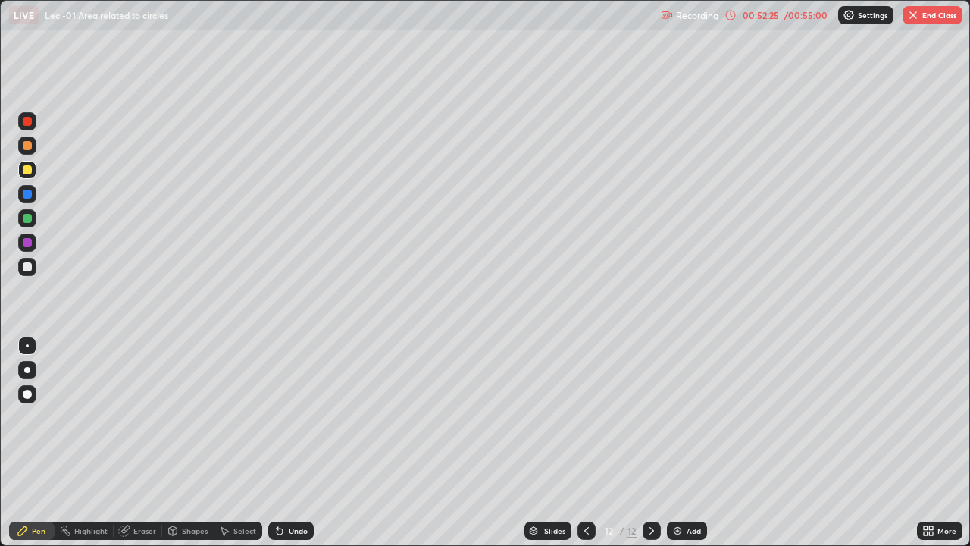
click at [277, 443] on div "Undo" at bounding box center [290, 531] width 45 height 18
click at [278, 443] on div "Undo" at bounding box center [290, 531] width 45 height 18
click at [279, 443] on div "Undo" at bounding box center [290, 531] width 45 height 18
click at [277, 443] on div "Undo" at bounding box center [290, 531] width 45 height 18
click at [277, 443] on div "Undo" at bounding box center [288, 530] width 52 height 30
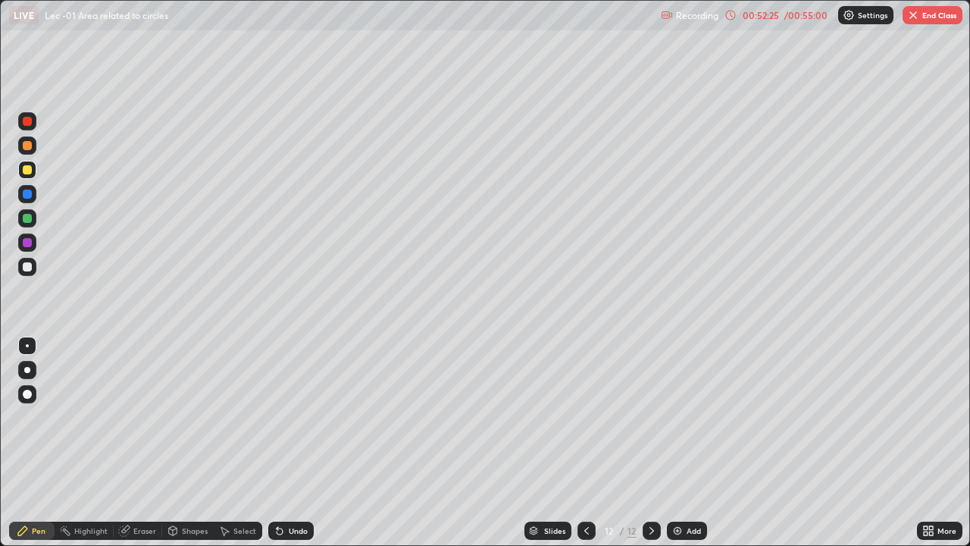
click at [276, 443] on div "Undo" at bounding box center [288, 530] width 52 height 30
click at [277, 443] on div "Undo" at bounding box center [288, 530] width 52 height 30
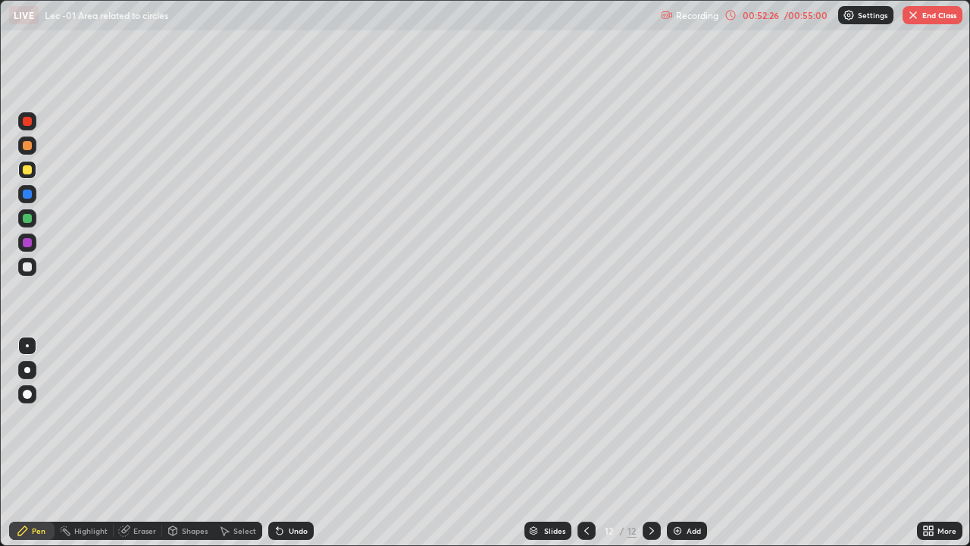
click at [277, 443] on div "Undo" at bounding box center [288, 530] width 52 height 30
click at [284, 443] on div "Undo" at bounding box center [288, 530] width 52 height 30
click at [285, 443] on div "Undo" at bounding box center [290, 531] width 45 height 18
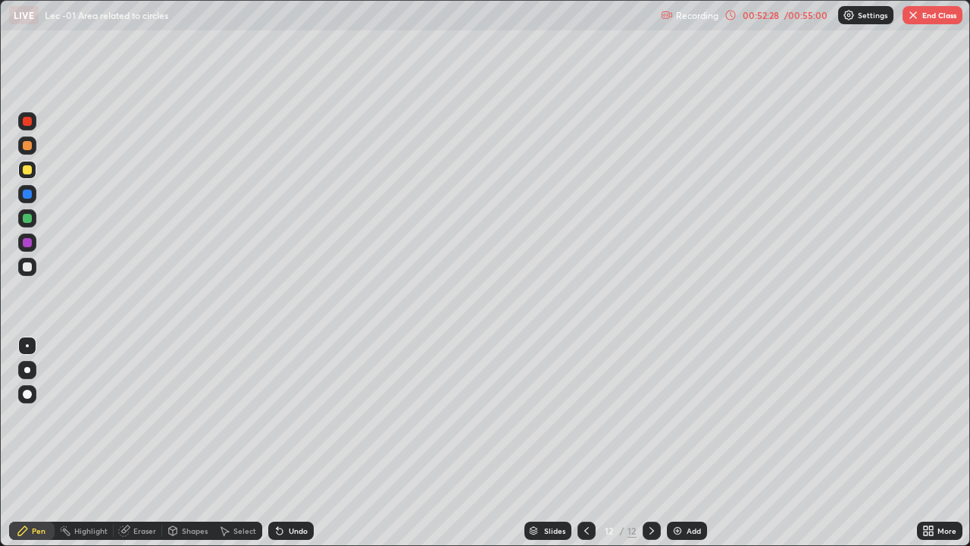
click at [286, 443] on div "Undo" at bounding box center [290, 531] width 45 height 18
click at [289, 443] on div "Undo" at bounding box center [298, 531] width 19 height 8
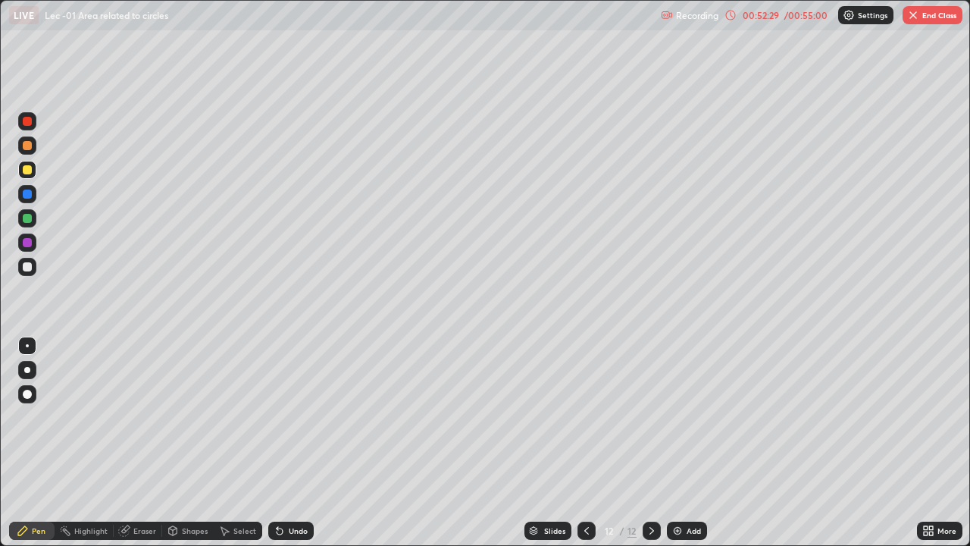
click at [289, 443] on div "Undo" at bounding box center [298, 531] width 19 height 8
click at [287, 443] on div "Undo" at bounding box center [290, 531] width 45 height 18
click at [284, 443] on div "Undo" at bounding box center [290, 531] width 45 height 18
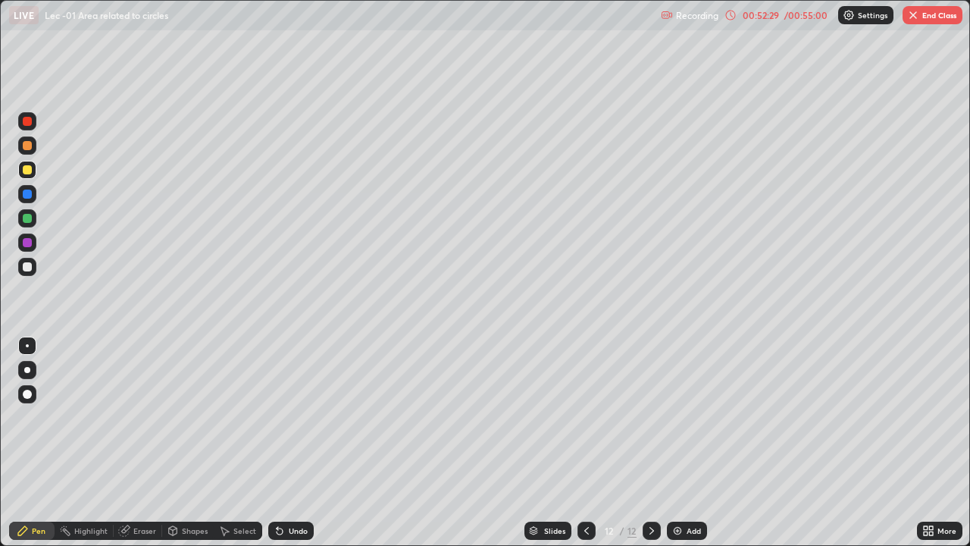
click at [284, 443] on div "Undo" at bounding box center [290, 531] width 45 height 18
click at [285, 443] on div "Undo" at bounding box center [290, 531] width 45 height 18
click at [284, 443] on div "Undo" at bounding box center [290, 531] width 45 height 18
click at [286, 443] on div "Undo" at bounding box center [290, 531] width 45 height 18
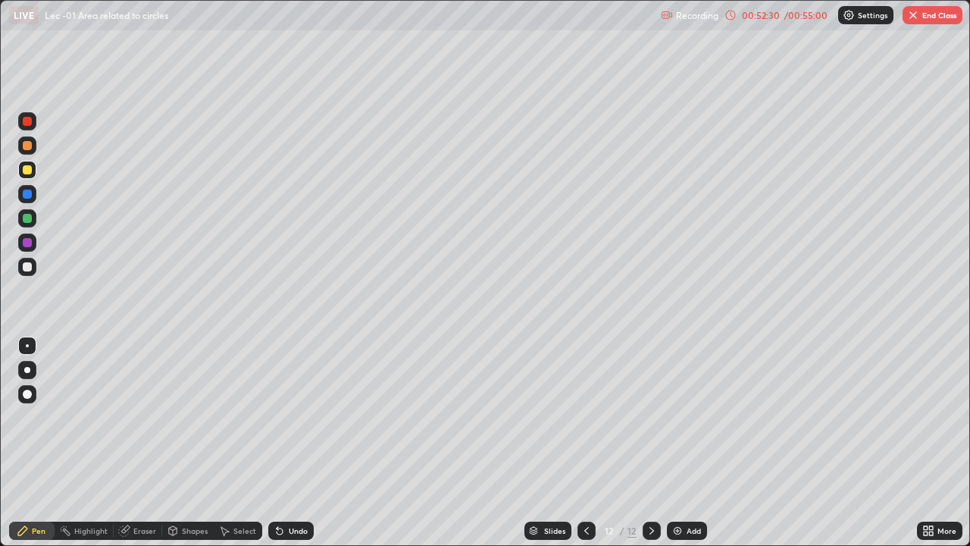
click at [286, 443] on div "Undo" at bounding box center [290, 531] width 45 height 18
click at [287, 443] on div "Undo" at bounding box center [290, 531] width 45 height 18
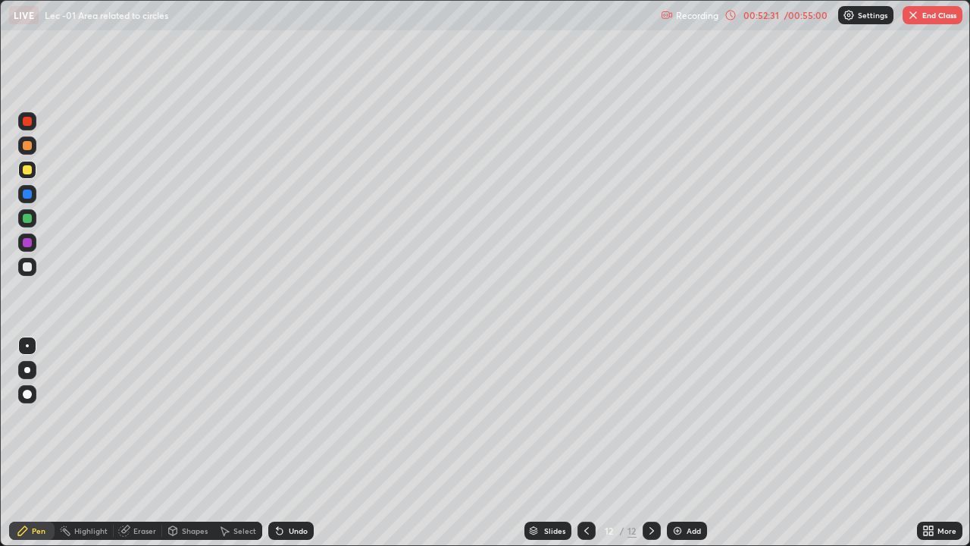
click at [287, 443] on div "Undo" at bounding box center [288, 530] width 52 height 30
click at [286, 443] on div "Undo" at bounding box center [288, 530] width 52 height 30
click at [285, 443] on div "Undo" at bounding box center [288, 530] width 52 height 30
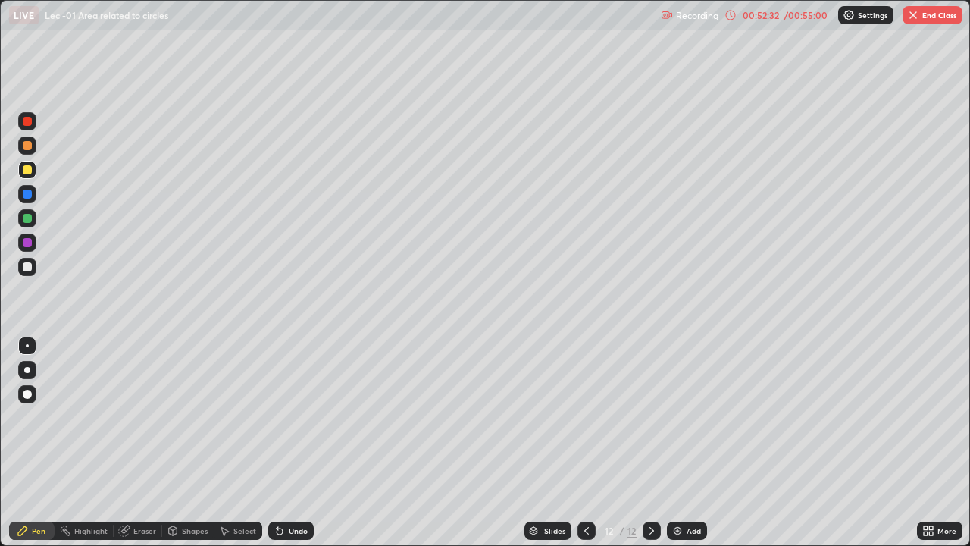
click at [287, 443] on div "Undo" at bounding box center [288, 530] width 52 height 30
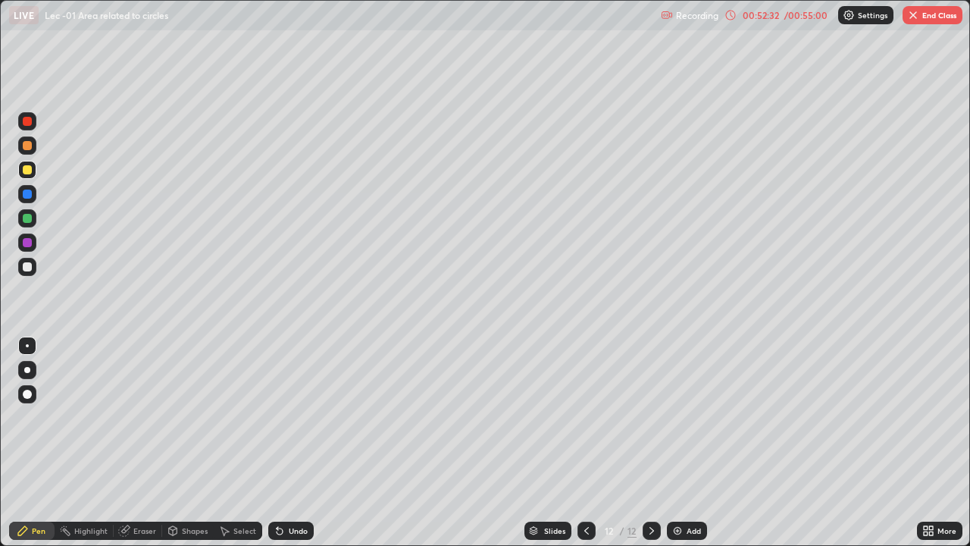
click at [287, 443] on div "Undo" at bounding box center [288, 530] width 52 height 30
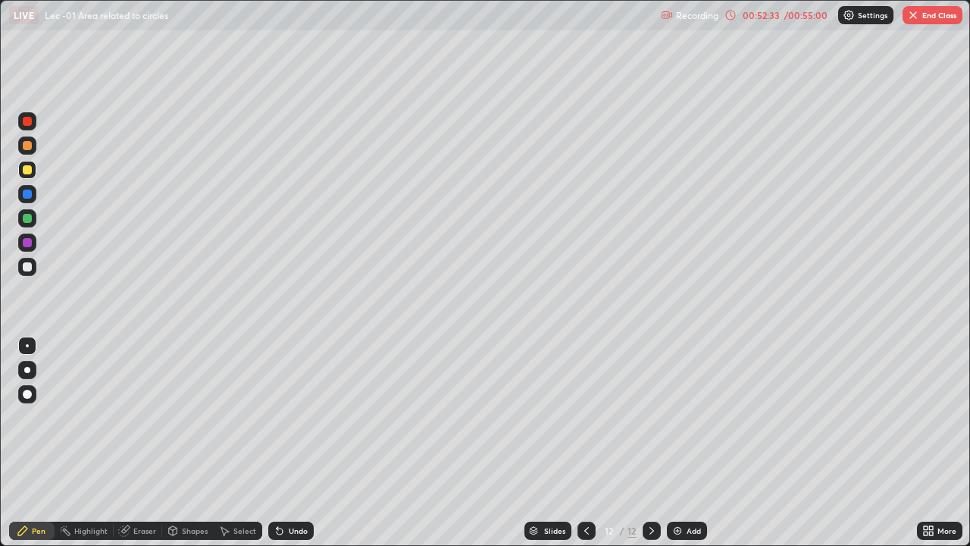
click at [286, 443] on div "Undo" at bounding box center [288, 530] width 52 height 30
click at [287, 443] on div "Undo" at bounding box center [288, 530] width 52 height 30
click at [286, 443] on div "Undo" at bounding box center [288, 530] width 52 height 30
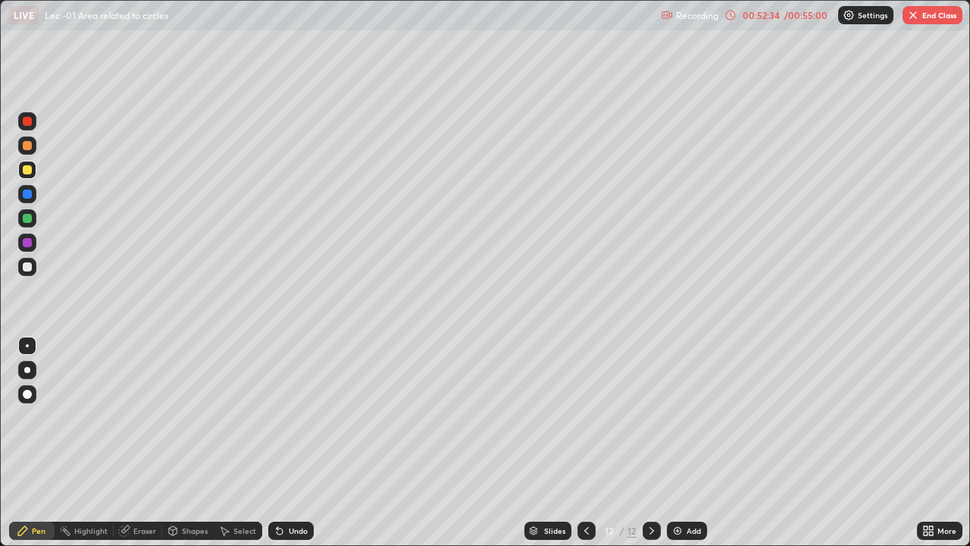
click at [287, 443] on div "Undo" at bounding box center [288, 530] width 52 height 30
click at [286, 443] on div "Undo" at bounding box center [288, 530] width 52 height 30
click at [285, 443] on div "Undo" at bounding box center [288, 530] width 52 height 30
click at [284, 443] on div "Undo" at bounding box center [288, 530] width 52 height 30
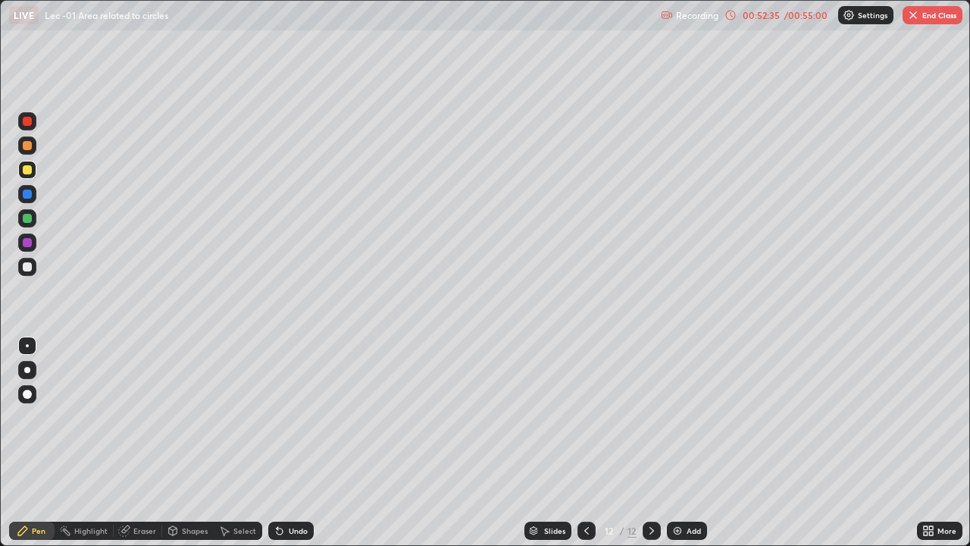
click at [284, 443] on div "Undo" at bounding box center [288, 530] width 52 height 30
click at [283, 443] on div "Undo" at bounding box center [288, 530] width 52 height 30
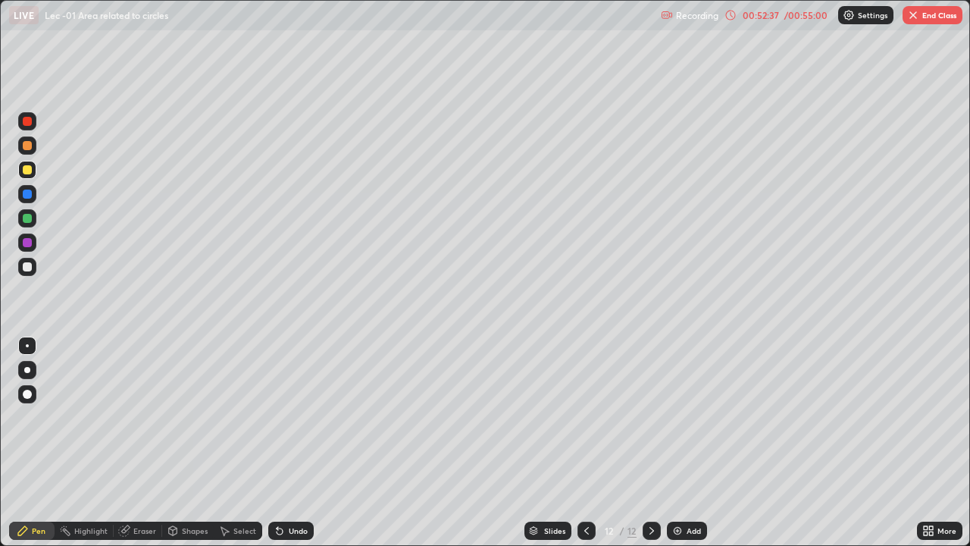
click at [134, 443] on div "Eraser" at bounding box center [144, 531] width 23 height 8
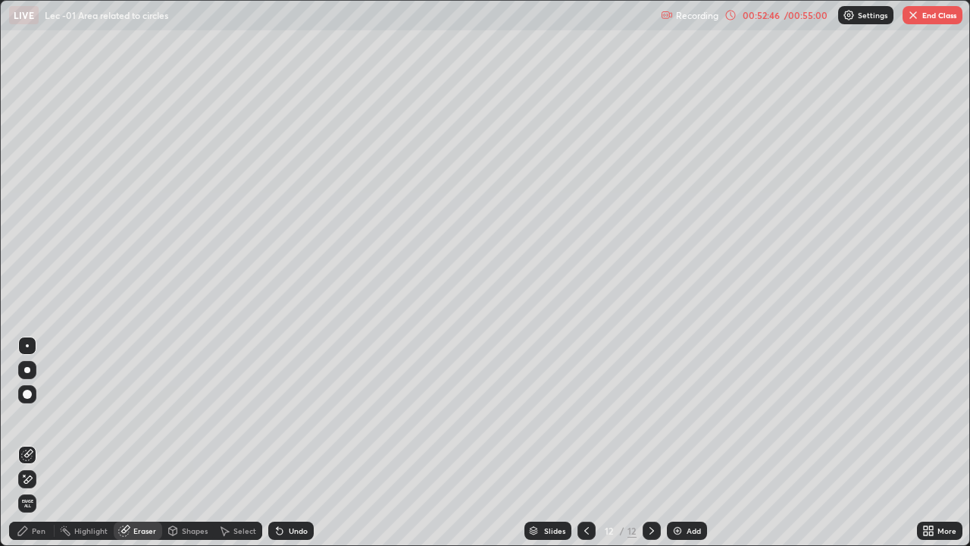
click at [37, 443] on div "Pen" at bounding box center [39, 531] width 14 height 8
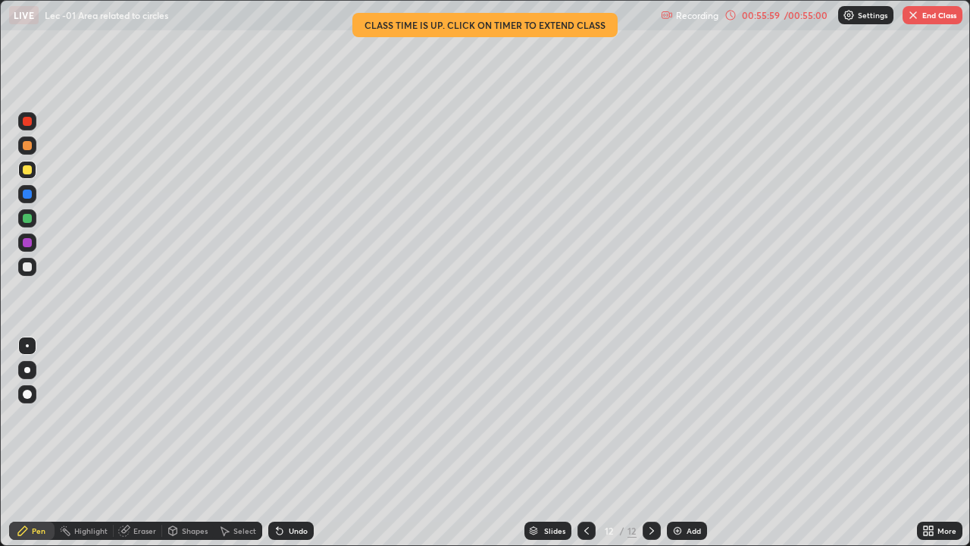
click at [913, 11] on img "button" at bounding box center [913, 15] width 12 height 12
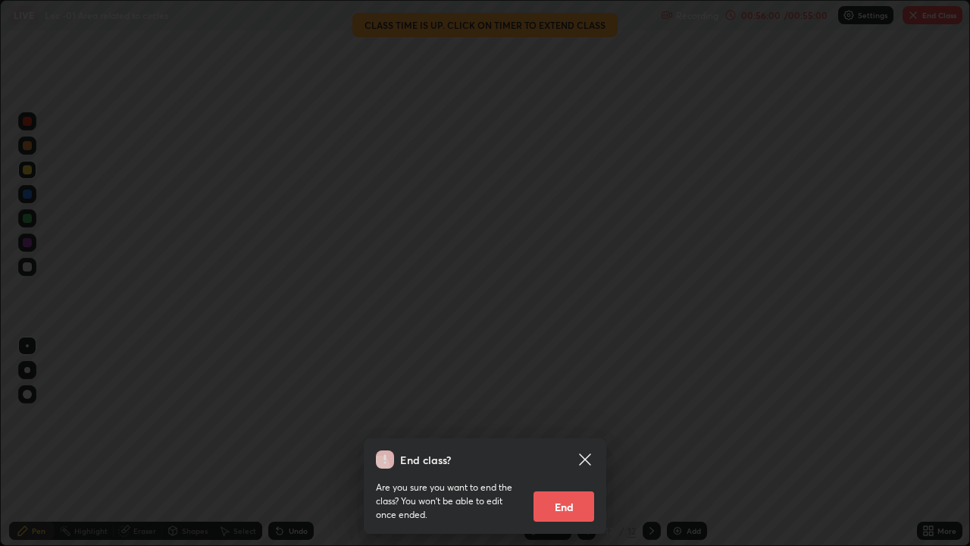
click at [558, 443] on button "End" at bounding box center [564, 506] width 61 height 30
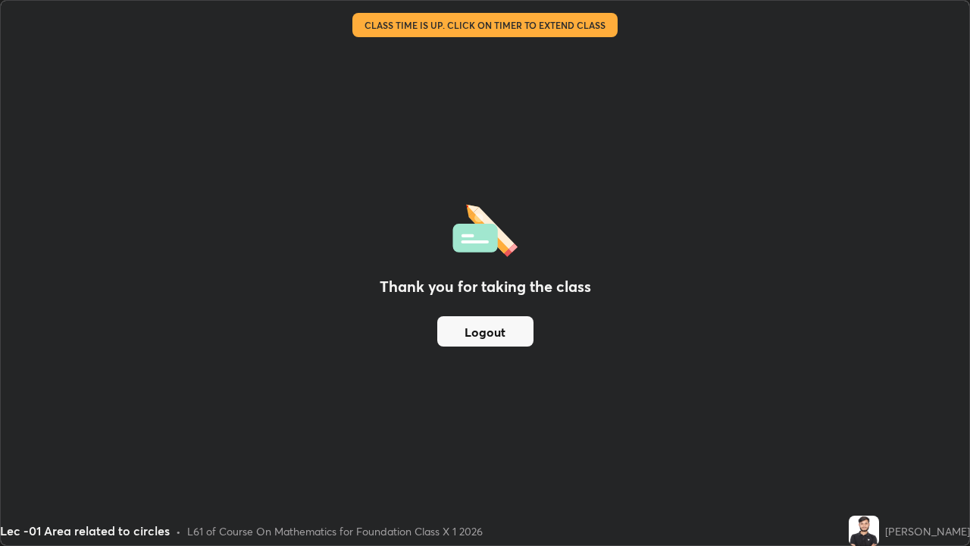
click at [468, 344] on button "Logout" at bounding box center [485, 331] width 96 height 30
click at [464, 342] on button "Logout" at bounding box center [485, 331] width 96 height 30
click at [465, 336] on button "Logout" at bounding box center [485, 331] width 96 height 30
click at [465, 332] on button "Logout" at bounding box center [485, 331] width 96 height 30
